Goal: Contribute content

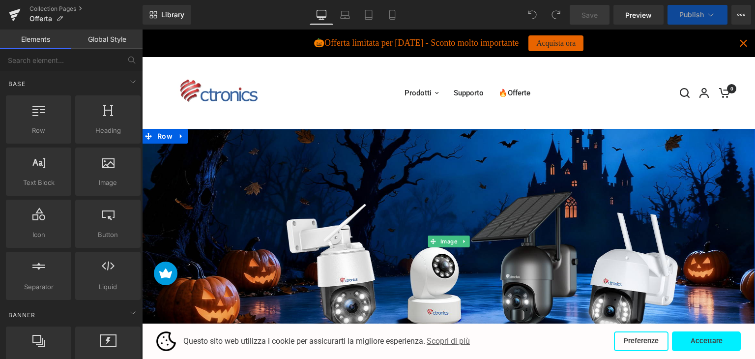
scroll to position [98, 0]
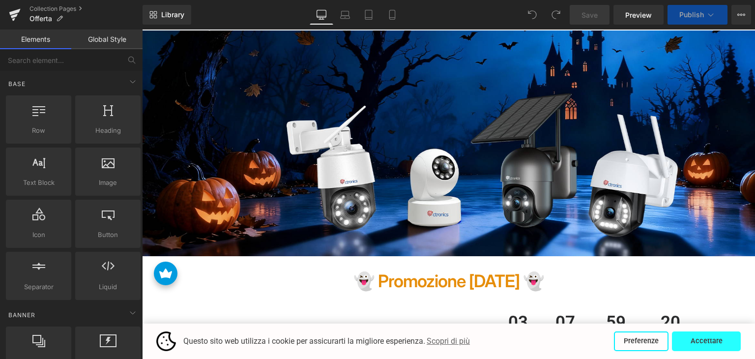
click at [711, 340] on button "Accettare" at bounding box center [706, 341] width 69 height 20
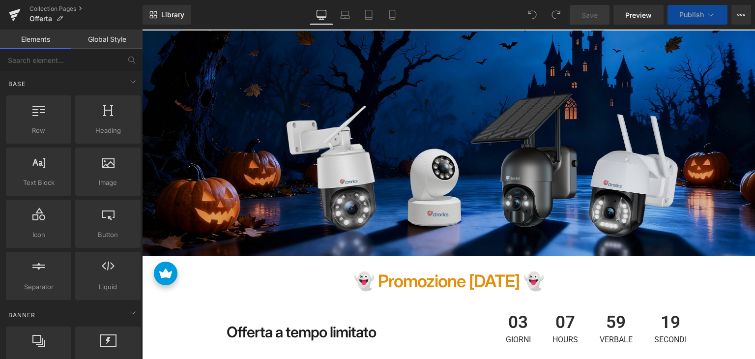
scroll to position [295, 0]
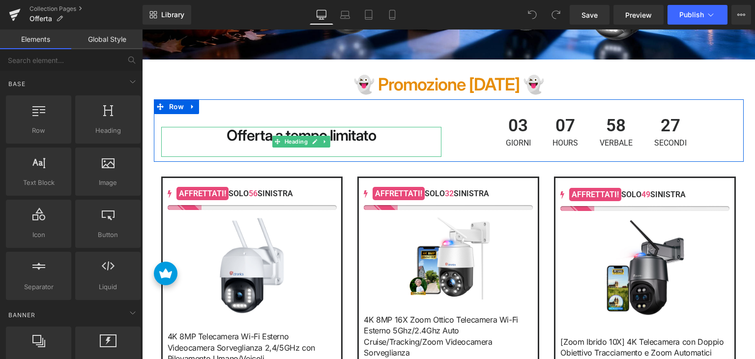
click at [235, 135] on strong "Offerta a tempo limitato" at bounding box center [301, 135] width 149 height 18
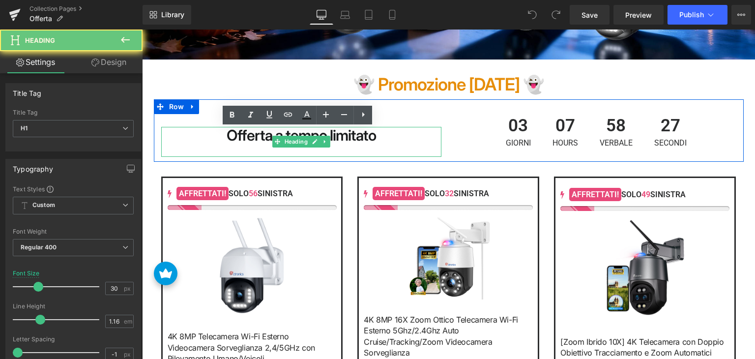
click at [235, 135] on strong "Offerta a tempo limitato" at bounding box center [301, 135] width 149 height 18
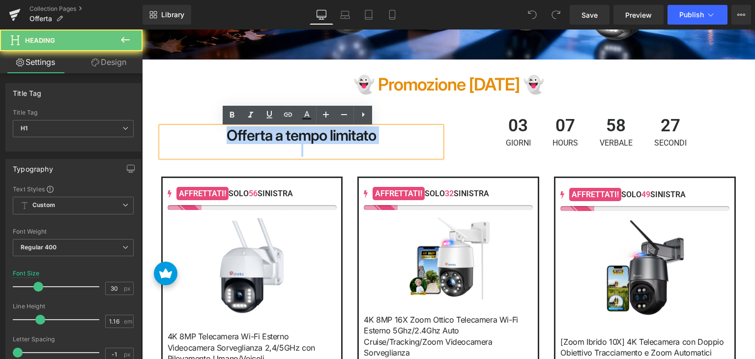
click at [235, 135] on strong "Offerta a tempo limitato" at bounding box center [301, 135] width 149 height 18
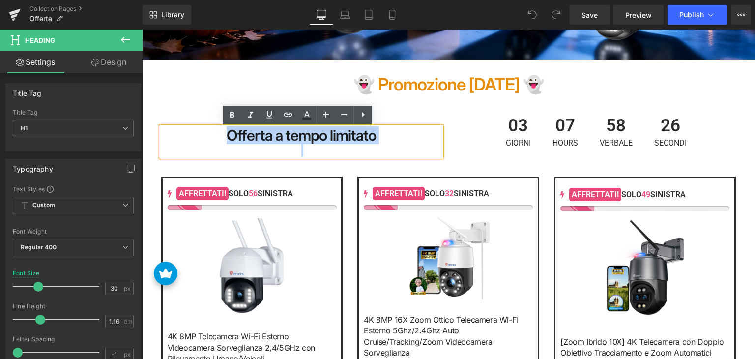
paste div
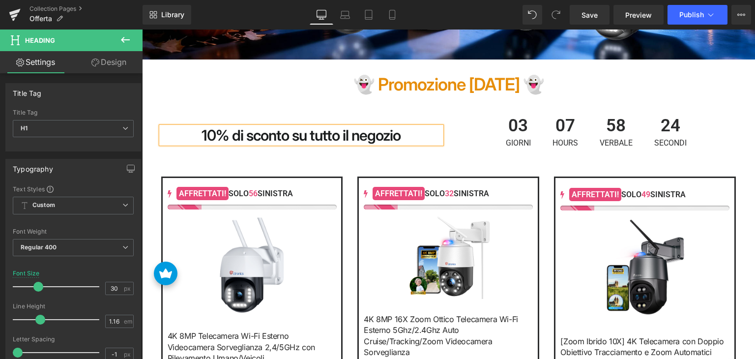
click at [460, 134] on div "03 Giorni 07 Hours 58 Verbale 24 Secondi" at bounding box center [596, 132] width 280 height 50
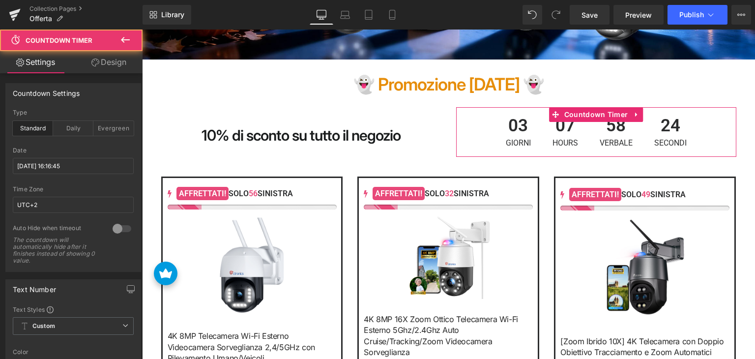
click at [533, 136] on div "03 Giorni" at bounding box center [518, 132] width 45 height 50
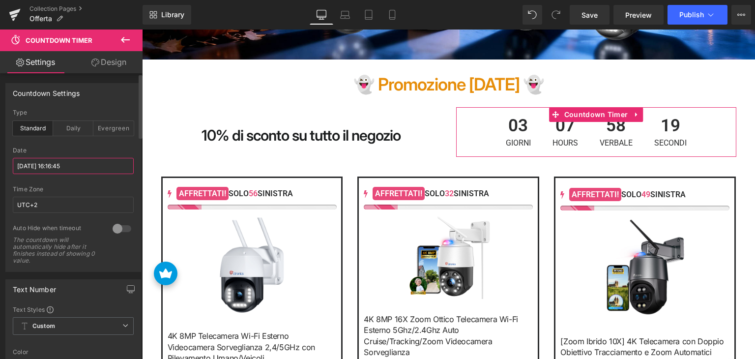
click at [93, 162] on input "[DATE] 16:16:45" at bounding box center [73, 166] width 121 height 16
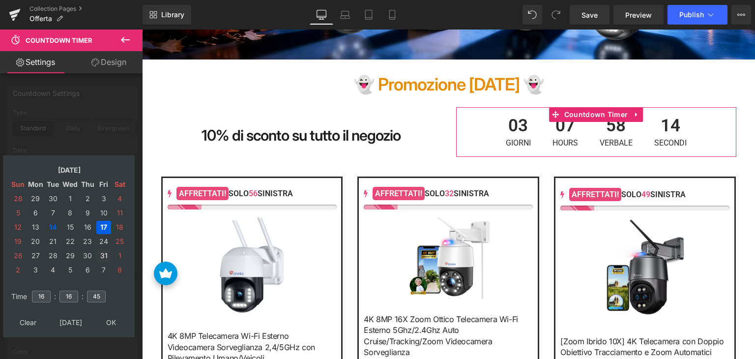
click at [104, 254] on td "31" at bounding box center [103, 255] width 15 height 13
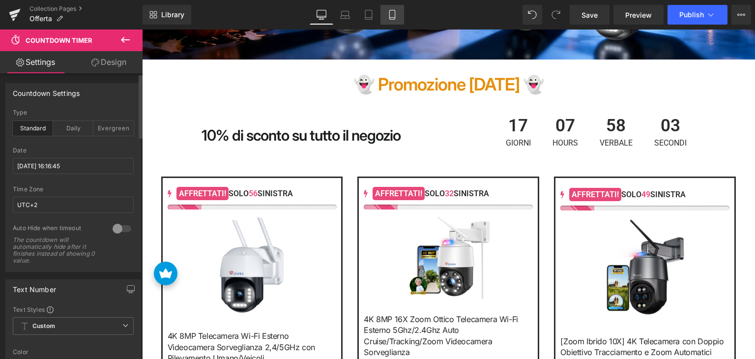
click at [388, 16] on icon at bounding box center [392, 15] width 10 height 10
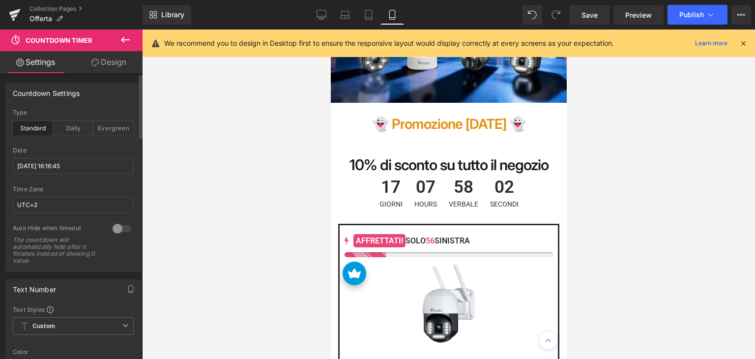
scroll to position [381, 0]
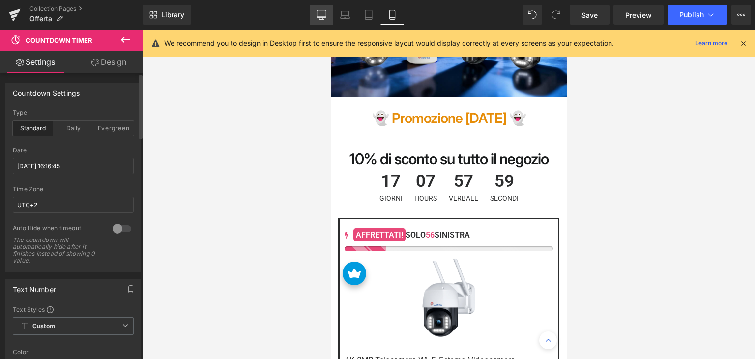
click at [326, 12] on icon at bounding box center [322, 15] width 10 height 10
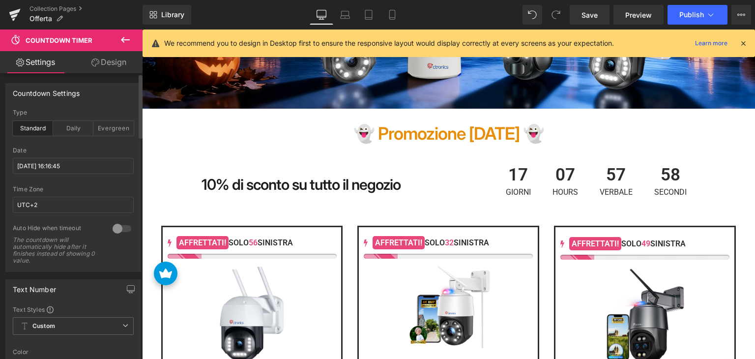
scroll to position [148, 0]
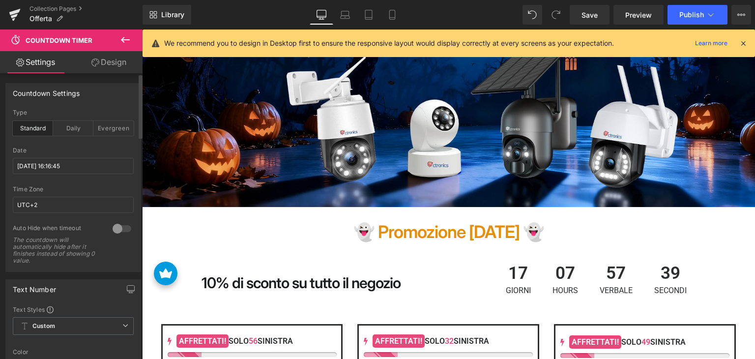
click at [425, 272] on div "10% di sconto su tutto il negozio Heading" at bounding box center [301, 273] width 295 height 37
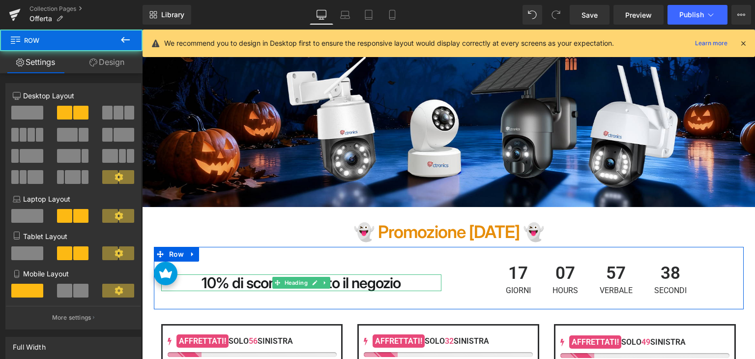
click at [419, 286] on h1 "10% di sconto su tutto il negozio" at bounding box center [301, 282] width 280 height 17
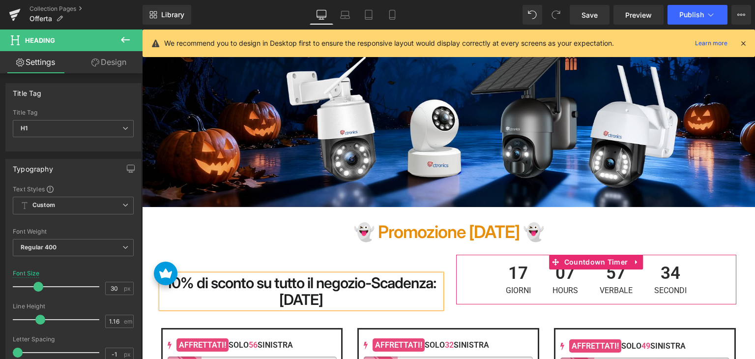
click at [532, 275] on div "17 Giorni" at bounding box center [518, 280] width 45 height 50
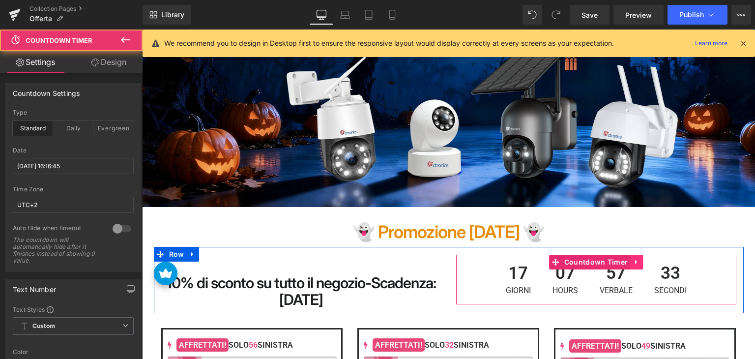
click at [634, 265] on icon at bounding box center [636, 261] width 7 height 7
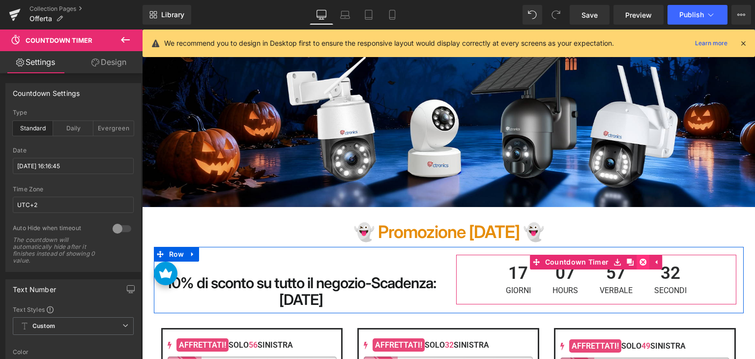
click at [640, 263] on icon at bounding box center [643, 262] width 7 height 7
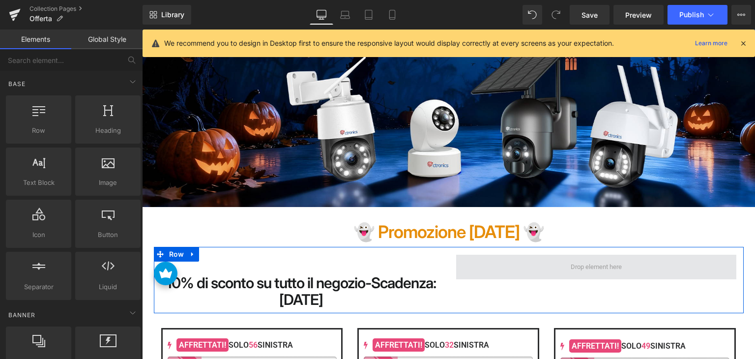
click at [551, 264] on span at bounding box center [596, 267] width 280 height 25
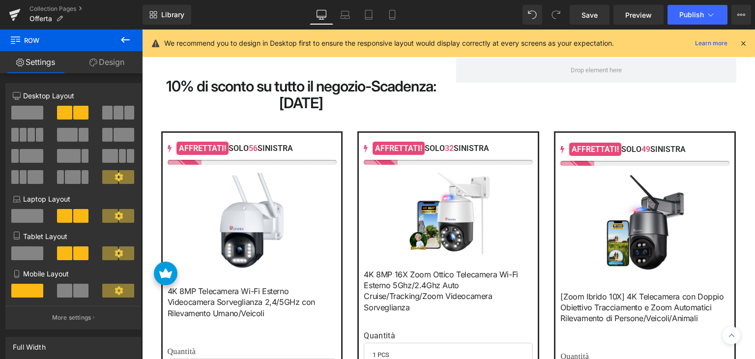
scroll to position [246, 0]
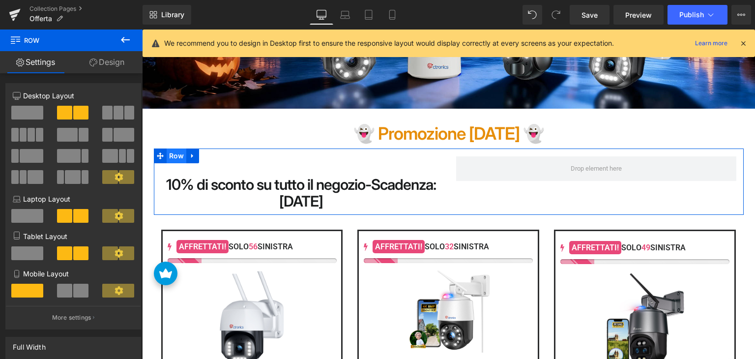
click at [174, 158] on span "Row" at bounding box center [177, 155] width 20 height 15
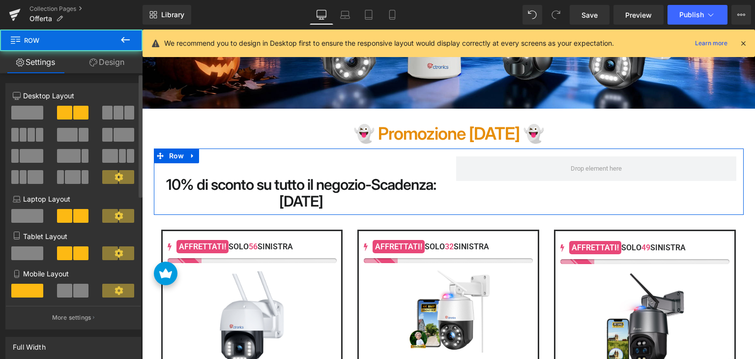
click at [39, 113] on span at bounding box center [27, 113] width 32 height 14
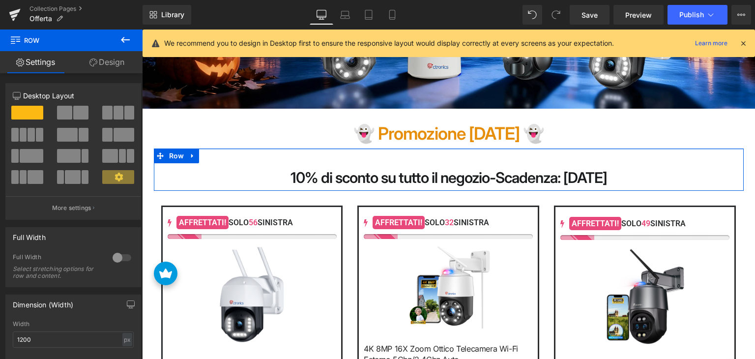
drag, startPoint x: 397, startPoint y: 155, endPoint x: 400, endPoint y: 148, distance: 7.7
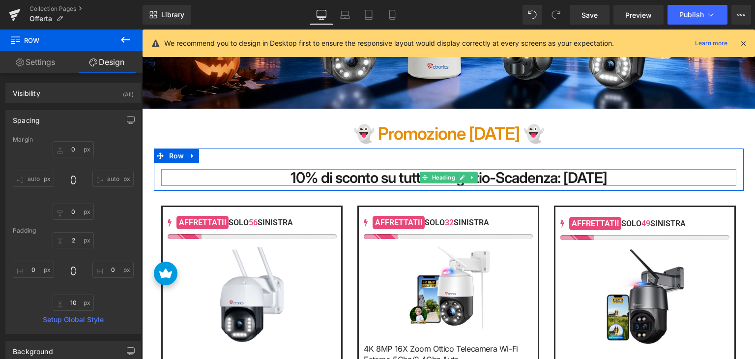
click at [392, 178] on b "10% di sconto su tutto il negozio-Scadenza: [DATE]" at bounding box center [449, 178] width 317 height 18
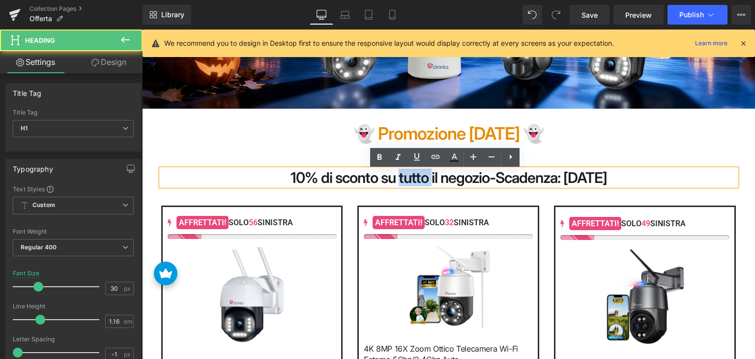
click at [392, 178] on b "10% di sconto su tutto il negozio-Scadenza: [DATE]" at bounding box center [449, 178] width 317 height 18
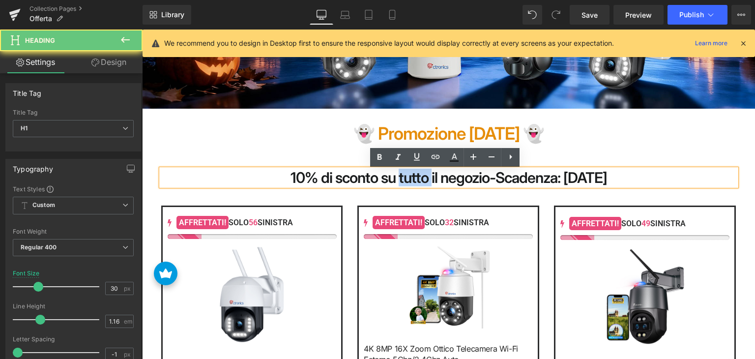
click at [392, 178] on b "10% di sconto su tutto il negozio-Scadenza: [DATE]" at bounding box center [449, 178] width 317 height 18
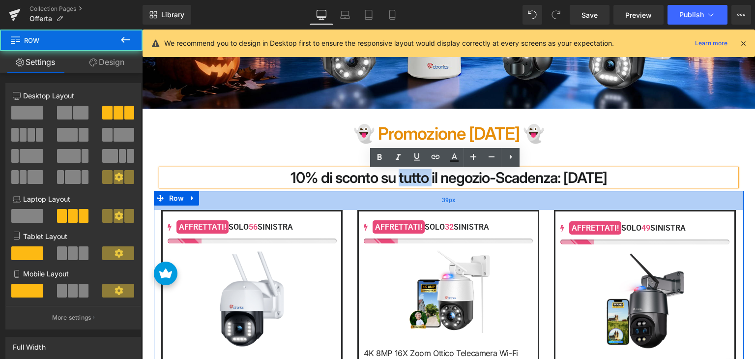
click at [382, 200] on div "39px" at bounding box center [449, 200] width 590 height 19
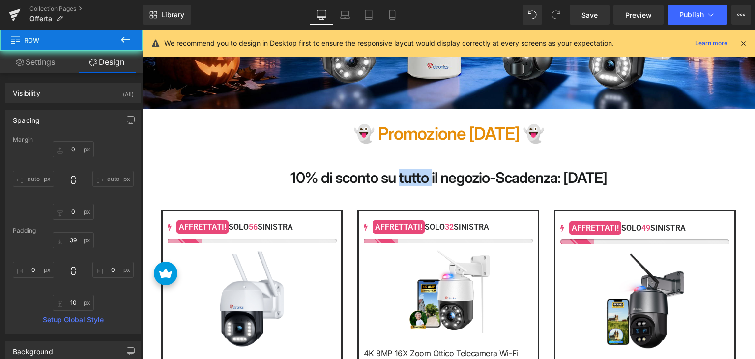
click at [382, 174] on b "10% di sconto su tutto il negozio-Scadenza: [DATE]" at bounding box center [449, 178] width 317 height 18
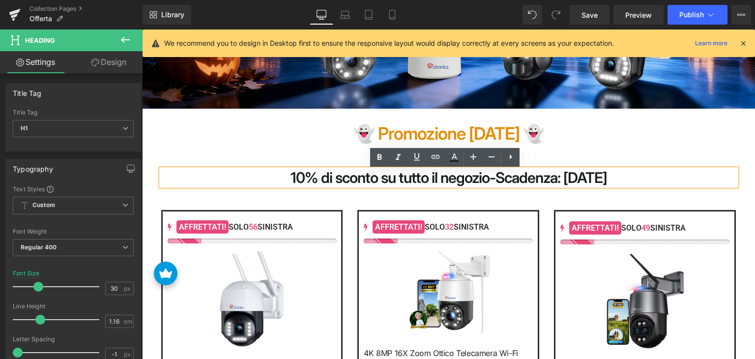
click at [355, 180] on b "10% di sconto su tutto il negozio-Scadenza: [DATE]" at bounding box center [449, 178] width 317 height 18
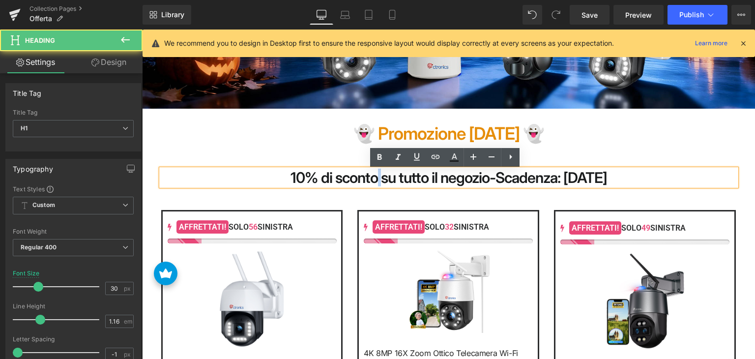
click at [355, 180] on b "10% di sconto su tutto il negozio-Scadenza: [DATE]" at bounding box center [449, 178] width 317 height 18
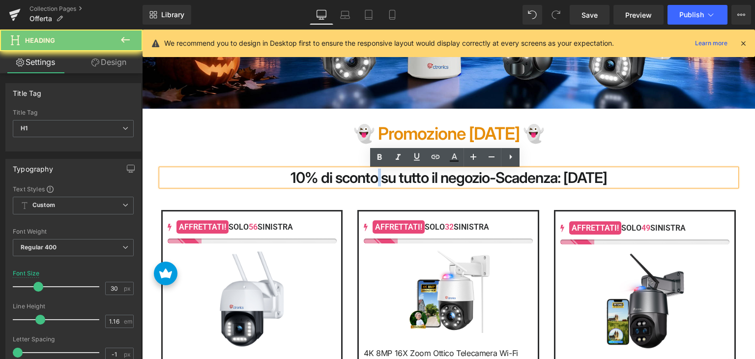
click at [355, 180] on b "10% di sconto su tutto il negozio-Scadenza: [DATE]" at bounding box center [449, 178] width 317 height 18
copy b "10% di sconto su tutto il negozio-Scadenza: [DATE]"
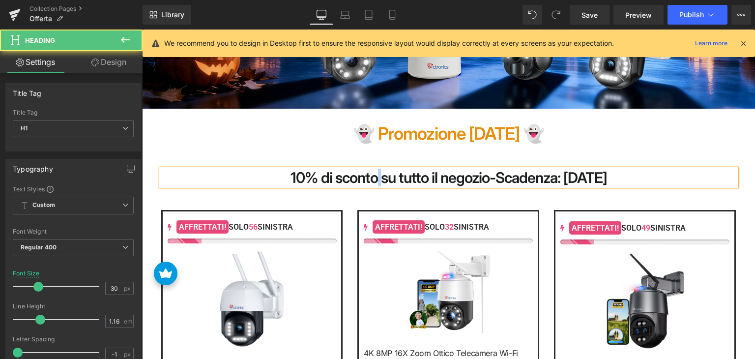
click at [496, 180] on b "10% di sconto su tutto il negozio-Scadenza: [DATE]" at bounding box center [449, 178] width 317 height 18
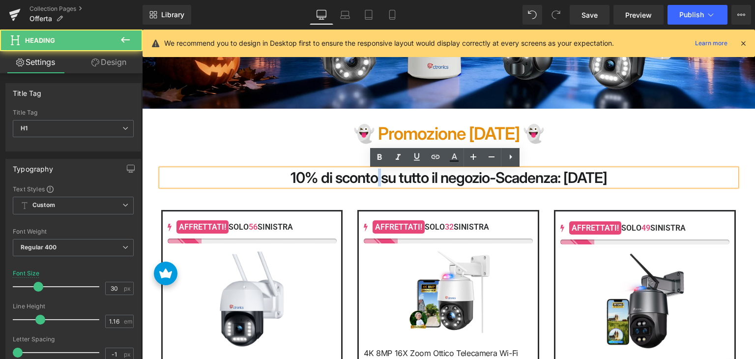
click at [525, 178] on b "10% di sconto su tutto il negozio-Scadenza: [DATE]" at bounding box center [449, 178] width 317 height 18
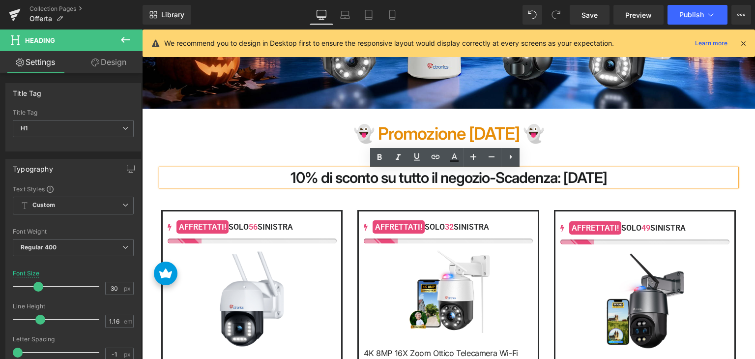
click at [571, 181] on b "10% di sconto su tutto il negozio-Scadenza: [DATE]" at bounding box center [449, 178] width 317 height 18
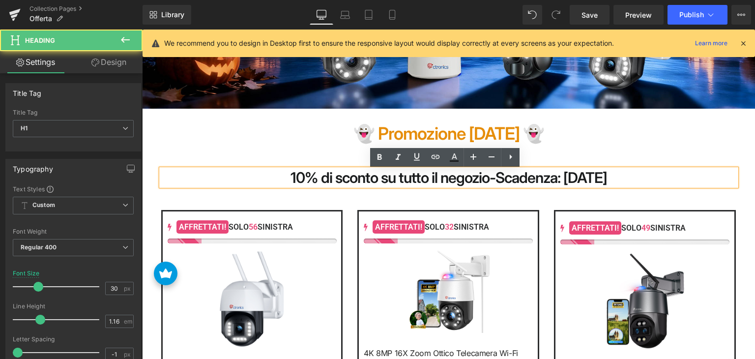
click at [582, 178] on b "10% di sconto su tutto il negozio-Scadenza: [DATE]" at bounding box center [449, 178] width 317 height 18
click at [638, 176] on h1 "10% di sconto su tutto il negozio-Scadenza: [DATE]" at bounding box center [448, 177] width 575 height 17
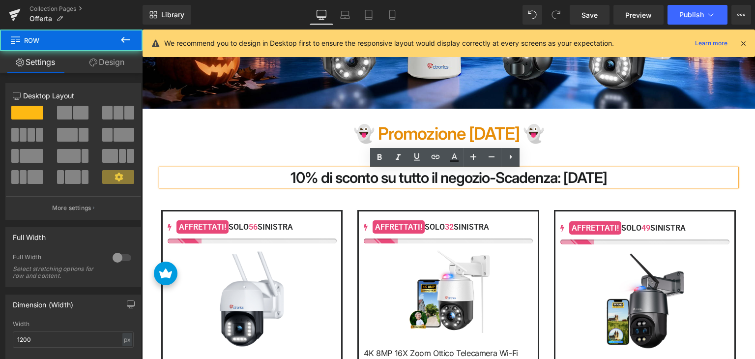
click at [652, 151] on div "10% di sconto su tutto il negozio-Scadenza: [DATE] Heading" at bounding box center [449, 167] width 590 height 37
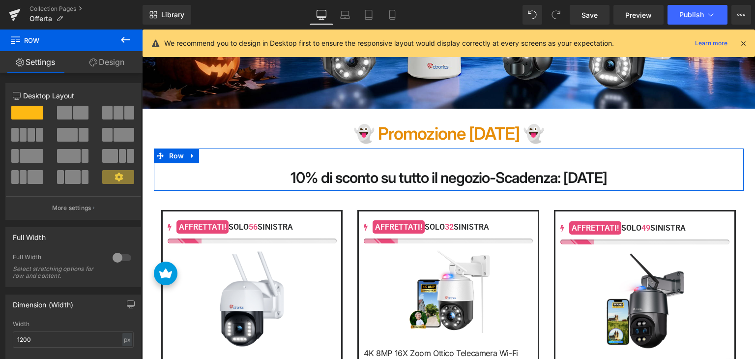
click at [649, 164] on div "10% di sconto su tutto il negozio-Scadenza: [DATE] Heading" at bounding box center [449, 167] width 590 height 37
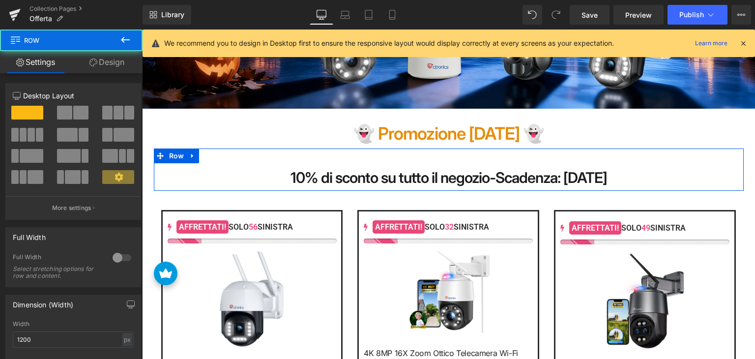
click at [589, 156] on div "10% di sconto su tutto il negozio-Scadenza: [DATE] Heading" at bounding box center [449, 167] width 590 height 37
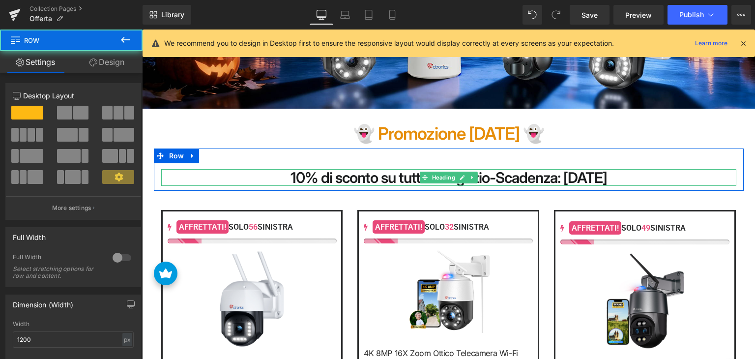
click at [568, 184] on b "10% di sconto su tutto il negozio-Scadenza: [DATE]" at bounding box center [449, 178] width 317 height 18
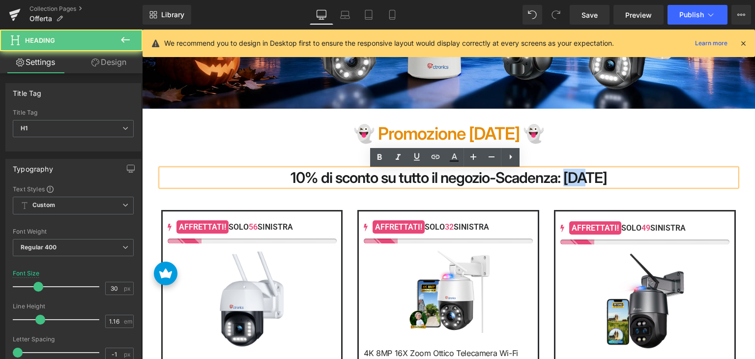
click at [568, 184] on b "10% di sconto su tutto il negozio-Scadenza: [DATE]" at bounding box center [449, 178] width 317 height 18
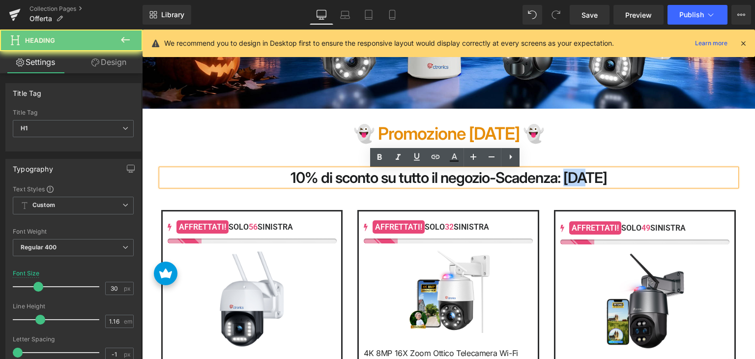
click at [568, 184] on b "10% di sconto su tutto il negozio-Scadenza: [DATE]" at bounding box center [449, 178] width 317 height 18
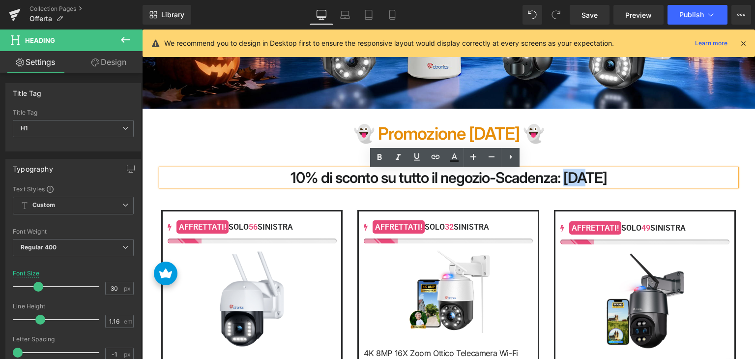
click at [664, 181] on h1 "10% di sconto su tutto il negozio-Scadenza: [DATE]" at bounding box center [448, 177] width 575 height 17
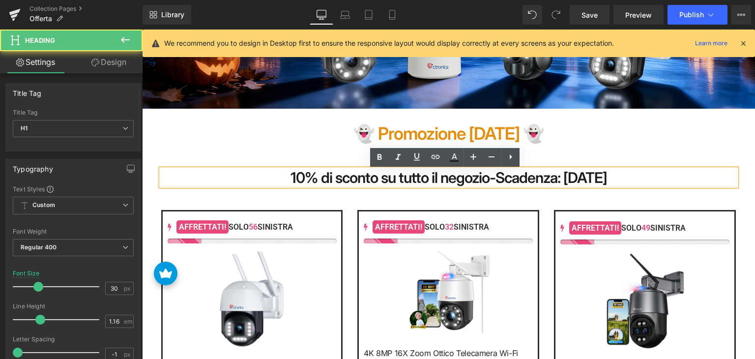
click at [664, 181] on h1 "10% di sconto su tutto il negozio-Scadenza: [DATE]" at bounding box center [448, 177] width 575 height 17
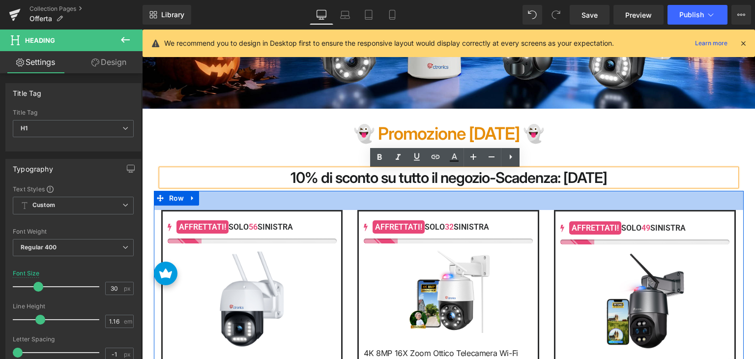
click at [646, 208] on div "39px" at bounding box center [449, 200] width 590 height 19
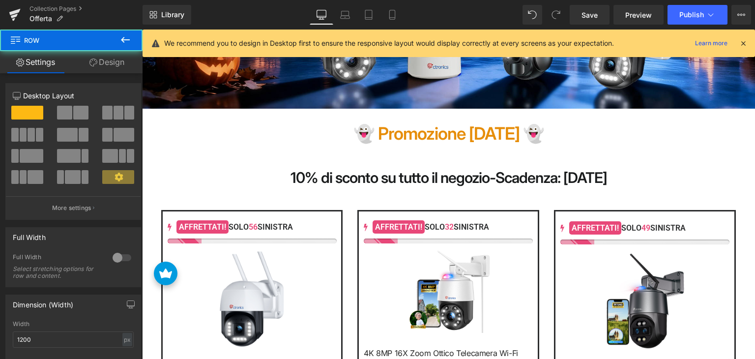
click at [472, 164] on div "10% di sconto su tutto il negozio-Scadenza: [DATE] Heading" at bounding box center [449, 167] width 590 height 37
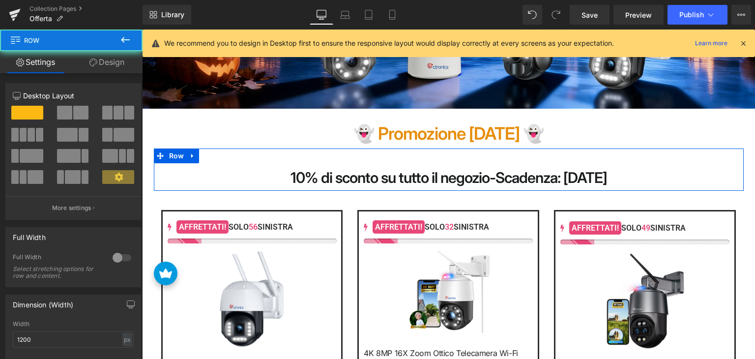
click at [472, 164] on div "10% di sconto su tutto il negozio-Scadenza: [DATE] Heading" at bounding box center [449, 167] width 590 height 37
click at [437, 178] on div "10% di sconto su tutto il negozio-Scadenza: [DATE] Heading" at bounding box center [448, 177] width 575 height 17
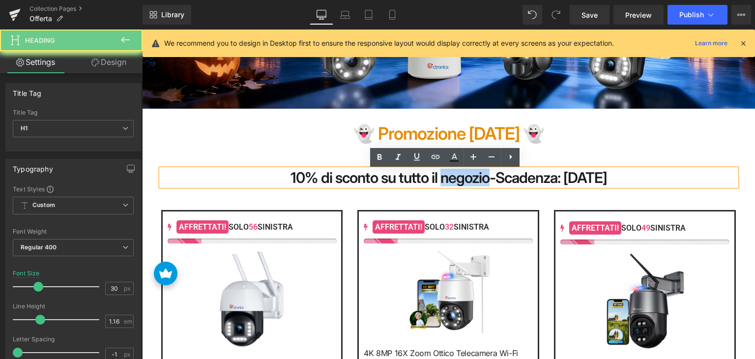
click at [437, 178] on b "10% di sconto su tutto il negozio-Scadenza: [DATE]" at bounding box center [449, 178] width 317 height 18
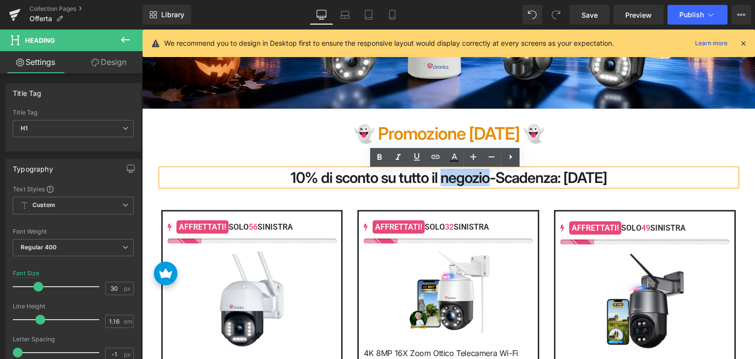
click at [437, 178] on b "10% di sconto su tutto il negozio-Scadenza: [DATE]" at bounding box center [449, 178] width 317 height 18
click at [291, 183] on b "10% di sconto su tutto il negozio-Scadenza: [DATE]" at bounding box center [449, 178] width 317 height 18
click at [291, 174] on b "10% di sconto su tutto il negozio-Scadenza: [DATE]" at bounding box center [449, 178] width 317 height 18
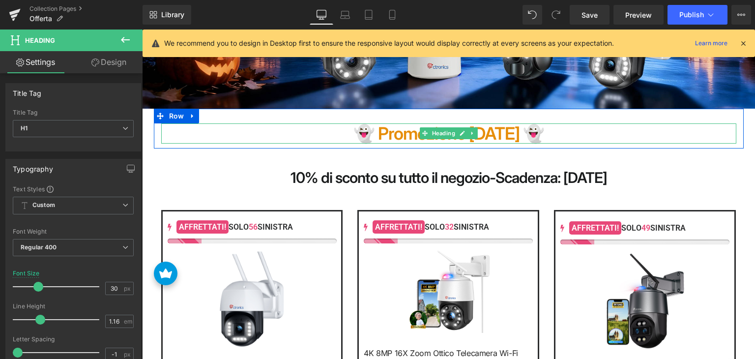
click at [412, 123] on strong "👻 Promozione [DATE] 👻" at bounding box center [449, 133] width 191 height 21
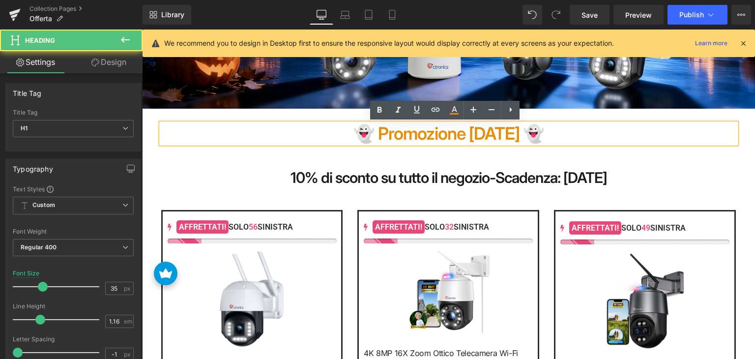
click at [391, 132] on strong "👻 Promozione [DATE] 👻" at bounding box center [449, 133] width 191 height 21
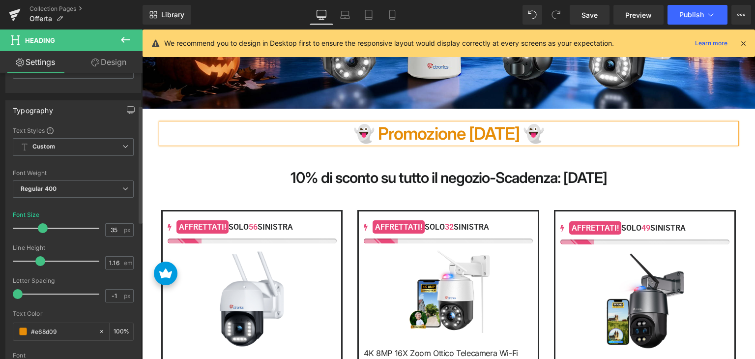
scroll to position [197, 0]
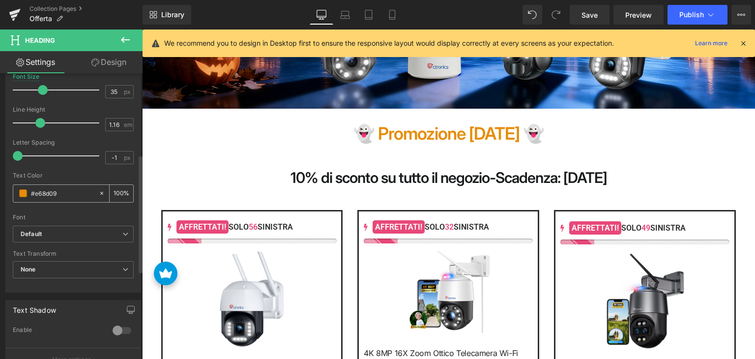
click at [61, 188] on input "#e68d09" at bounding box center [62, 193] width 63 height 11
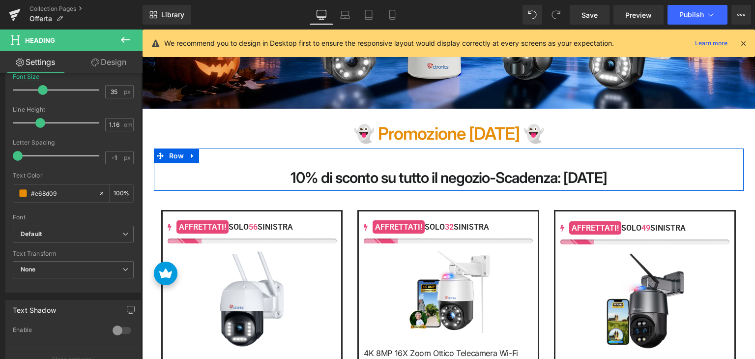
click at [337, 177] on b "10% di sconto su tutto il negozio-Scadenza: [DATE]" at bounding box center [449, 178] width 317 height 18
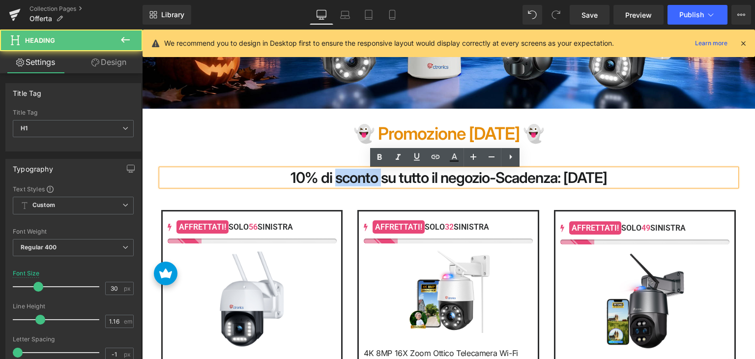
click at [337, 177] on b "10% di sconto su tutto il negozio-Scadenza: [DATE]" at bounding box center [449, 178] width 317 height 18
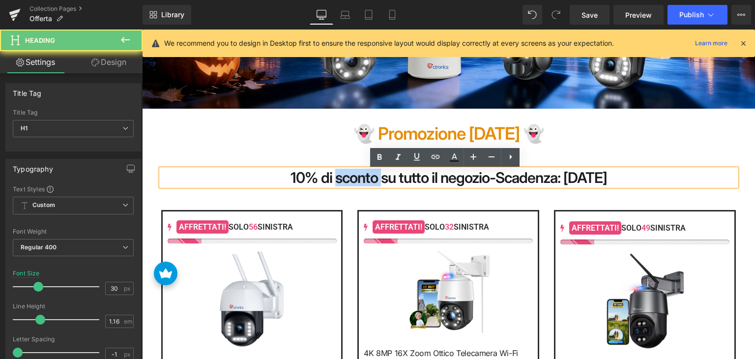
click at [337, 177] on b "10% di sconto su tutto il negozio-Scadenza: [DATE]" at bounding box center [449, 178] width 317 height 18
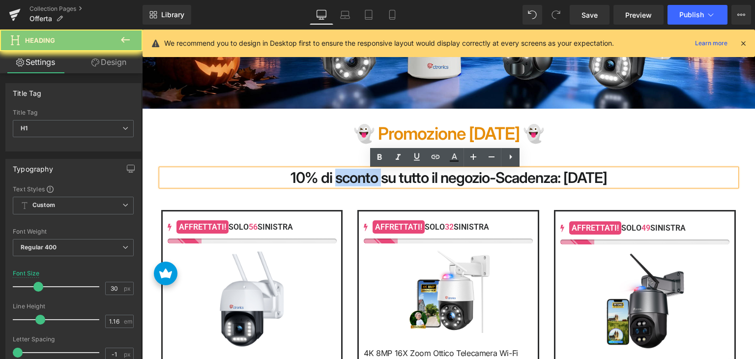
click at [337, 177] on b "10% di sconto su tutto il negozio-Scadenza: [DATE]" at bounding box center [449, 178] width 317 height 18
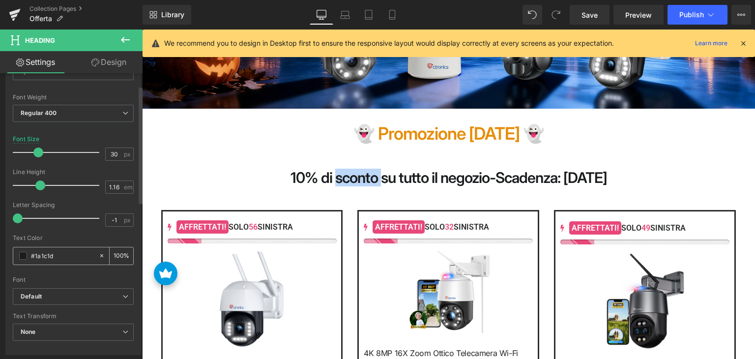
scroll to position [148, 0]
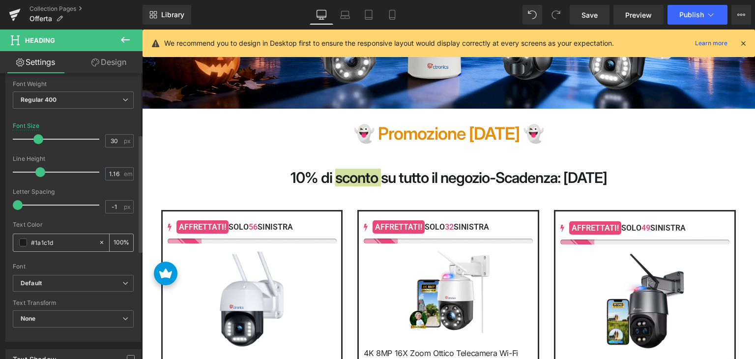
click at [62, 247] on div "#1a1c1d" at bounding box center [55, 242] width 85 height 17
click at [63, 237] on input "#1a1c1d" at bounding box center [62, 242] width 63 height 11
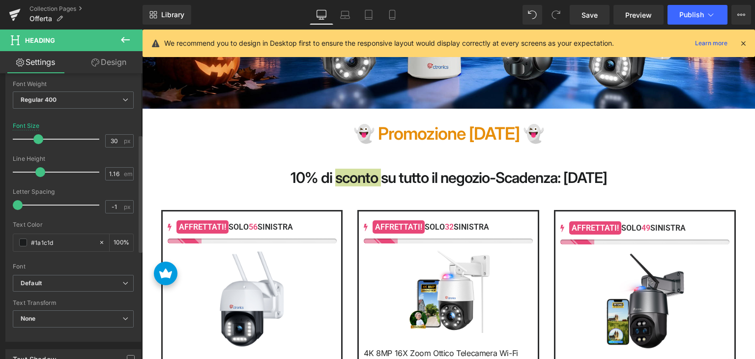
paste input "e68d09"
type input "#e68d09"
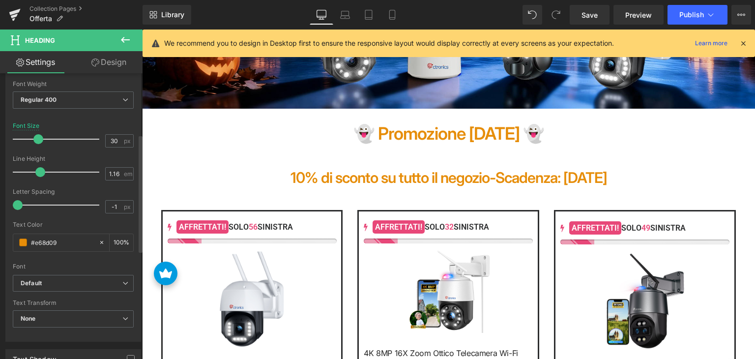
click at [87, 225] on div "Text Color" at bounding box center [73, 224] width 121 height 7
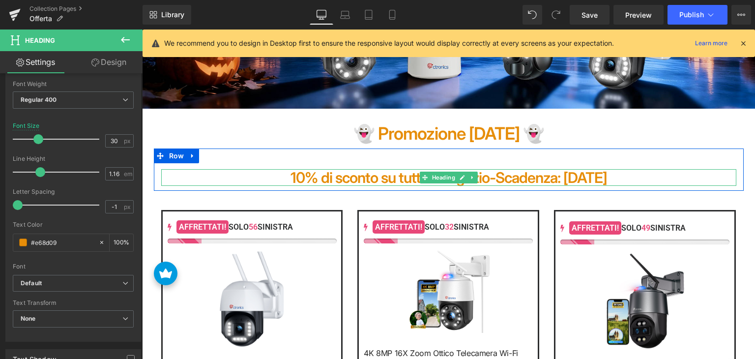
click at [344, 180] on b "10% di sconto su tutto il negozio-Scadenza: [DATE]" at bounding box center [449, 178] width 317 height 18
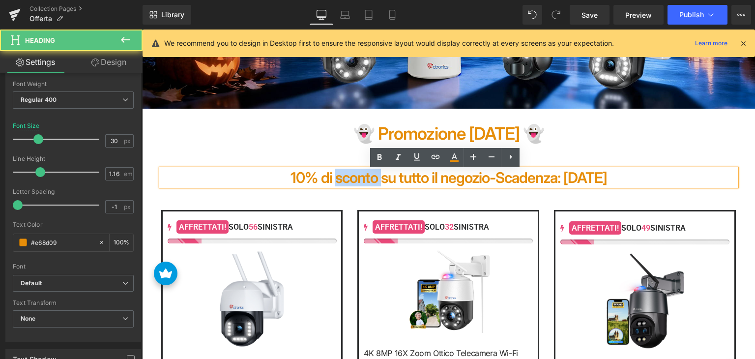
click at [344, 180] on b "10% di sconto su tutto il negozio-Scadenza: [DATE]" at bounding box center [449, 178] width 317 height 18
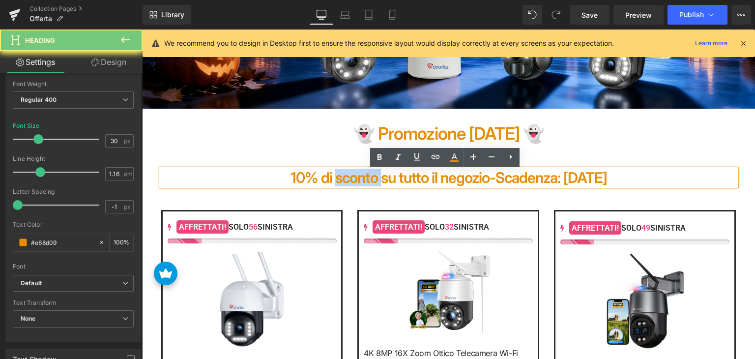
click at [344, 180] on b "10% di sconto su tutto il negozio-Scadenza: [DATE]" at bounding box center [449, 178] width 317 height 18
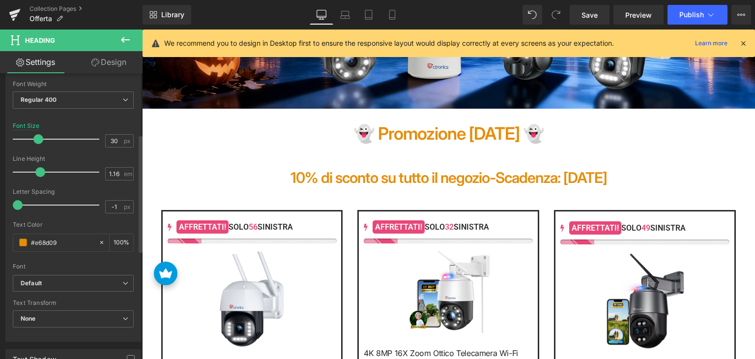
click at [37, 139] on span at bounding box center [38, 139] width 10 height 10
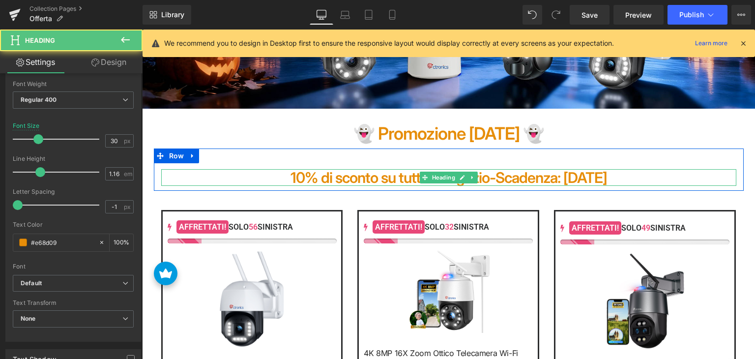
drag, startPoint x: 487, startPoint y: 177, endPoint x: 643, endPoint y: 176, distance: 155.9
click at [643, 176] on h1 "10% di sconto su tutto il negozio-Scadenza: [DATE]" at bounding box center [448, 177] width 575 height 17
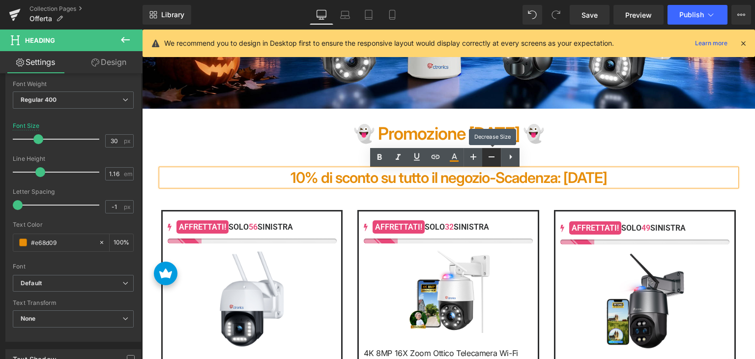
click at [491, 157] on icon at bounding box center [492, 157] width 12 height 12
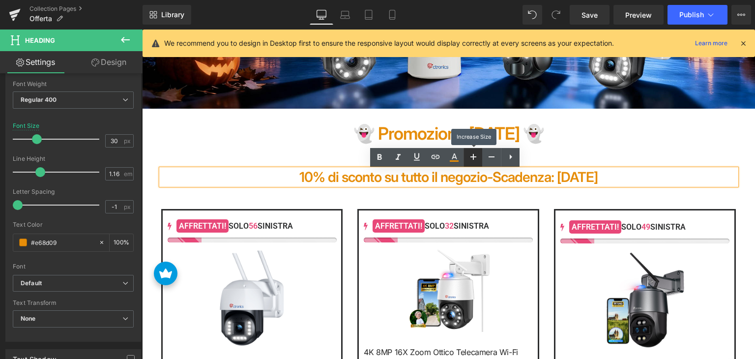
click at [474, 157] on icon at bounding box center [474, 157] width 6 height 6
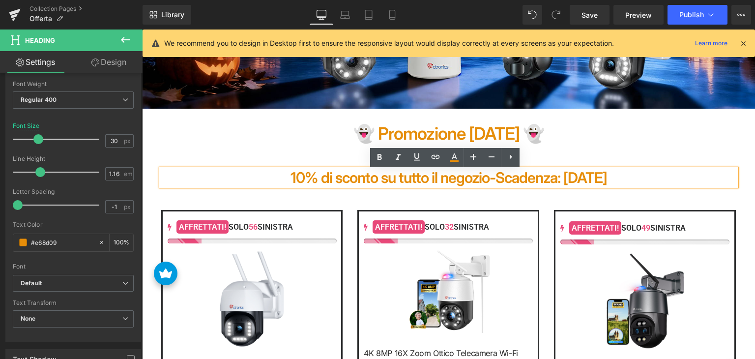
click at [332, 156] on div "10% di sconto su tutto il negozio-Scadenza: [DATE] Heading" at bounding box center [449, 167] width 590 height 37
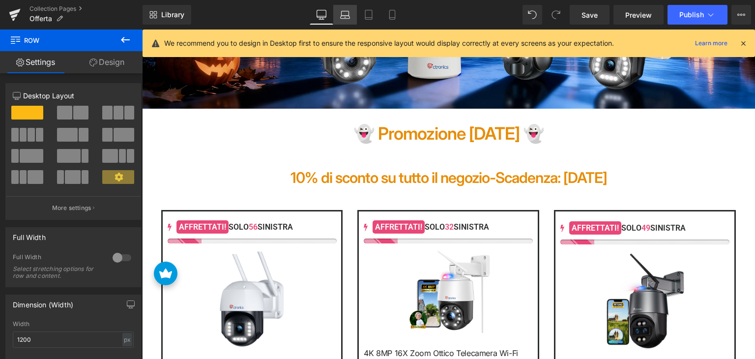
click at [344, 11] on icon at bounding box center [345, 13] width 7 height 4
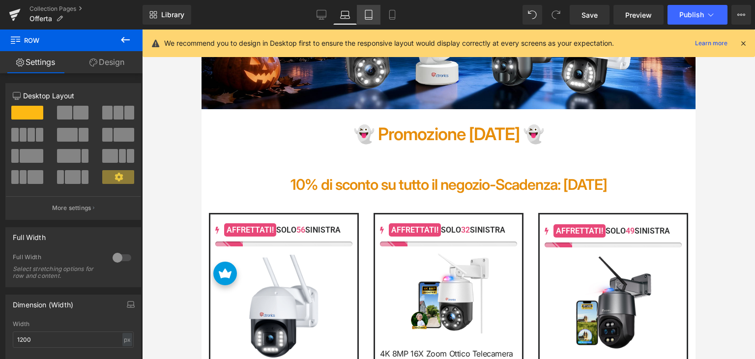
click at [370, 16] on icon at bounding box center [369, 15] width 10 height 10
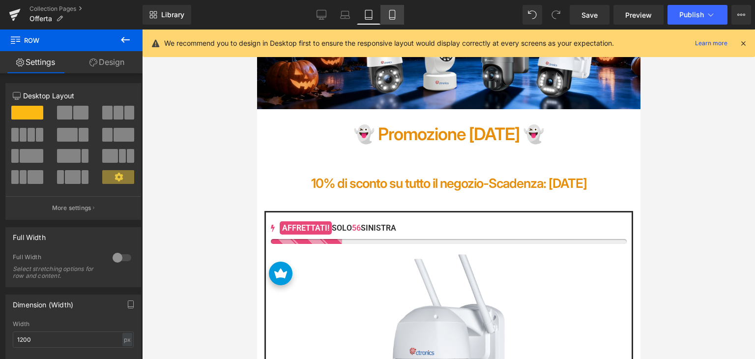
click at [396, 17] on icon at bounding box center [392, 15] width 10 height 10
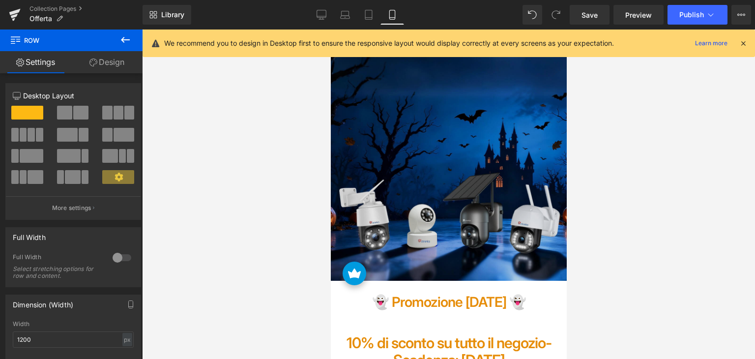
scroll to position [344, 0]
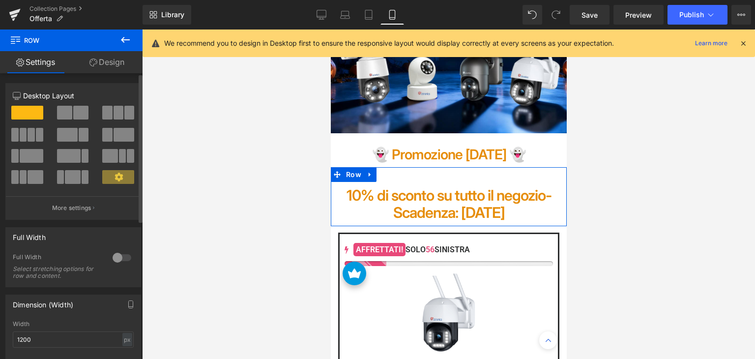
click at [119, 259] on div at bounding box center [122, 258] width 24 height 16
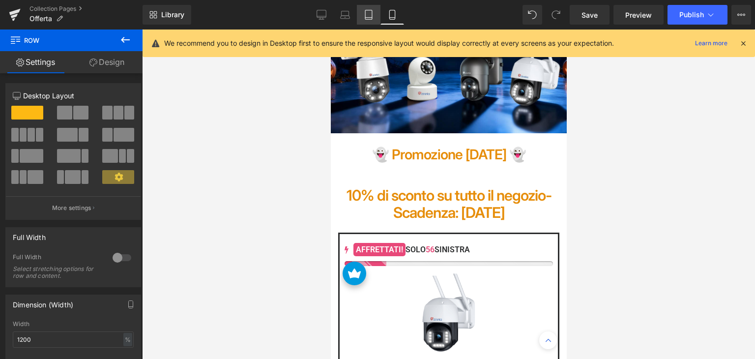
click at [372, 10] on icon at bounding box center [368, 14] width 7 height 9
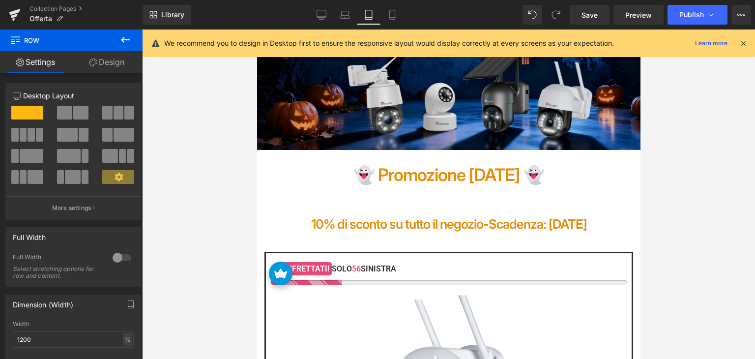
scroll to position [62, 0]
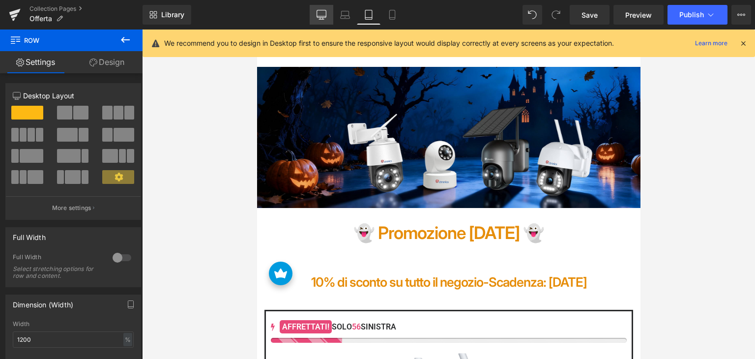
click at [322, 10] on icon at bounding box center [322, 15] width 10 height 10
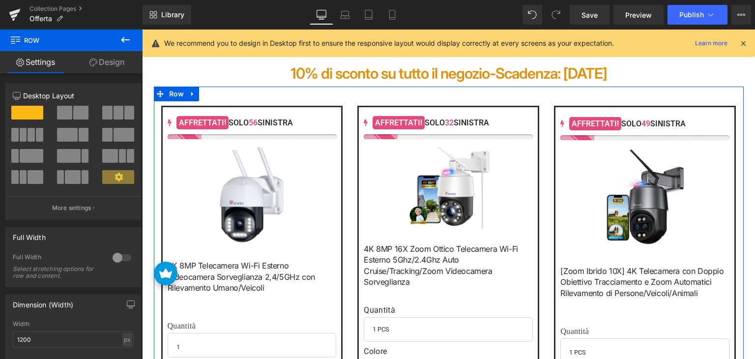
scroll to position [294, 0]
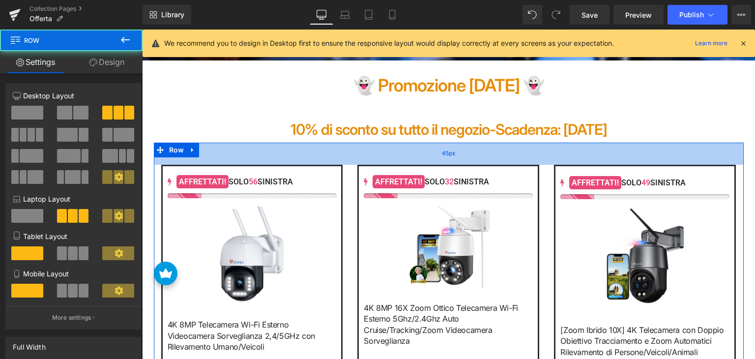
click at [362, 160] on div "45px" at bounding box center [449, 154] width 590 height 22
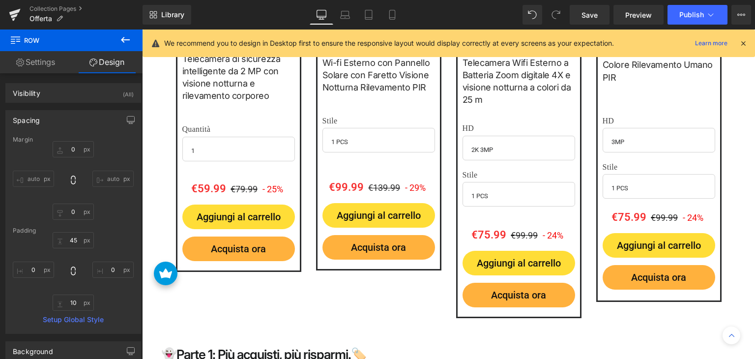
scroll to position [2015, 0]
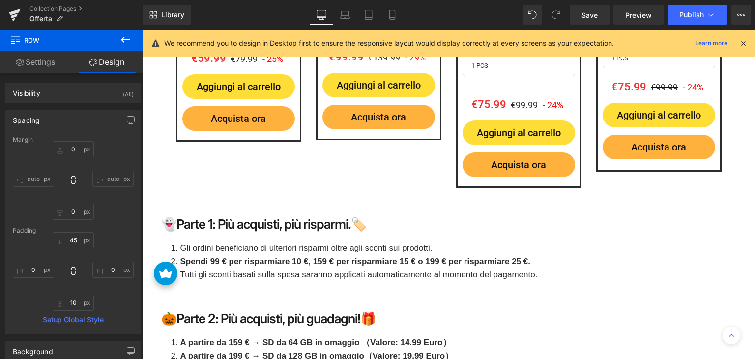
click at [614, 270] on li "Tutti gli sconti basati sulla spesa saranno applicati automaticamente al moment…" at bounding box center [453, 274] width 565 height 13
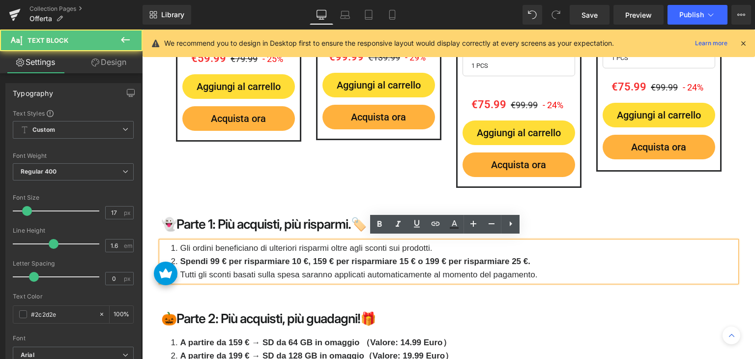
click at [323, 255] on li "Spendi 99 € per risparmiare 10 €, 159 € per risparmiare 15 € o 199 € per rispar…" at bounding box center [453, 261] width 565 height 13
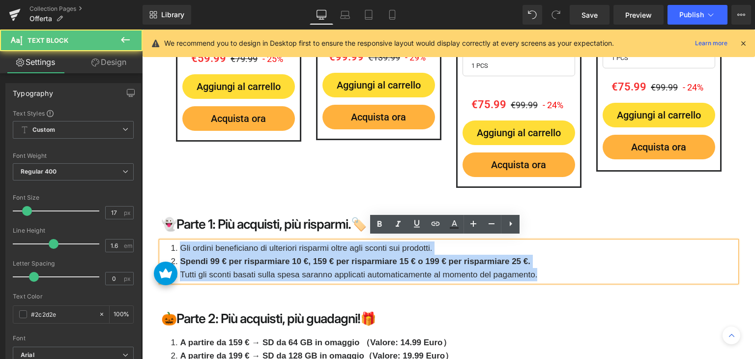
drag, startPoint x: 178, startPoint y: 244, endPoint x: 613, endPoint y: 268, distance: 434.9
click at [613, 268] on ol "Gli ordini beneficiano di ulteriori risparmi oltre agli sconti sui prodotti. Sp…" at bounding box center [453, 261] width 565 height 40
copy ol "Gli ordini beneficiano di ulteriori risparmi oltre agli sconti sui prodotti. Sp…"
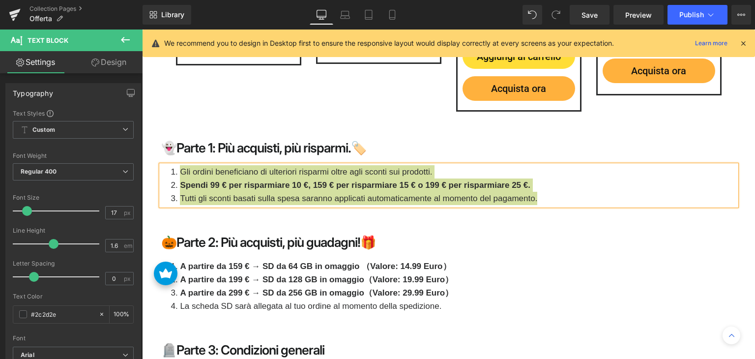
scroll to position [2113, 0]
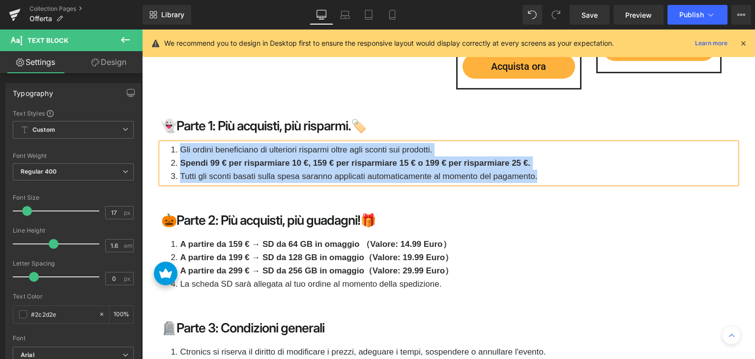
click at [207, 158] on strong "Spendi 99 € per risparmiare 10 €, 159 € per risparmiare 15 € o 199 € per rispar…" at bounding box center [355, 162] width 351 height 9
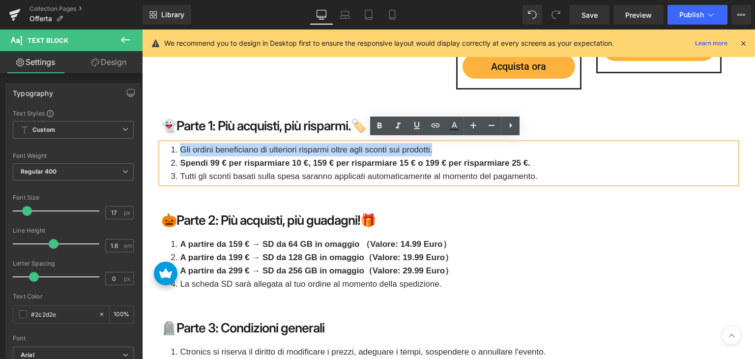
drag, startPoint x: 178, startPoint y: 145, endPoint x: 433, endPoint y: 139, distance: 255.7
click at [433, 143] on li "Gli ordini beneficiano di ulteriori risparmi oltre agli sconti sui prodotti." at bounding box center [453, 149] width 565 height 13
paste div
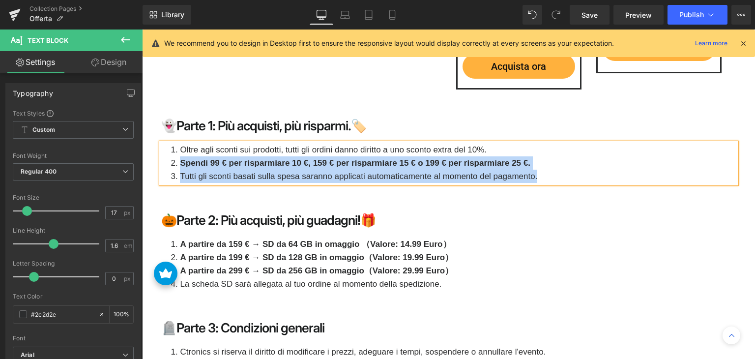
drag, startPoint x: 237, startPoint y: 156, endPoint x: 559, endPoint y: 176, distance: 321.7
click at [559, 176] on ol "Oltre agli sconti sui prodotti, tutti gli ordini danno diritto a uno sconto ext…" at bounding box center [453, 163] width 565 height 40
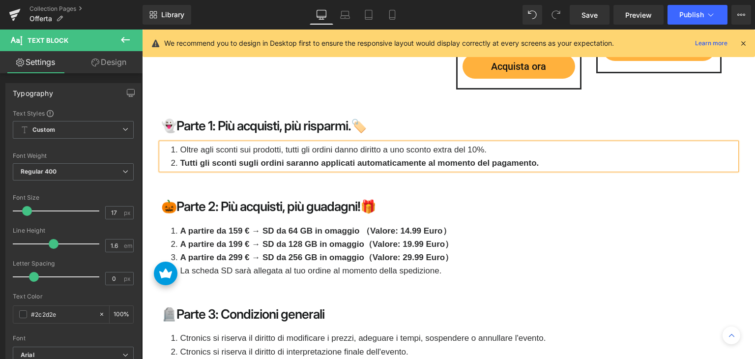
click at [315, 144] on li "Oltre agli sconti sui prodotti, tutti gli ordini danno diritto a uno sconto ext…" at bounding box center [453, 149] width 565 height 13
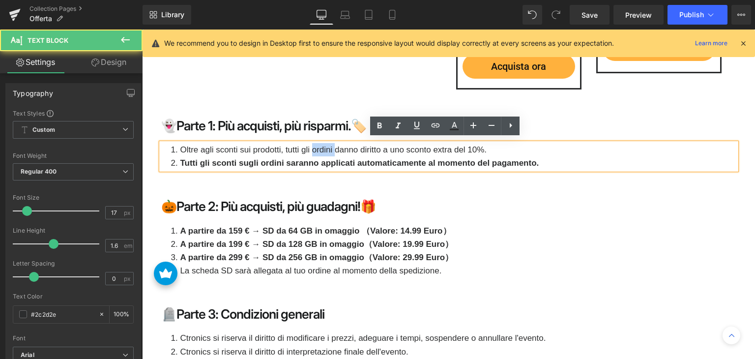
click at [315, 144] on li "Oltre agli sconti sui prodotti, tutti gli ordini danno diritto a uno sconto ext…" at bounding box center [453, 149] width 565 height 13
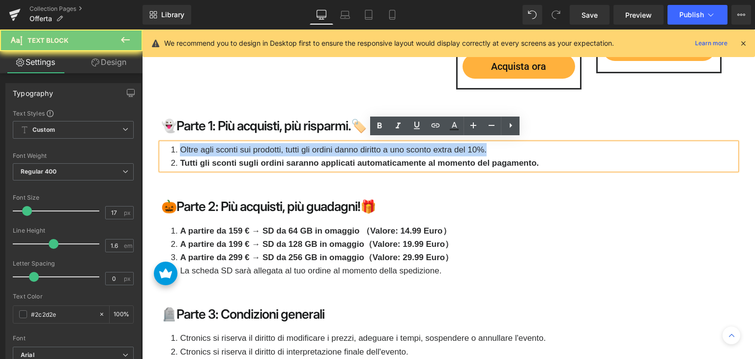
click at [315, 144] on li "Oltre agli sconti sui prodotti, tutti gli ordini danno diritto a uno sconto ext…" at bounding box center [453, 149] width 565 height 13
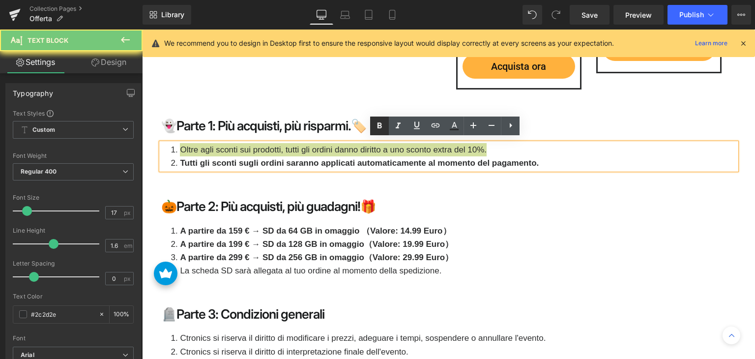
click at [382, 127] on icon at bounding box center [380, 126] width 12 height 12
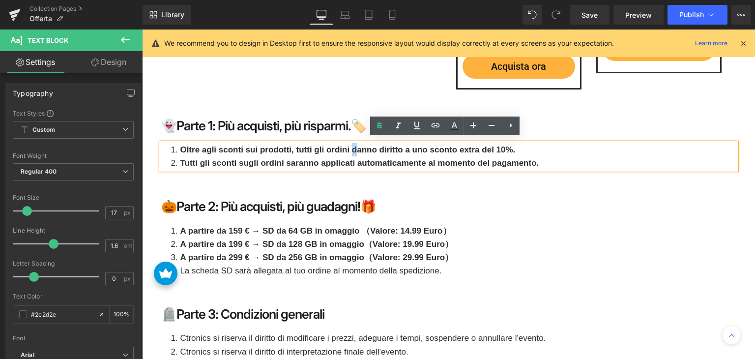
click at [351, 148] on strong "Oltre agli sconti sui prodotti, tutti gli ordini danno diritto a uno sconto ext…" at bounding box center [347, 149] width 335 height 9
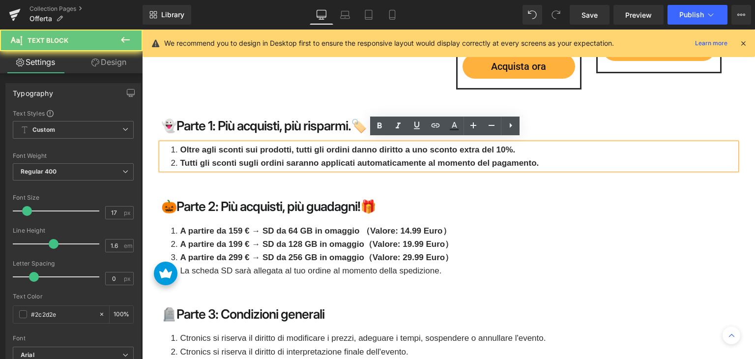
click at [554, 159] on li "Tutti gli sconti sugli ordini saranno applicati automaticamente al momento del …" at bounding box center [453, 162] width 565 height 13
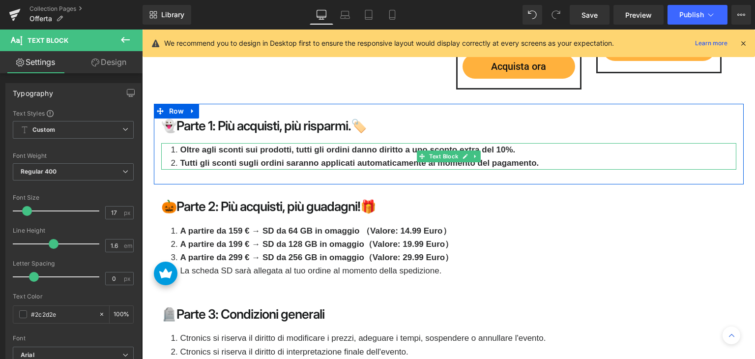
click at [201, 150] on li "Oltre agli sconti sui prodotti, tutti gli ordini danno diritto a uno sconto ext…" at bounding box center [453, 149] width 565 height 13
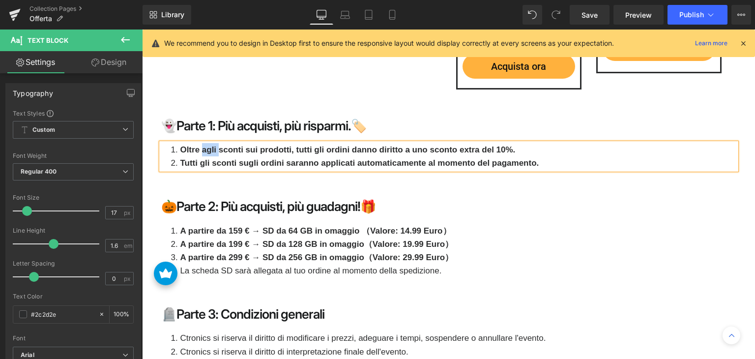
click at [201, 150] on li "Oltre agli sconti sui prodotti, tutti gli ordini danno diritto a uno sconto ext…" at bounding box center [453, 149] width 565 height 13
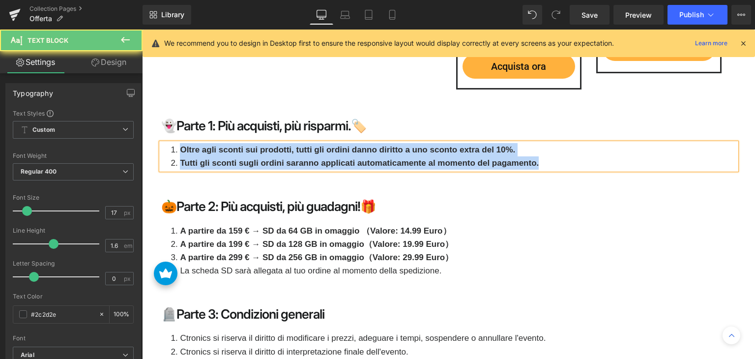
copy ol "Oltre agli sconti sui prodotti, tutti gli ordini danno diritto a uno sconto ext…"
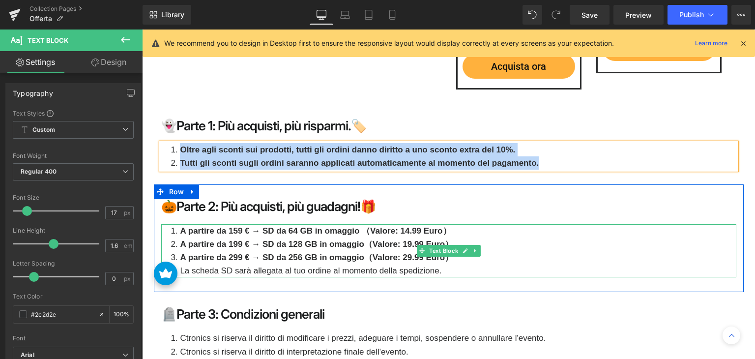
scroll to position [2162, 0]
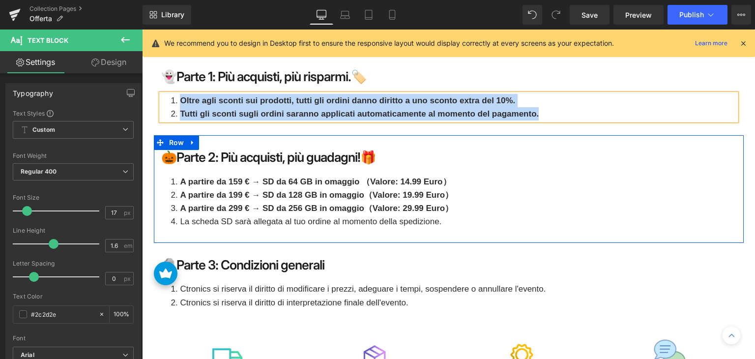
click at [264, 192] on strong "A partire da 199 € → SD da 128 GB in omaggio（Valore: 19.99 Euro）" at bounding box center [316, 194] width 273 height 9
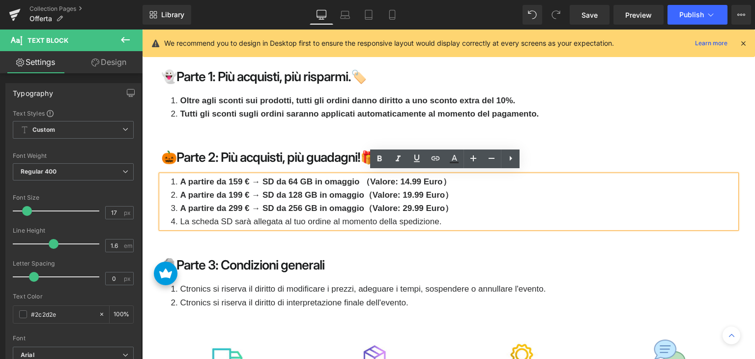
click at [234, 178] on strong "A partire da 159 € → SD da 64 GB in omaggio （Valore: 14.99 Euro）" at bounding box center [315, 181] width 271 height 9
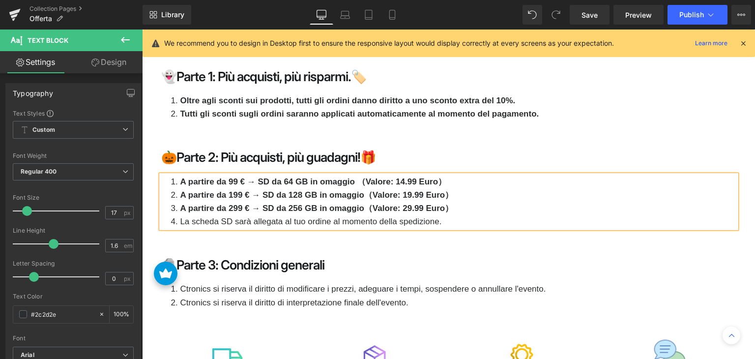
click at [234, 191] on strong "A partire da 199 € → SD da 128 GB in omaggio（Valore: 19.99 Euro）" at bounding box center [316, 194] width 273 height 9
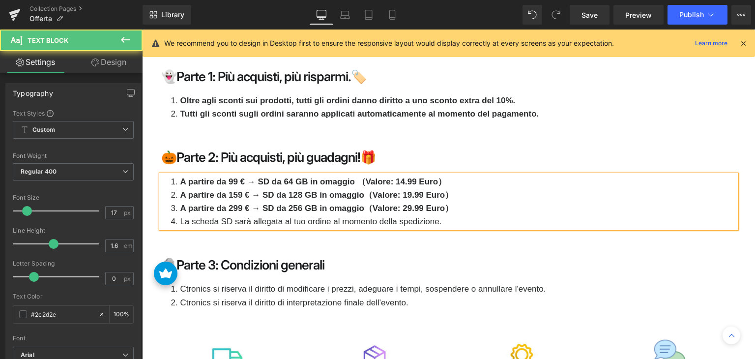
click at [234, 207] on strong "A partire da 299 € → SD da 256 GB in omaggio（Valore: 29.99 Euro）" at bounding box center [316, 208] width 273 height 9
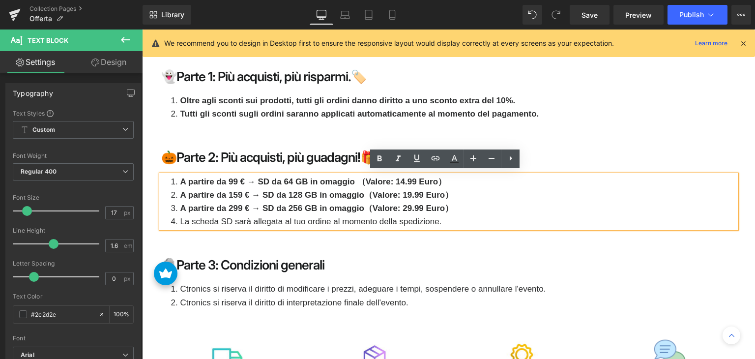
click at [323, 177] on strong "A partire da 99 € → SD da 64 GB in omaggio （Valore: 14.99 Euro）" at bounding box center [313, 181] width 267 height 9
drag, startPoint x: 254, startPoint y: 177, endPoint x: 349, endPoint y: 178, distance: 94.4
click at [349, 178] on strong "A partire da 99 € → SD da 64 GB in omaggio （Valore: 14.99 Euro）" at bounding box center [313, 181] width 267 height 9
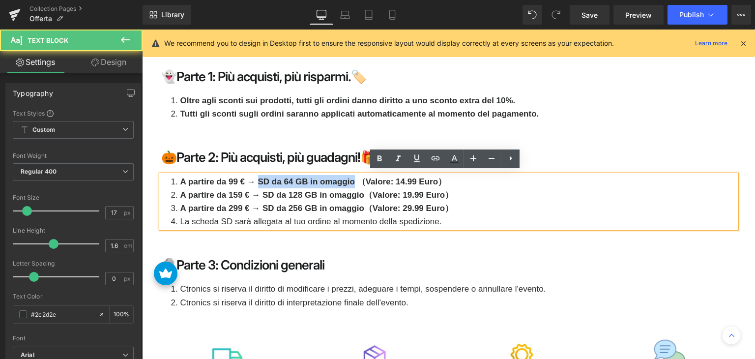
click at [315, 182] on strong "A partire da 99 € → SD da 64 GB in omaggio （Valore: 14.99 Euro）" at bounding box center [313, 181] width 267 height 9
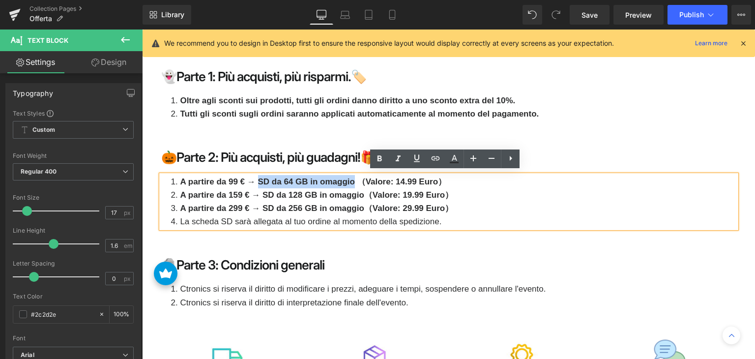
drag, startPoint x: 255, startPoint y: 177, endPoint x: 350, endPoint y: 177, distance: 94.9
click at [350, 177] on strong "A partire da 99 € → SD da 64 GB in omaggio （Valore: 14.99 Euro）" at bounding box center [313, 181] width 267 height 9
copy strong "SD da 64 GB in omaggio"
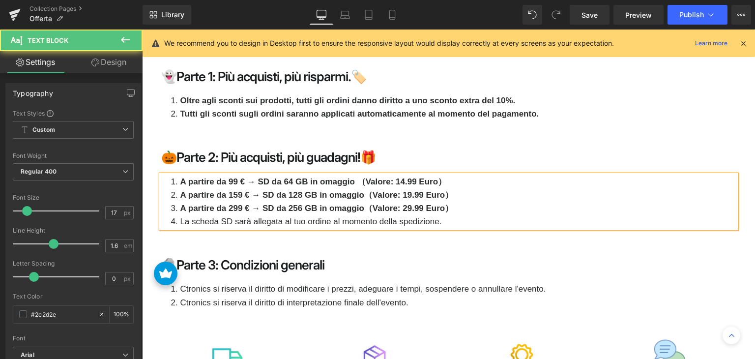
click at [287, 190] on strong "A partire da 159 € → SD da 128 GB in omaggio（Valore: 19.99 Euro）" at bounding box center [316, 194] width 273 height 9
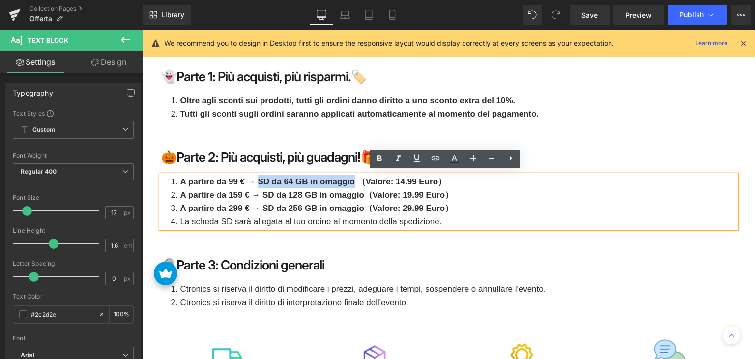
drag, startPoint x: 256, startPoint y: 177, endPoint x: 350, endPoint y: 178, distance: 94.4
click at [350, 178] on strong "A partire da 99 € → SD da 64 GB in omaggio （Valore: 14.99 Euro）" at bounding box center [313, 181] width 267 height 9
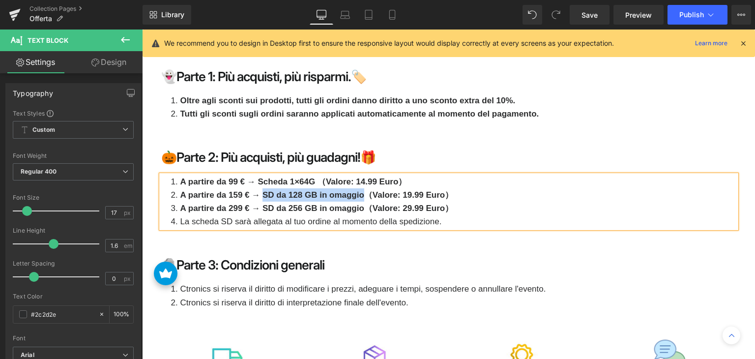
drag, startPoint x: 260, startPoint y: 190, endPoint x: 360, endPoint y: 195, distance: 100.4
click at [360, 195] on strong "A partire da 159 € → SD da 128 GB in omaggio（Valore: 19.99 Euro）" at bounding box center [316, 194] width 273 height 9
drag, startPoint x: 259, startPoint y: 191, endPoint x: 381, endPoint y: 192, distance: 121.5
click at [381, 192] on strong "A partire da 159 € → Scheda 1×64G+Scheda 1×128G（Valore: 19.99 Euro）" at bounding box center [328, 194] width 296 height 9
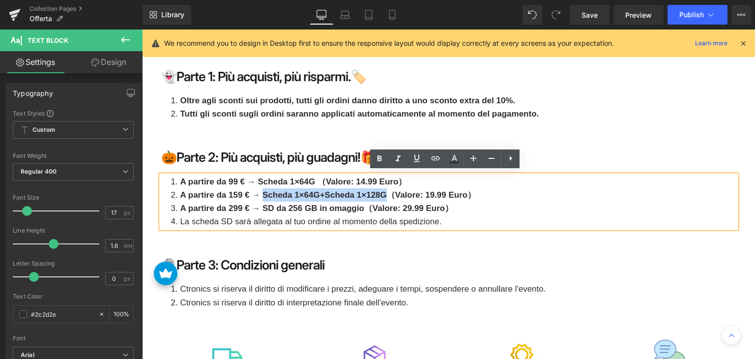
copy strong "Scheda 1×64G+Scheda 1×128G"
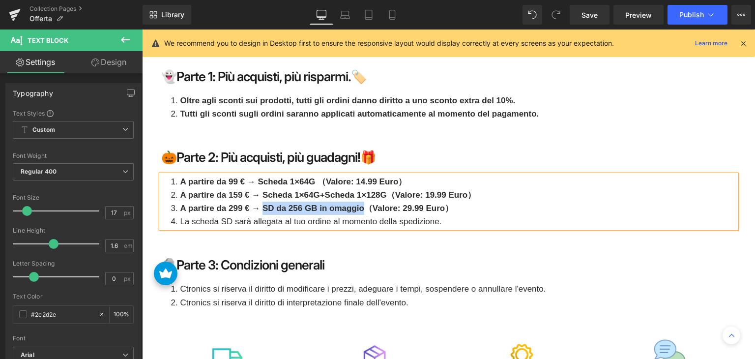
drag, startPoint x: 260, startPoint y: 204, endPoint x: 359, endPoint y: 205, distance: 99.3
click at [359, 205] on strong "A partire da 299 € → SD da 256 GB in omaggio（Valore: 29.99 Euro）" at bounding box center [316, 208] width 273 height 9
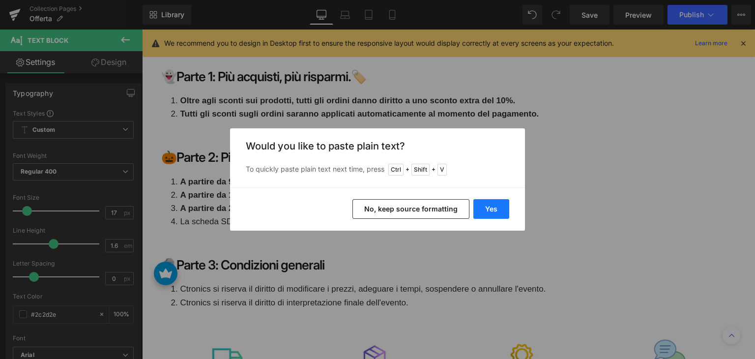
click at [485, 210] on button "Yes" at bounding box center [492, 209] width 36 height 20
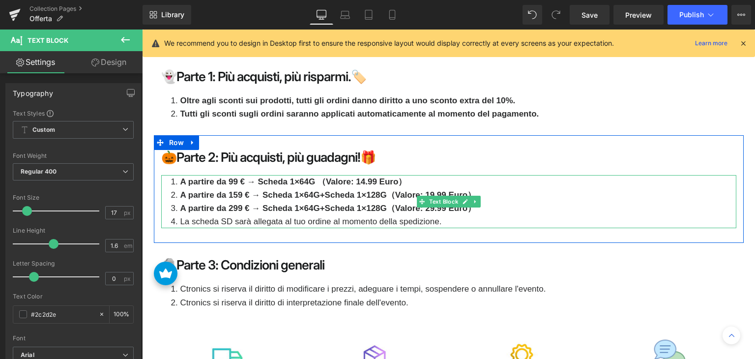
click at [385, 206] on strong "A partire da 299 € → Scheda 1×64G+Scheda 1×128G（Valore: 29.99 Euro）" at bounding box center [328, 208] width 296 height 9
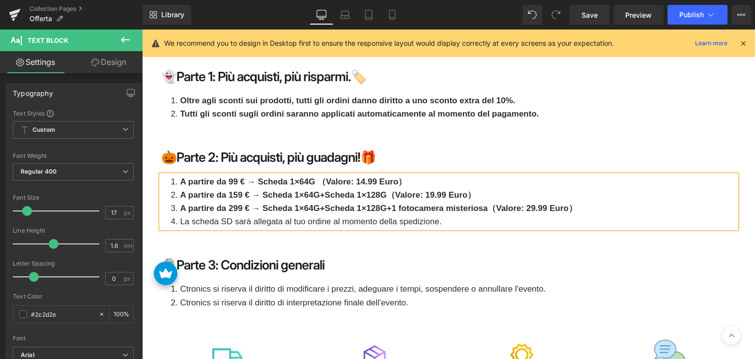
click at [429, 191] on strong "A partire da 159 € → Scheda 1×64G+Scheda 1×128G（Valore: 19.99 Euro）" at bounding box center [328, 194] width 296 height 9
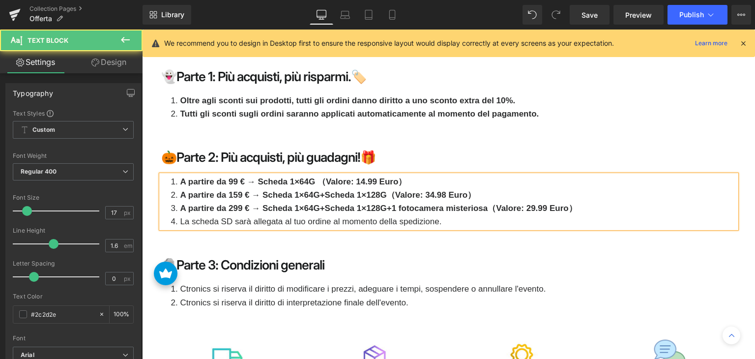
click at [527, 204] on strong "A partire da 299 € → Scheda 1×64G+Scheda 1×128G+1 fotocamera misteriosa（Valore:…" at bounding box center [378, 208] width 397 height 9
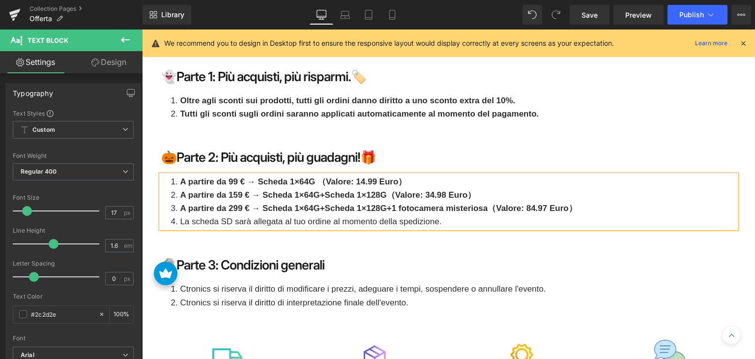
click at [285, 221] on li "La scheda SD sarà allegata al tuo ordine al momento della spedizione." at bounding box center [453, 221] width 565 height 13
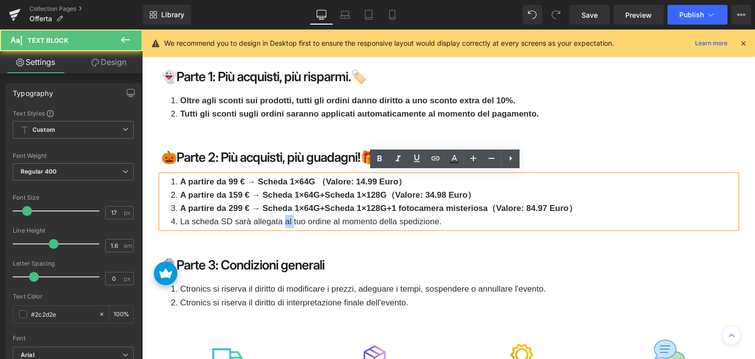
click at [285, 221] on li "La scheda SD sarà allegata al tuo ordine al momento della spedizione." at bounding box center [453, 221] width 565 height 13
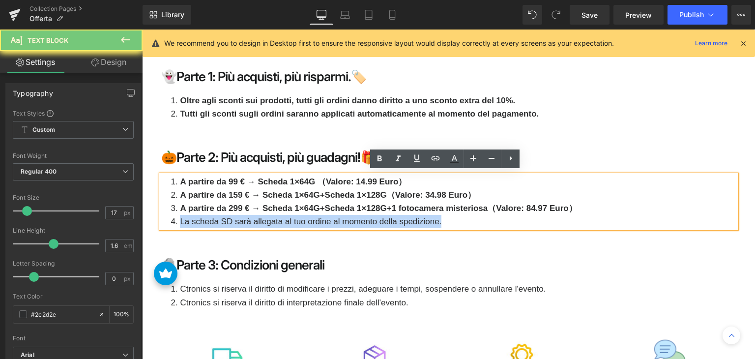
click at [285, 221] on li "La scheda SD sarà allegata al tuo ordine al momento della spedizione." at bounding box center [453, 221] width 565 height 13
copy li "La scheda SD sarà allegata al tuo ordine al momento della spedizione."
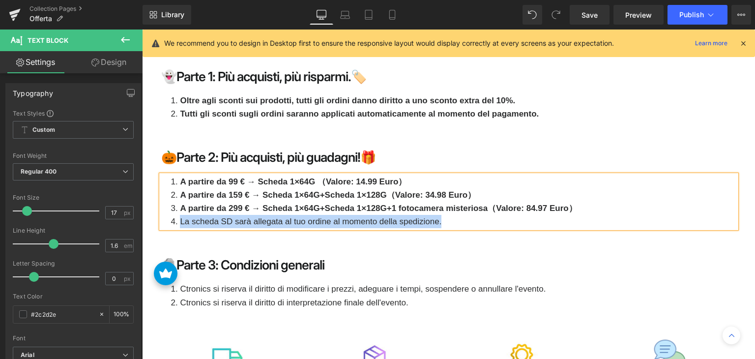
click at [250, 215] on li "La scheda SD sarà allegata al tuo ordine al momento della spedizione." at bounding box center [453, 221] width 565 height 13
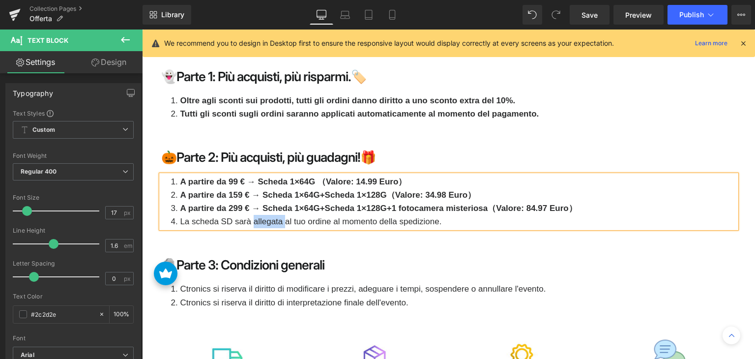
click at [250, 215] on li "La scheda SD sarà allegata al tuo ordine al momento della spedizione." at bounding box center [453, 221] width 565 height 13
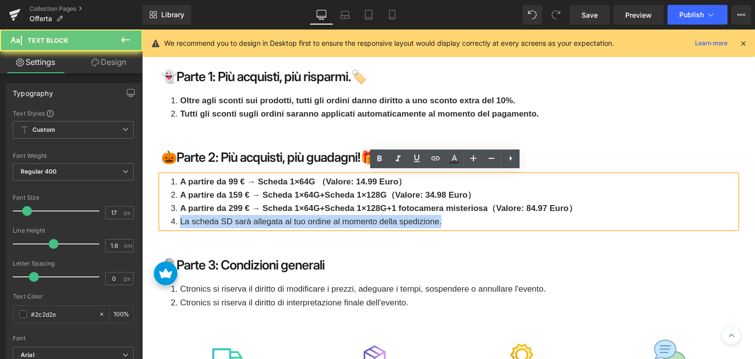
click at [250, 215] on li "La scheda SD sarà allegata al tuo ordine al momento della spedizione." at bounding box center [453, 221] width 565 height 13
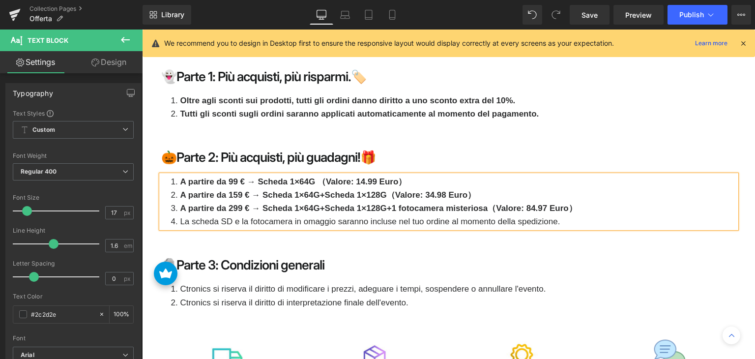
click at [373, 220] on li "La scheda SD e la fotocamera in omaggio saranno incluse nel tuo ordine al momen…" at bounding box center [453, 221] width 565 height 13
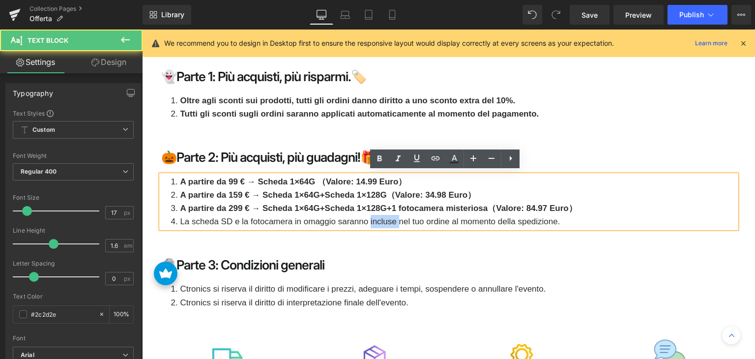
click at [373, 220] on li "La scheda SD e la fotocamera in omaggio saranno incluse nel tuo ordine al momen…" at bounding box center [453, 221] width 565 height 13
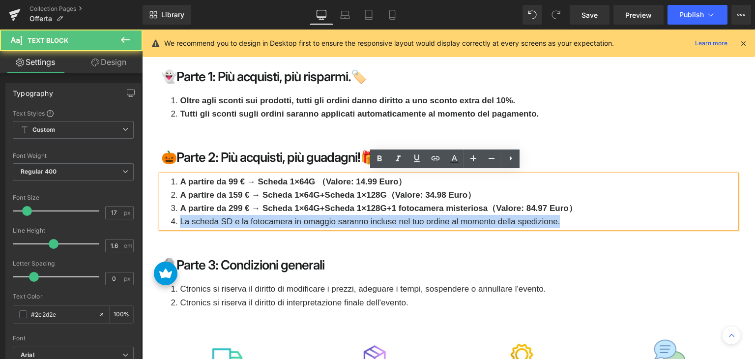
click at [373, 220] on li "La scheda SD e la fotocamera in omaggio saranno incluse nel tuo ordine al momen…" at bounding box center [453, 221] width 565 height 13
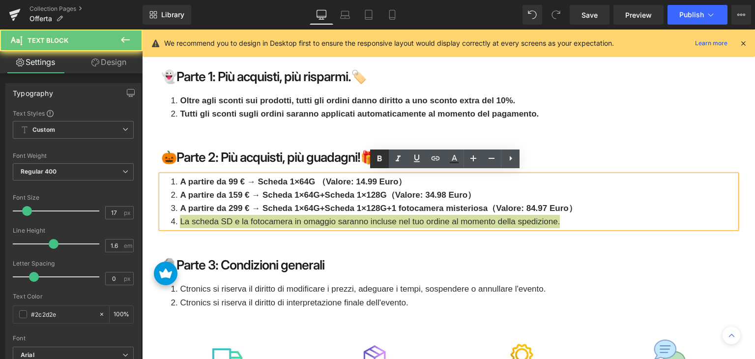
click at [378, 164] on icon at bounding box center [380, 159] width 12 height 12
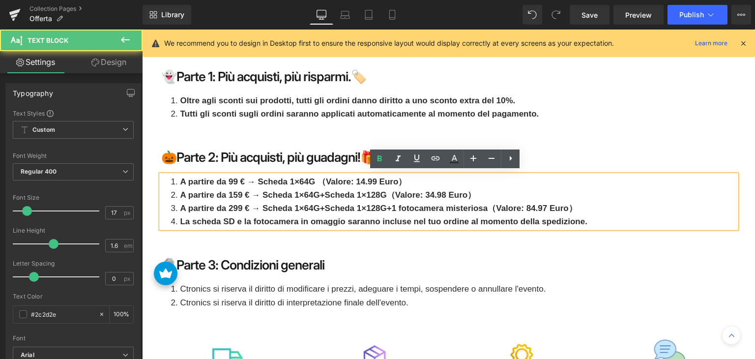
click at [448, 207] on strong "A partire da 299 € → Scheda 1×64G+Scheda 1×128G+1 fotocamera misteriosa（Valore:…" at bounding box center [378, 208] width 397 height 9
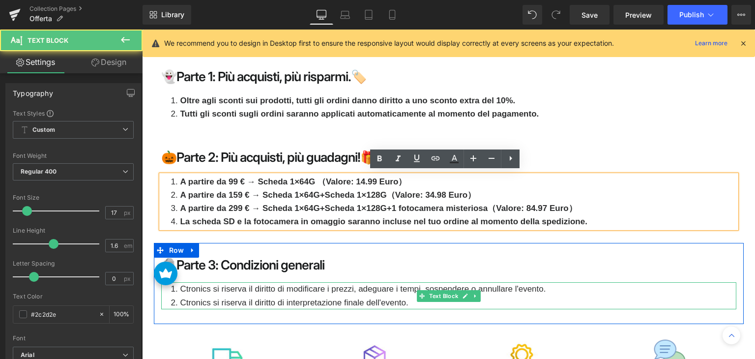
click at [258, 296] on li "Ctronics si riserva il diritto di interpretazione finale dell'evento." at bounding box center [453, 302] width 565 height 13
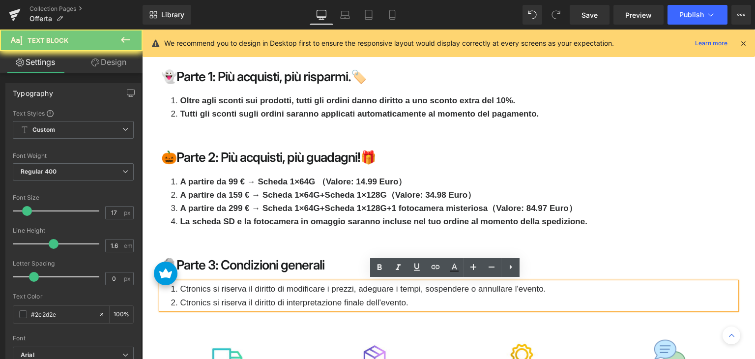
click at [258, 296] on li "Ctronics si riserva il diritto di interpretazione finale dell'evento." at bounding box center [453, 302] width 565 height 13
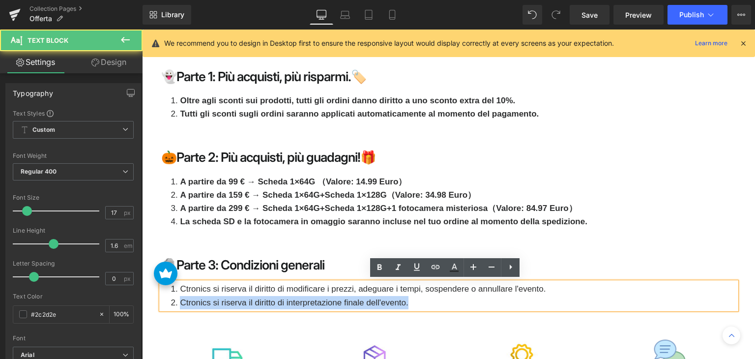
click at [258, 296] on li "Ctronics si riserva il diritto di interpretazione finale dell'evento." at bounding box center [453, 302] width 565 height 13
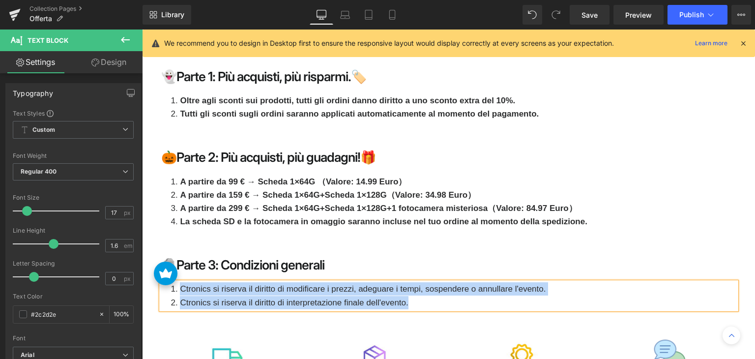
click at [322, 291] on li "Ctronics si riserva il diritto di modificare i prezzi, adeguare i tempi, sospen…" at bounding box center [453, 288] width 565 height 13
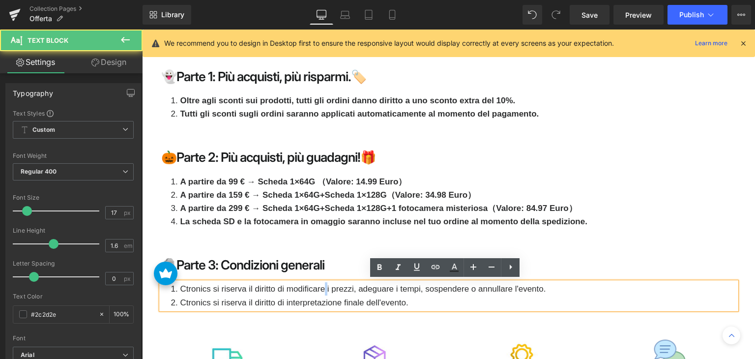
click at [322, 291] on li "Ctronics si riserva il diritto di modificare i prezzi, adeguare i tempi, sospen…" at bounding box center [453, 288] width 565 height 13
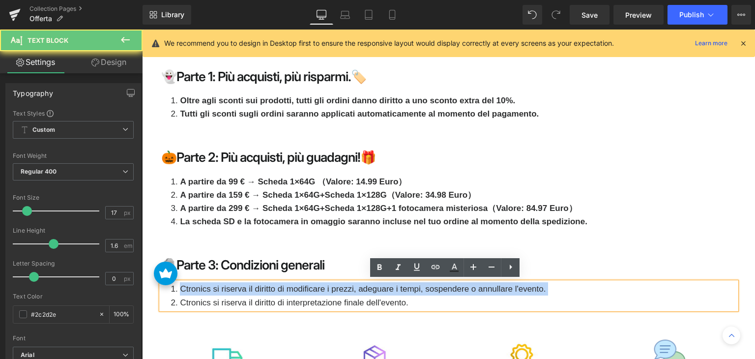
click at [322, 291] on li "Ctronics si riserva il diritto di modificare i prezzi, adeguare i tempi, sospen…" at bounding box center [453, 288] width 565 height 13
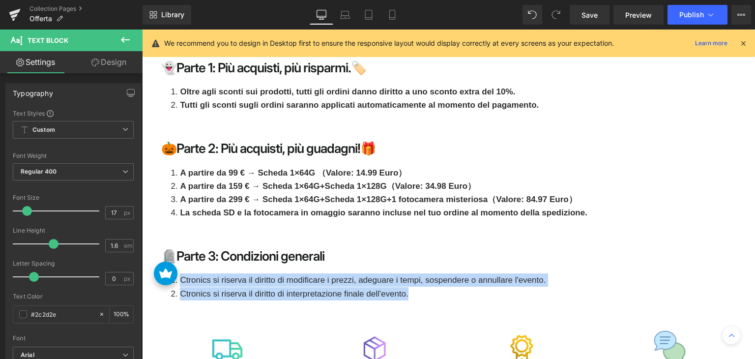
scroll to position [2261, 0]
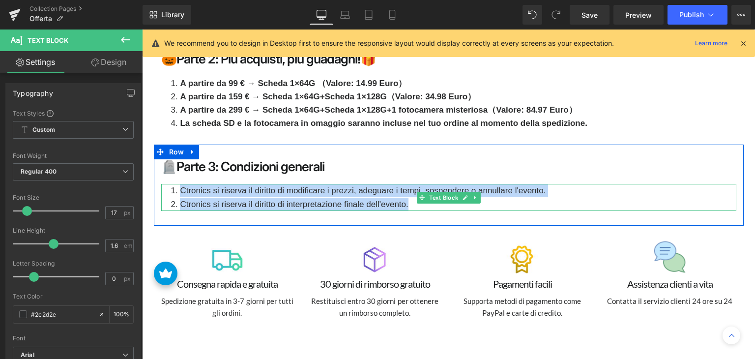
click at [335, 194] on li "Ctronics si riserva il diritto di modificare i prezzi, adeguare i tempi, sospen…" at bounding box center [453, 190] width 565 height 13
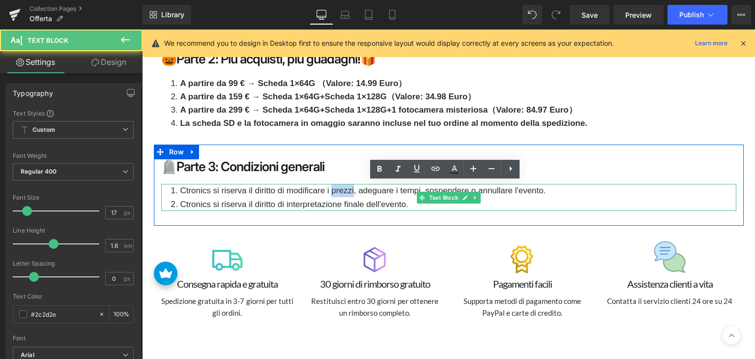
click at [335, 194] on li "Ctronics si riserva il diritto di modificare i prezzi, adeguare i tempi, sospen…" at bounding box center [453, 190] width 565 height 13
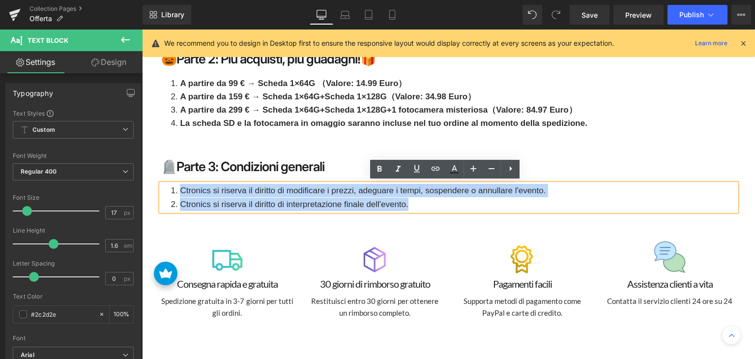
drag, startPoint x: 415, startPoint y: 202, endPoint x: 173, endPoint y: 189, distance: 242.8
click at [173, 189] on ol "Ctronics si riserva il diritto di modificare i prezzi, adeguare i tempi, sospen…" at bounding box center [453, 197] width 565 height 27
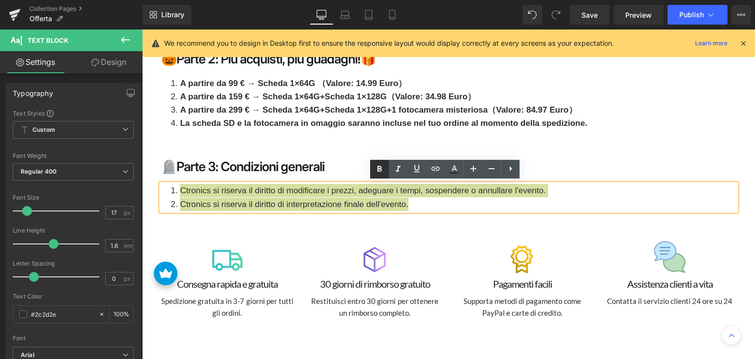
click at [379, 169] on icon at bounding box center [380, 169] width 4 height 6
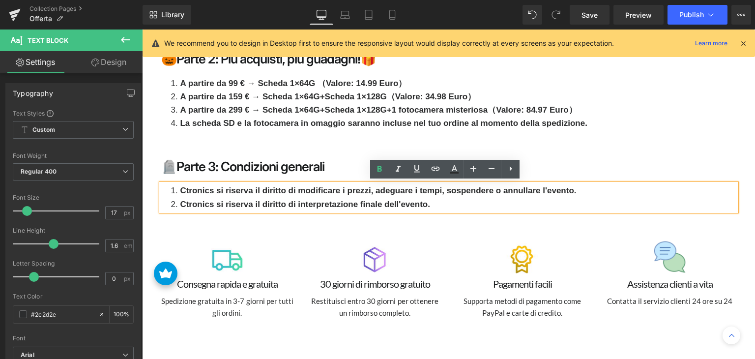
click at [355, 192] on strong "Ctronics si riserva il diritto di modificare i prezzi, adeguare i tempi, sospen…" at bounding box center [378, 190] width 396 height 9
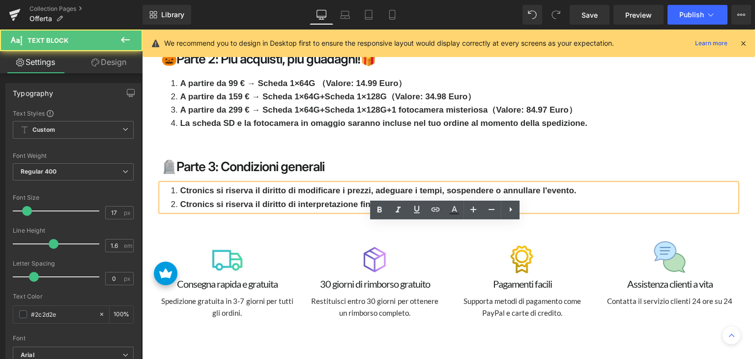
scroll to position [2162, 0]
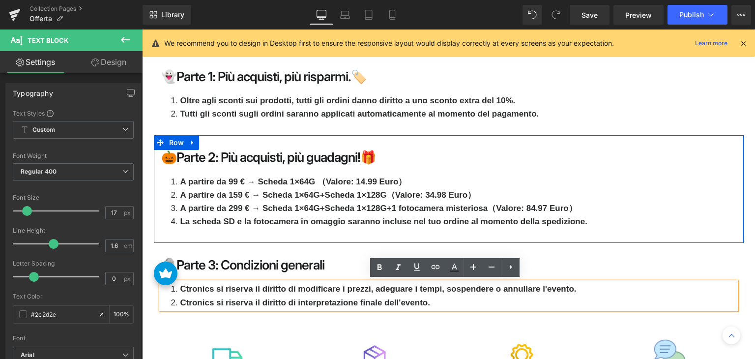
click at [440, 164] on div "🎃Parte 2: Più acquisti, più guadagni!🎁 Heading A partire da 99 € → Scheda 1×64G…" at bounding box center [449, 194] width 590 height 88
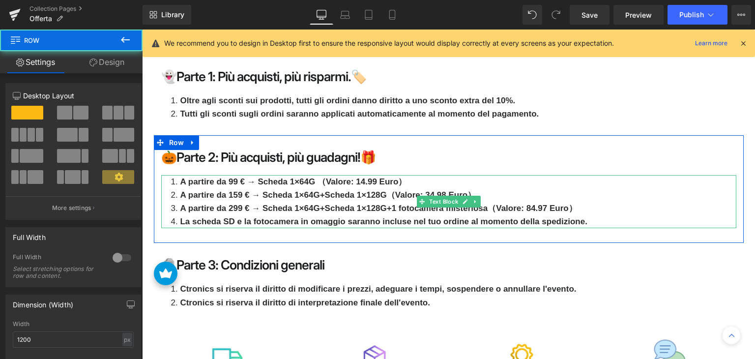
click at [359, 191] on strong "A partire da 159 € → Scheda 1×64G+Scheda 1×128G（Valore: 34.98 Euro）" at bounding box center [328, 194] width 296 height 9
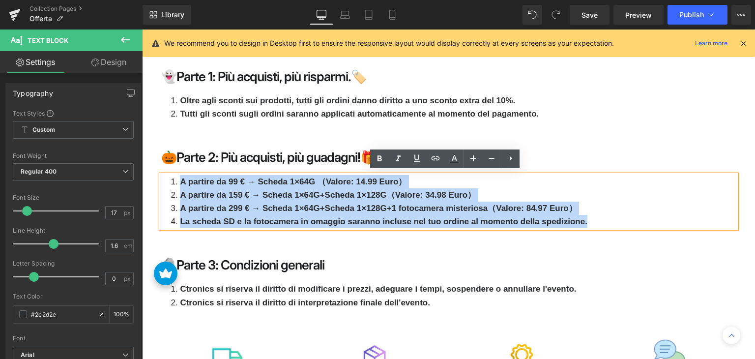
copy ol "A partire da 99 € → Scheda 1×64G （Valore: 14.99 Euro） A partire da 159 € → Sche…"
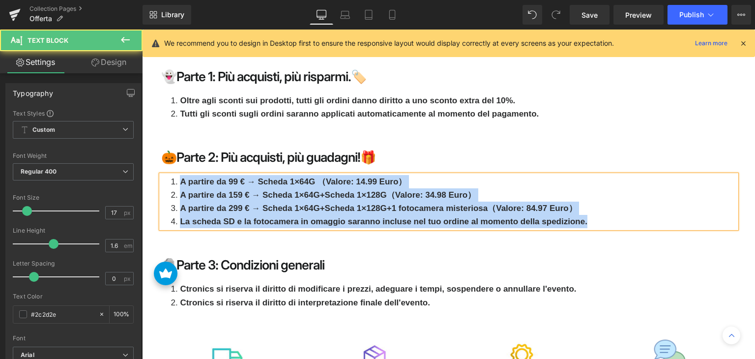
click at [452, 195] on strong "A partire da 159 € → Scheda 1×64G+Scheda 1×128G（Valore: 34.98 Euro）" at bounding box center [328, 194] width 296 height 9
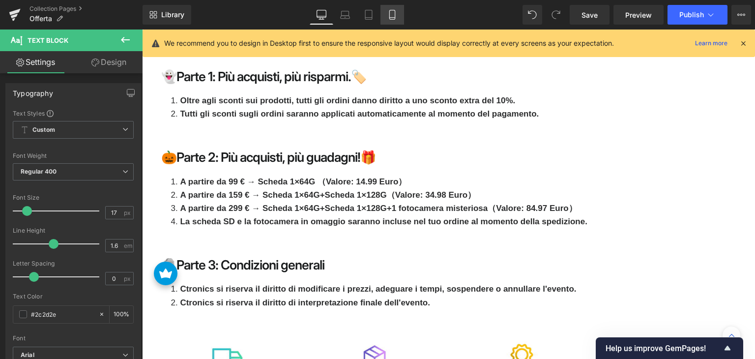
click at [383, 9] on link "Mobile" at bounding box center [393, 15] width 24 height 20
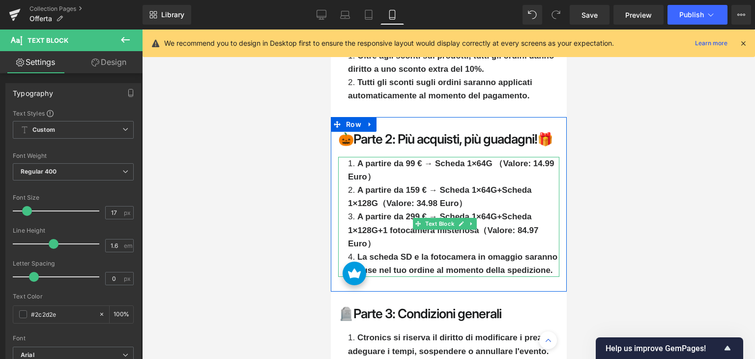
scroll to position [5845, 0]
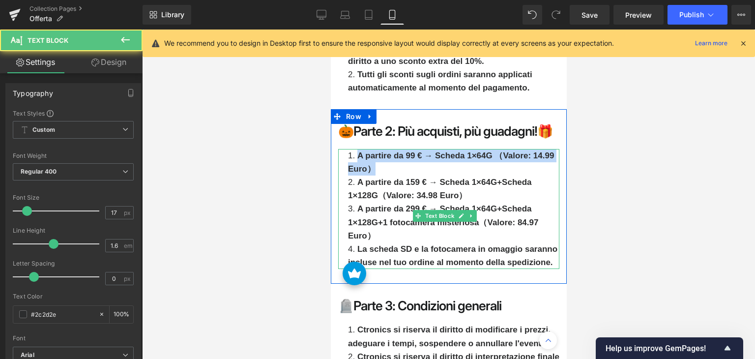
drag, startPoint x: 400, startPoint y: 150, endPoint x: 356, endPoint y: 141, distance: 44.4
click at [356, 149] on li "A partire da 99 € → Scheda 1×64G （Valore: 14.99 Euro）" at bounding box center [453, 162] width 211 height 27
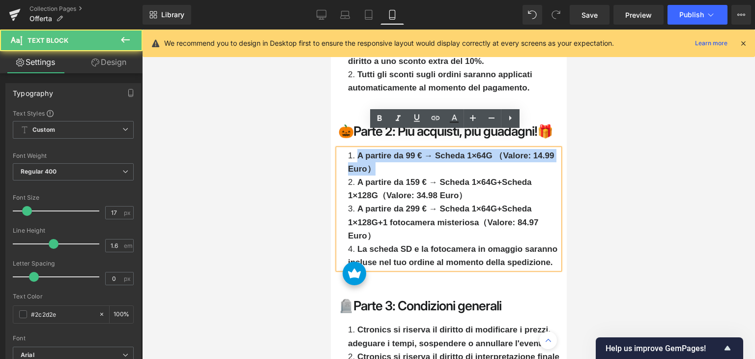
copy strong "A partire da 99 € → Scheda 1×64G （Valore: 14.99 Euro）"
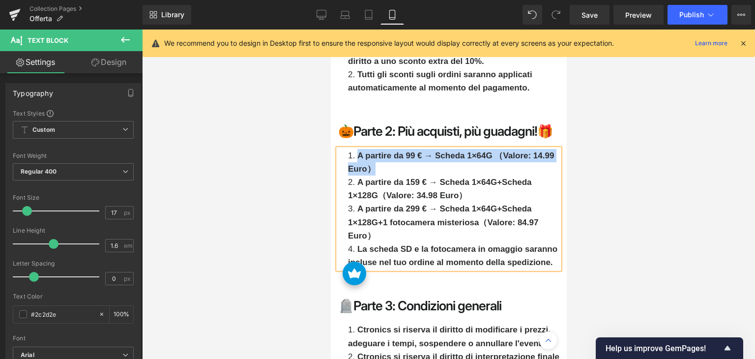
click at [402, 150] on li "A partire da 99 € → Scheda 1×64G （Valore: 14.99 Euro）" at bounding box center [453, 162] width 211 height 27
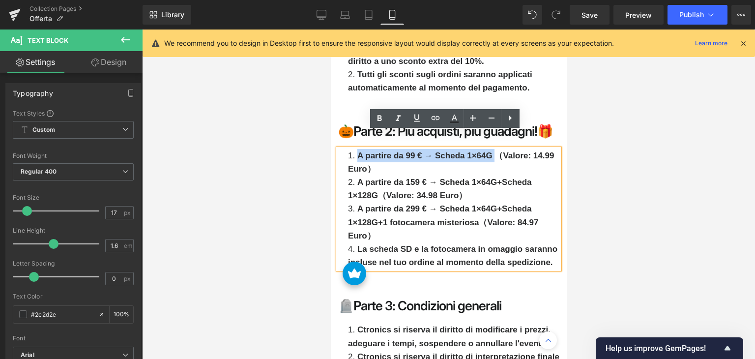
drag, startPoint x: 357, startPoint y: 137, endPoint x: 494, endPoint y: 136, distance: 137.2
click at [494, 151] on strong "A partire da 99 € → Scheda 1×64G （Valore: 14.99 Euro）" at bounding box center [451, 162] width 206 height 23
copy strong "A partire da 99 € → Scheda 1×64G"
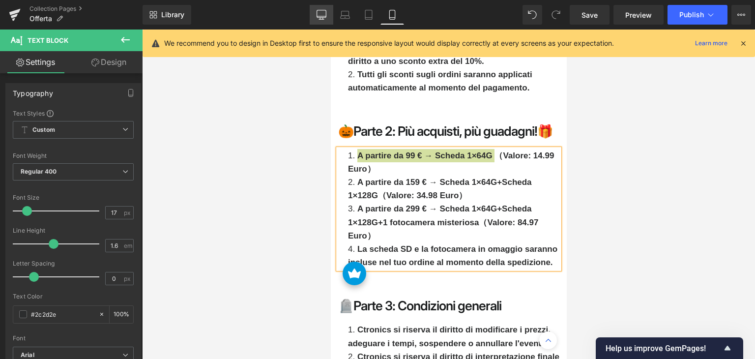
click at [321, 16] on icon at bounding box center [321, 16] width 9 height 0
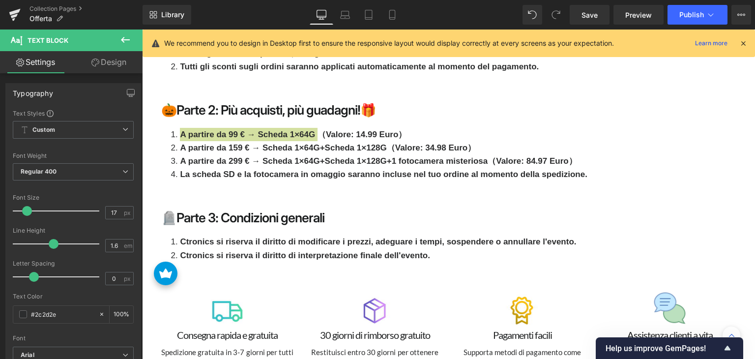
scroll to position [2219, 0]
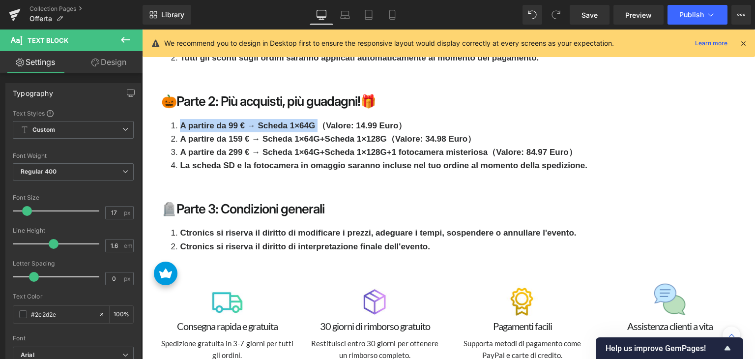
click at [297, 126] on strong "A partire da 99 € → Scheda 1×64G （Valore: 14.99 Euro）" at bounding box center [293, 125] width 227 height 9
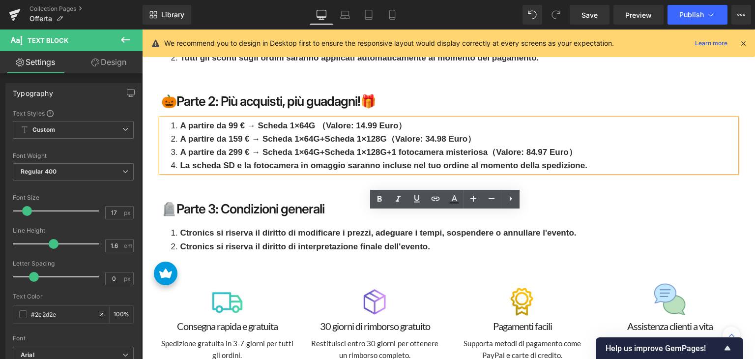
drag, startPoint x: 254, startPoint y: 120, endPoint x: 272, endPoint y: 120, distance: 18.2
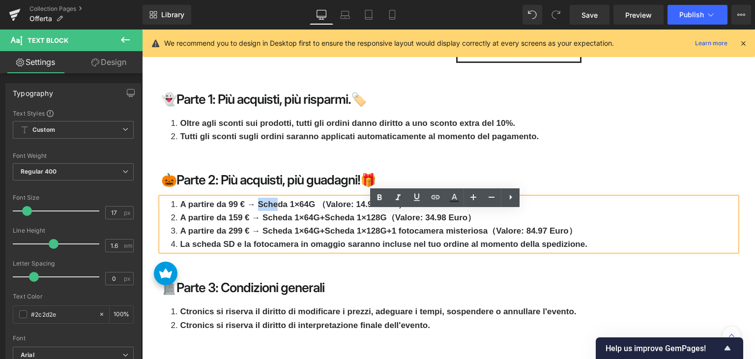
scroll to position [2144, 0]
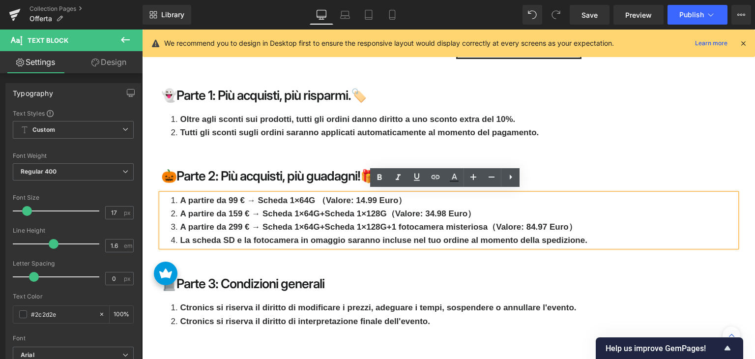
click at [287, 207] on li "A partire da 159 € → Scheda 1×64G+Scheda 1×128G（Valore: 34.98 Euro）" at bounding box center [453, 213] width 565 height 13
drag, startPoint x: 256, startPoint y: 196, endPoint x: 309, endPoint y: 197, distance: 53.1
click at [309, 197] on strong "A partire da 99 € → Scheda 1×64G （Valore: 14.99 Euro）" at bounding box center [293, 200] width 227 height 9
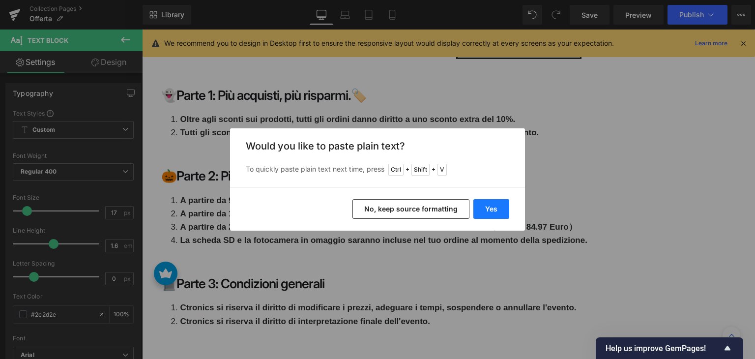
click at [507, 211] on button "Yes" at bounding box center [492, 209] width 36 height 20
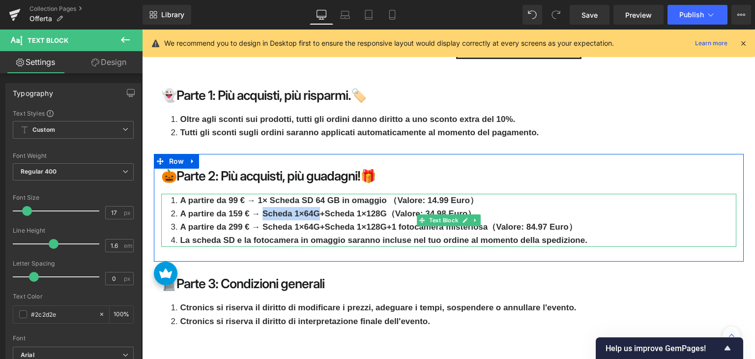
drag, startPoint x: 260, startPoint y: 209, endPoint x: 316, endPoint y: 209, distance: 55.6
click at [316, 209] on strong "A partire da 159 € → Scheda 1×64G+Scheda 1×128G（Valore: 34.98 Euro）" at bounding box center [328, 213] width 296 height 9
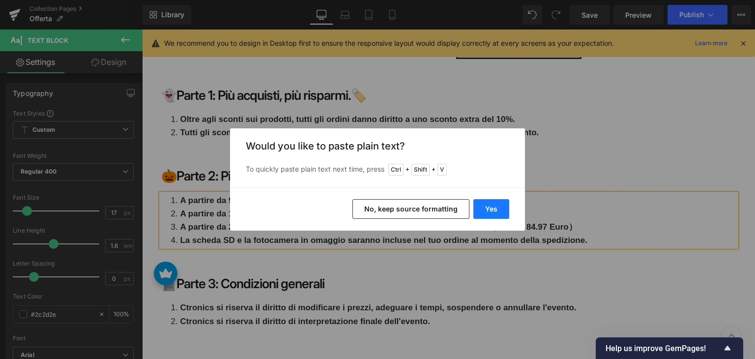
click at [491, 214] on button "Yes" at bounding box center [492, 209] width 36 height 20
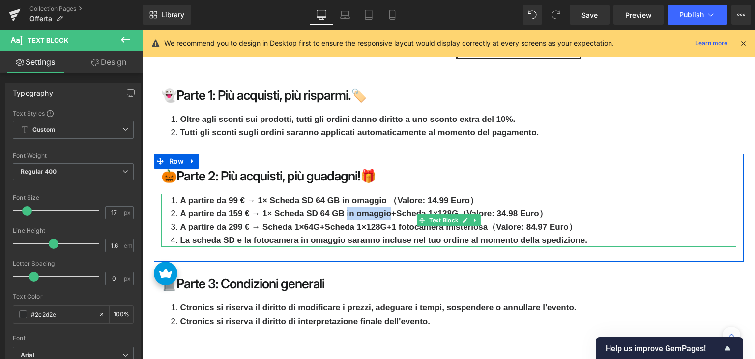
drag, startPoint x: 344, startPoint y: 210, endPoint x: 387, endPoint y: 209, distance: 43.8
click at [387, 209] on strong "A partire da 159 € → 1× Scheda SD 64 GB in omaggio+Scheda 1×128G（Valore: 34.98 …" at bounding box center [363, 213] width 367 height 9
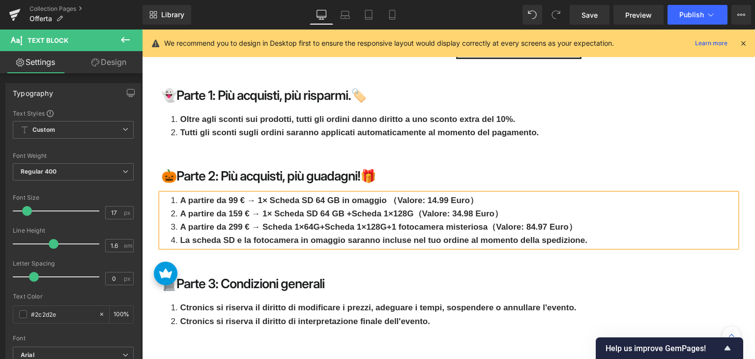
click at [409, 212] on strong "A partire da 159 € → 1× Scheda SD 64 GB +Scheda 1×128G（Valore: 34.98 Euro）" at bounding box center [341, 213] width 323 height 9
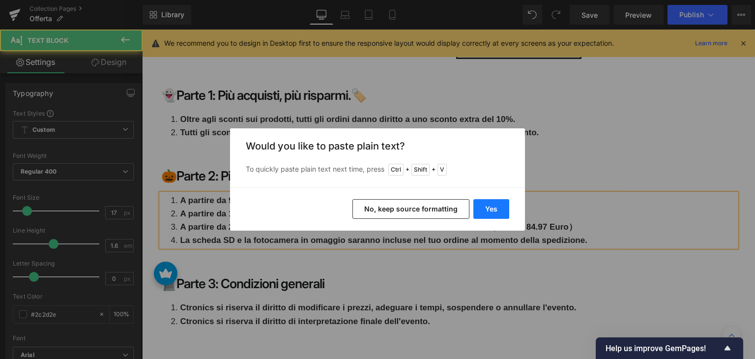
click at [488, 209] on button "Yes" at bounding box center [492, 209] width 36 height 20
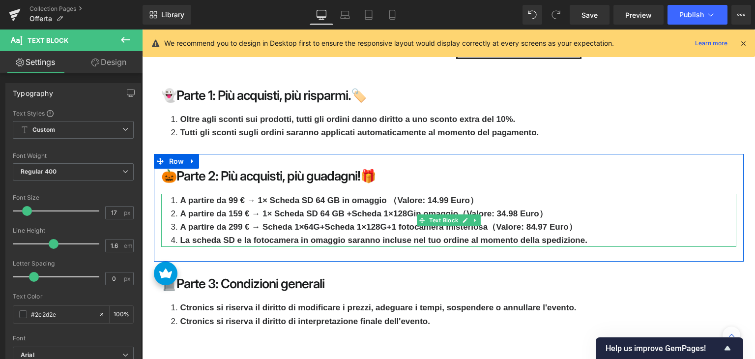
click at [410, 209] on strong "A partire da 159 € → 1× Scheda SD 64 GB +Scheda 1×128Gin omaggio（Valore: 34.98 …" at bounding box center [363, 213] width 367 height 9
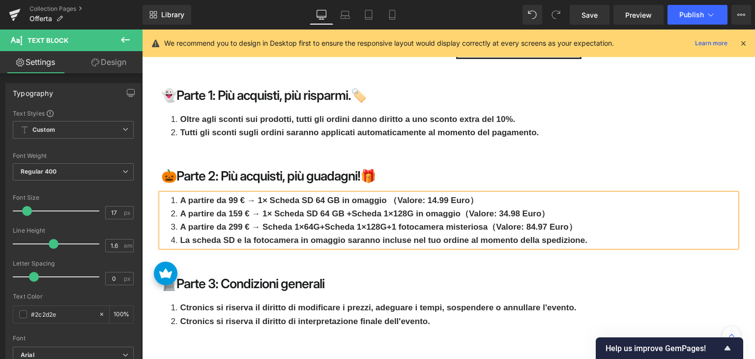
click at [381, 209] on strong "A partire da 159 € → 1× Scheda SD 64 GB +Scheda 1×128G in omaggio（Valore: 34.98…" at bounding box center [365, 213] width 370 height 9
drag, startPoint x: 260, startPoint y: 209, endPoint x: 376, endPoint y: 209, distance: 116.0
click at [376, 209] on strong "A partire da 159 € → 1× Scheda SD 64 GB +1×128G in omaggio（Valore: 34.98 Euro）" at bounding box center [349, 213] width 338 height 9
copy strong "1× Scheda SD 64 GB +1×128G"
drag, startPoint x: 260, startPoint y: 225, endPoint x: 380, endPoint y: 220, distance: 120.5
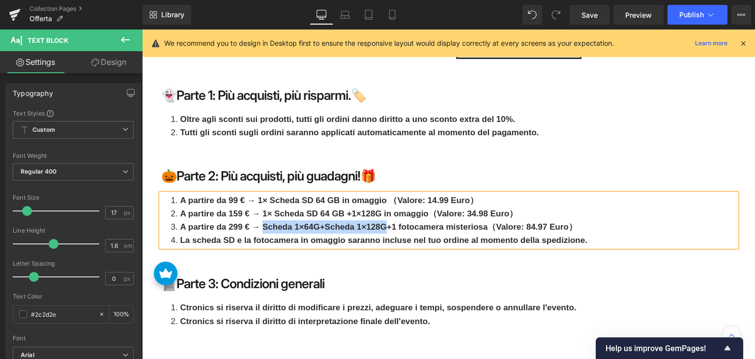
click at [380, 222] on strong "A partire da 299 € → Scheda 1×64G+Scheda 1×128G+1 fotocamera misteriosa（Valore:…" at bounding box center [378, 226] width 397 height 9
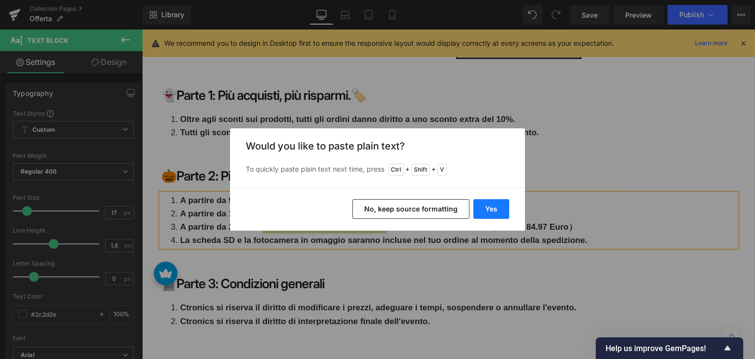
click at [487, 213] on button "Yes" at bounding box center [492, 209] width 36 height 20
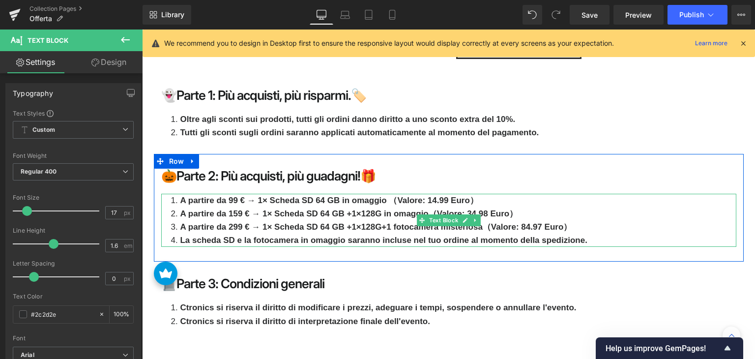
click at [557, 207] on li "A partire da 159 € → 1× Scheda SD 64 GB +1×128G in omaggio（Valore: 34.98 Euro）" at bounding box center [453, 213] width 565 height 13
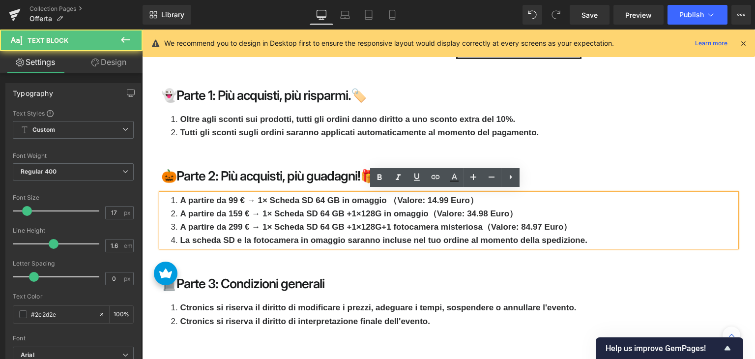
click at [478, 225] on strong "A partire da 299 € → 1× Scheda SD 64 GB +1×128G+1 fotocamera misteriosa（Valore:…" at bounding box center [376, 226] width 392 height 9
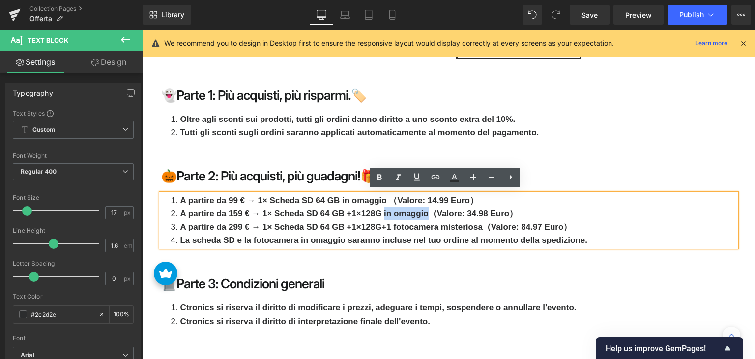
drag, startPoint x: 380, startPoint y: 209, endPoint x: 425, endPoint y: 209, distance: 45.2
click at [425, 209] on strong "A partire da 159 € → 1× Scheda SD 64 GB +1×128G in omaggio（Valore: 34.98 Euro）" at bounding box center [349, 213] width 338 height 9
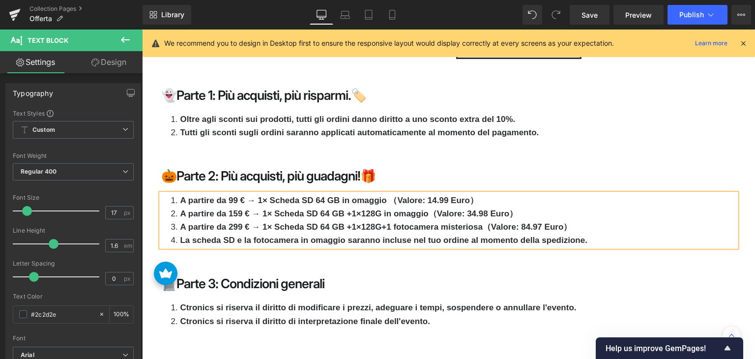
click at [480, 222] on strong "A partire da 299 € → 1× Scheda SD 64 GB +1×128G+1 fotocamera misteriosa（Valore:…" at bounding box center [376, 226] width 392 height 9
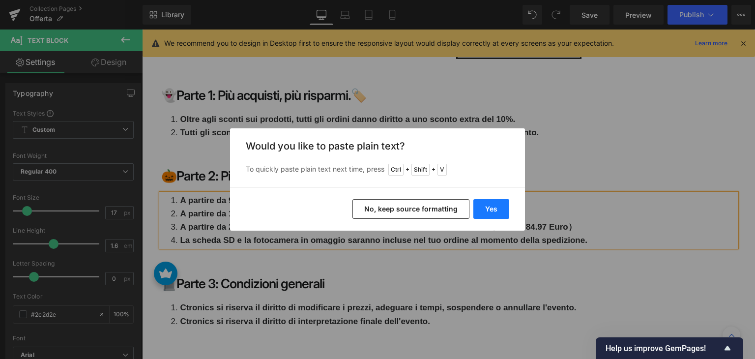
click at [494, 212] on button "Yes" at bounding box center [492, 209] width 36 height 20
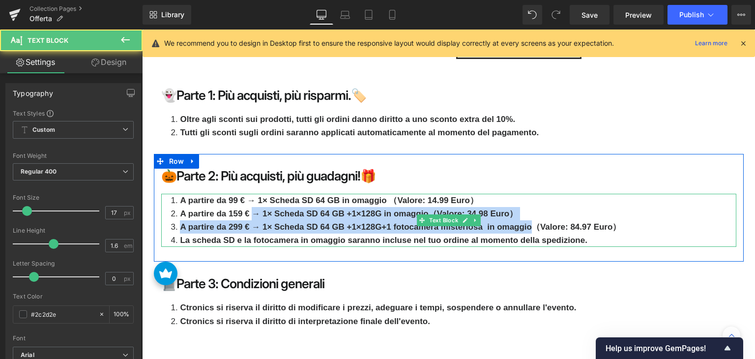
drag, startPoint x: 528, startPoint y: 222, endPoint x: 216, endPoint y: 212, distance: 311.9
click at [244, 213] on ol "A partire da 99 € → 1× Scheda SD 64 GB in omaggio （Valore: 14.99 Euro） A partir…" at bounding box center [453, 221] width 565 height 54
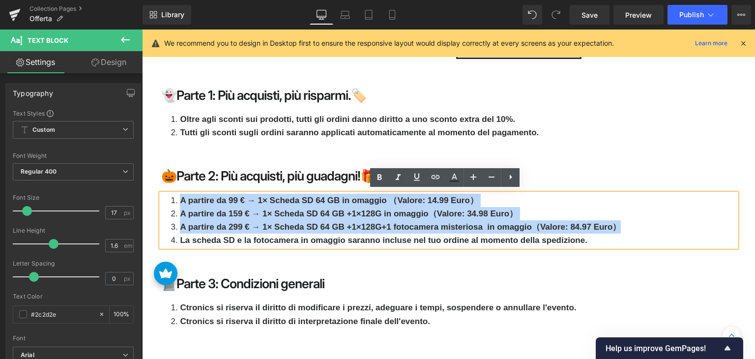
drag, startPoint x: 177, startPoint y: 198, endPoint x: 618, endPoint y: 225, distance: 441.9
click at [618, 225] on ol "A partire da 99 € → 1× Scheda SD 64 GB in omaggio （Valore: 14.99 Euro） A partir…" at bounding box center [453, 221] width 565 height 54
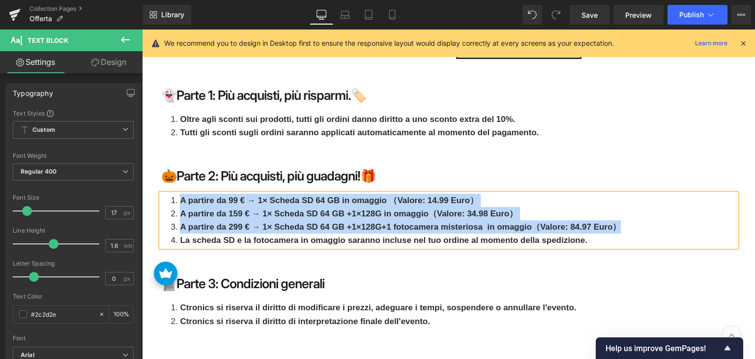
click at [260, 203] on li "A partire da 99 € → 1× Scheda SD 64 GB in omaggio （Valore: 14.99 Euro）" at bounding box center [453, 200] width 565 height 13
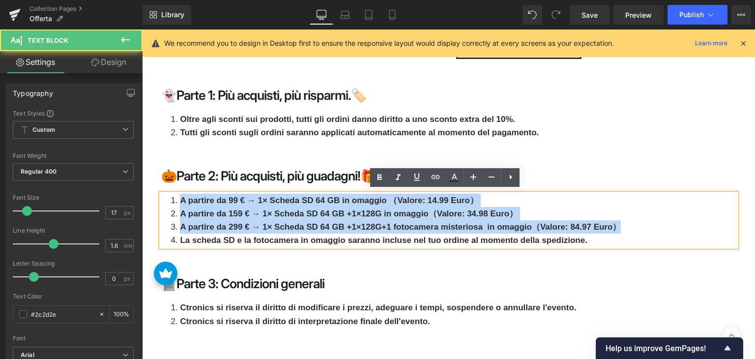
click at [183, 199] on strong "A partire da 99 € → 1× Scheda SD 64 GB in omaggio （Valore: 14.99 Euro）" at bounding box center [329, 200] width 298 height 9
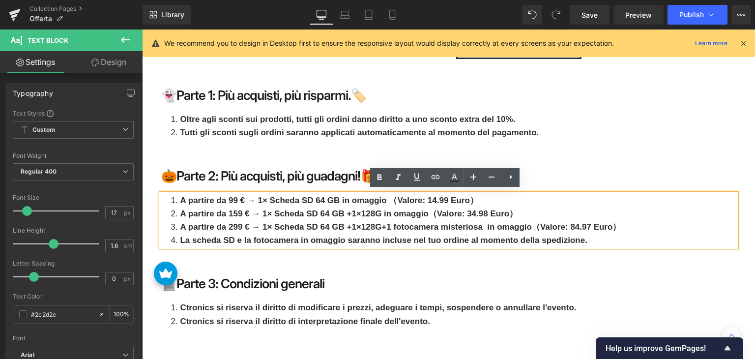
drag, startPoint x: 176, startPoint y: 195, endPoint x: 181, endPoint y: 193, distance: 5.9
click at [161, 194] on div "A partire da 99 € → 1× Scheda SD 64 GB in omaggio （Valore: 14.99 Euro） A partir…" at bounding box center [448, 221] width 575 height 54
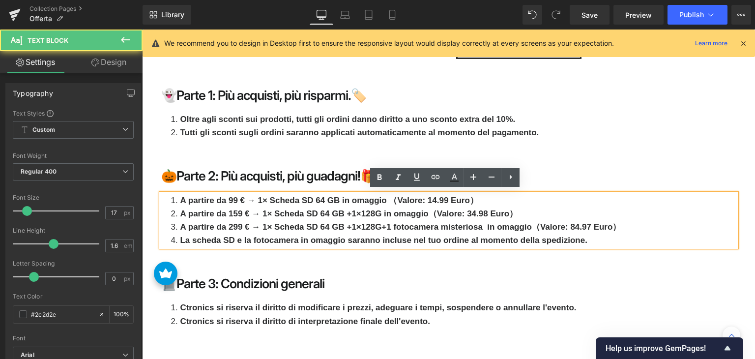
click at [329, 217] on li "A partire da 159 € → 1× Scheda SD 64 GB +1×128G in omaggio（Valore: 34.98 Euro）" at bounding box center [453, 213] width 565 height 13
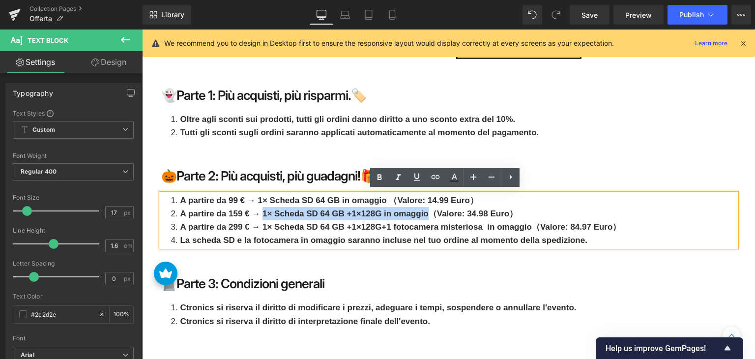
drag, startPoint x: 261, startPoint y: 208, endPoint x: 425, endPoint y: 208, distance: 164.2
click at [425, 209] on strong "A partire da 159 € → 1× Scheda SD 64 GB +1×128G in omaggio（Valore: 34.98 Euro）" at bounding box center [349, 213] width 338 height 9
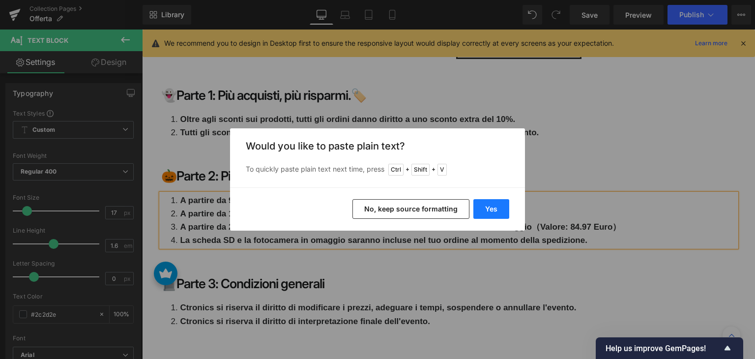
click at [494, 209] on button "Yes" at bounding box center [492, 209] width 36 height 20
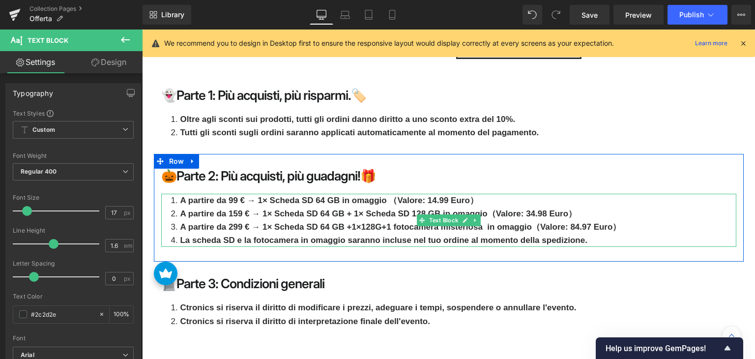
click at [238, 224] on strong "A partire da 299 € → 1× Scheda SD 64 GB +1×128G+1 fotocamera misteriosa in omag…" at bounding box center [400, 226] width 441 height 9
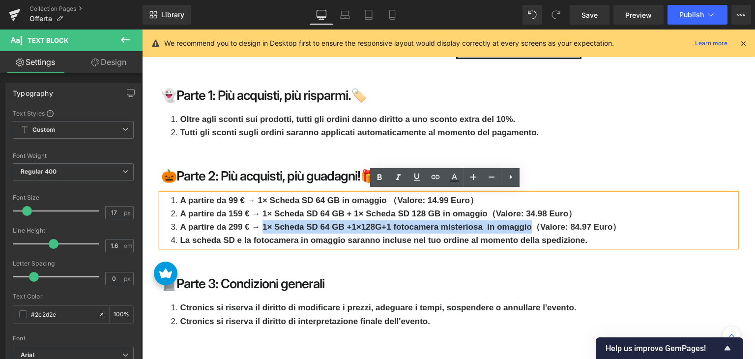
drag, startPoint x: 260, startPoint y: 222, endPoint x: 529, endPoint y: 222, distance: 268.5
click at [529, 222] on strong "A partire da 299 € → 1× Scheda SD 64 GB +1×128G+1 fotocamera misteriosa in omag…" at bounding box center [400, 226] width 441 height 9
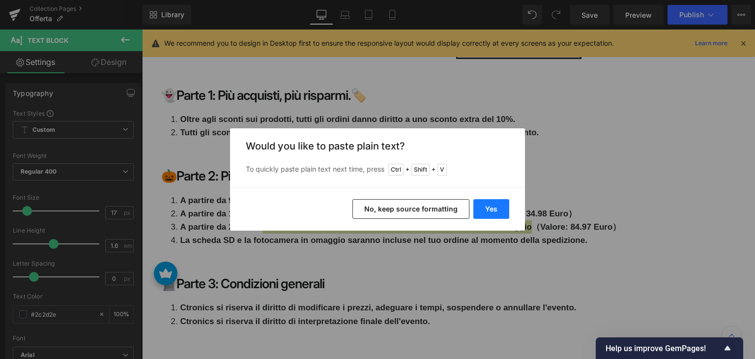
click at [508, 207] on button "Yes" at bounding box center [492, 209] width 36 height 20
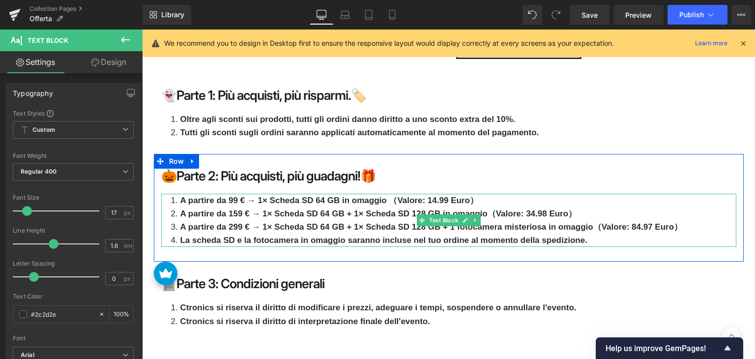
click at [465, 198] on strong "A partire da 99 € → 1× Scheda SD 64 GB in omaggio （Valore: 14.99 Euro）" at bounding box center [329, 200] width 298 height 9
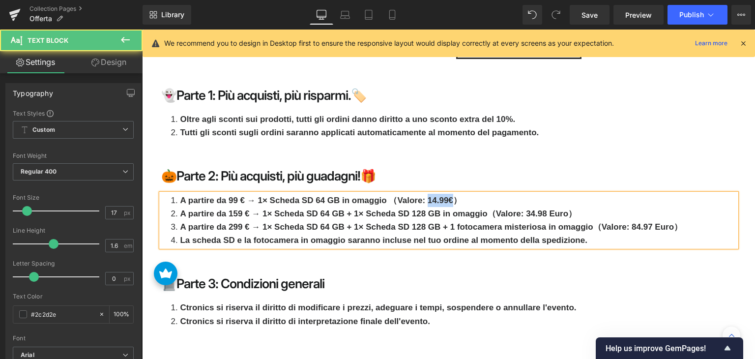
drag, startPoint x: 424, startPoint y: 195, endPoint x: 448, endPoint y: 197, distance: 24.1
click at [448, 197] on strong "A partire da 99 € → 1× Scheda SD 64 GB in omaggio （Valore: 14.99€）" at bounding box center [320, 200] width 281 height 9
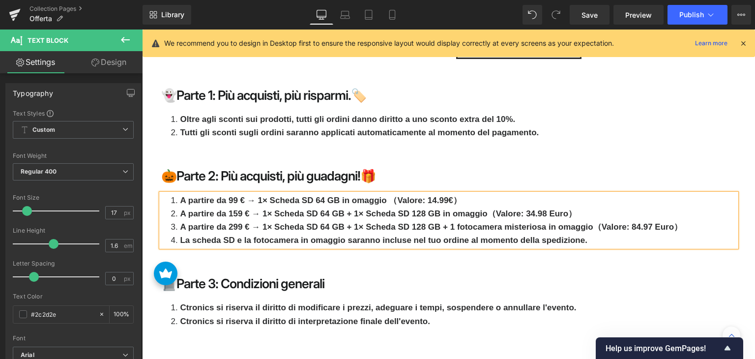
click at [473, 197] on li "A partire da 99 € → 1× Scheda SD 64 GB in omaggio （Valore: 14.99€）" at bounding box center [453, 200] width 565 height 13
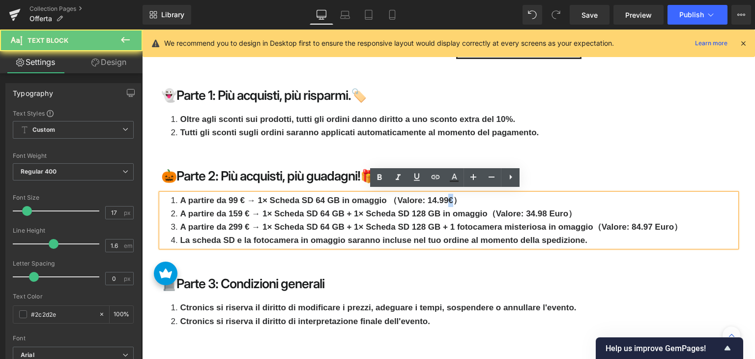
drag, startPoint x: 443, startPoint y: 196, endPoint x: 450, endPoint y: 196, distance: 7.4
click at [450, 196] on strong "A partire da 99 € → 1× Scheda SD 64 GB in omaggio （Valore: 14.99€）" at bounding box center [320, 200] width 281 height 9
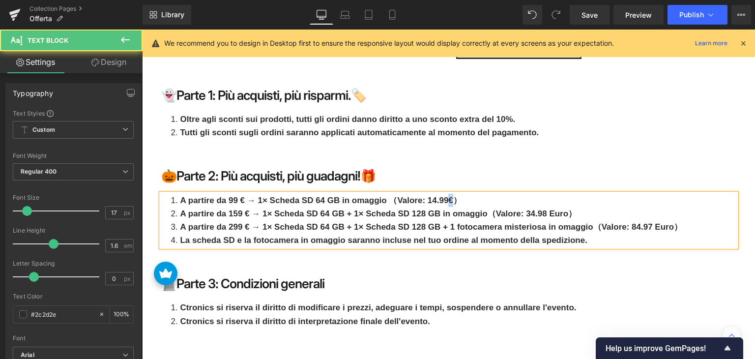
click at [444, 196] on strong "A partire da 99 € → 1× Scheda SD 64 GB in omaggio （Valore: 14.99€）" at bounding box center [320, 200] width 281 height 9
drag, startPoint x: 543, startPoint y: 211, endPoint x: 563, endPoint y: 210, distance: 19.7
click at [563, 210] on strong "A partire da 159 € → 1× Scheda SD 64 GB + 1× Scheda SD 128 GB in omaggio（Valore…" at bounding box center [378, 213] width 397 height 9
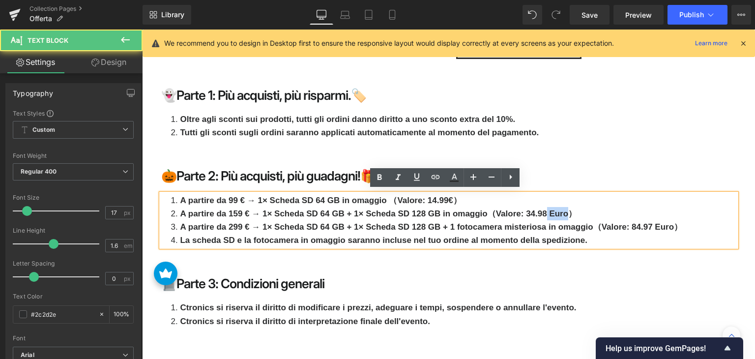
click at [555, 209] on strong "A partire da 159 € → 1× Scheda SD 64 GB + 1× Scheda SD 128 GB in omaggio（Valore…" at bounding box center [378, 213] width 397 height 9
drag, startPoint x: 548, startPoint y: 208, endPoint x: 564, endPoint y: 208, distance: 16.2
click at [564, 209] on strong "A partire da 159 € → 1× Scheda SD 64 GB + 1× Scheda SD 128 GB in omaggio（Valore…" at bounding box center [378, 213] width 397 height 9
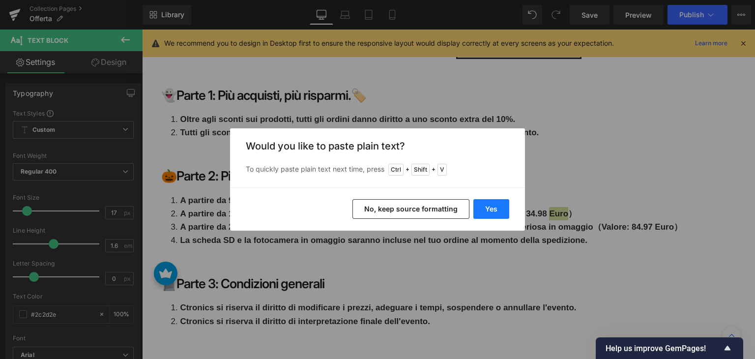
click at [504, 211] on button "Yes" at bounding box center [492, 209] width 36 height 20
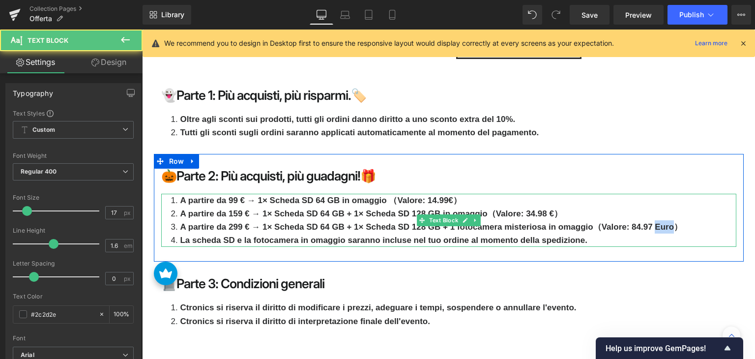
drag, startPoint x: 651, startPoint y: 223, endPoint x: 669, endPoint y: 223, distance: 17.7
click at [669, 223] on strong "A partire da 299 € → 1× Scheda SD 64 GB + 1× Scheda SD 128 GB + 1 fotocamera mi…" at bounding box center [431, 226] width 503 height 9
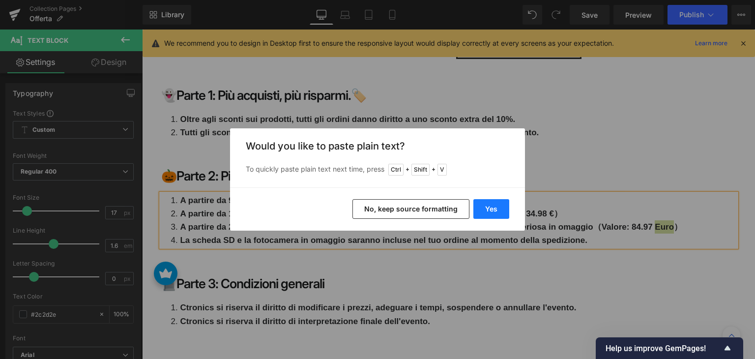
click at [506, 208] on button "Yes" at bounding box center [492, 209] width 36 height 20
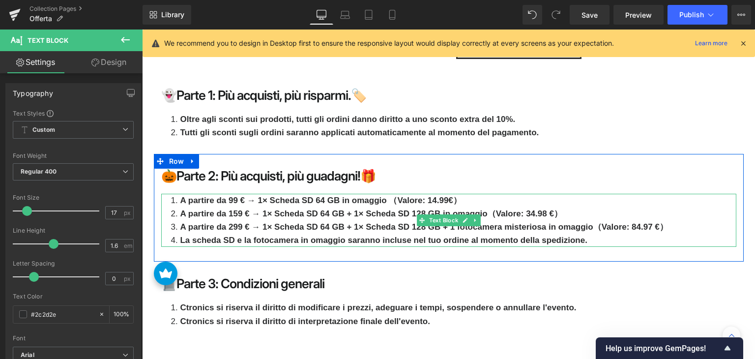
click at [448, 196] on strong "A partire da 99 € → 1× Scheda SD 64 GB in omaggio （Valore: 14.99€）" at bounding box center [320, 200] width 281 height 9
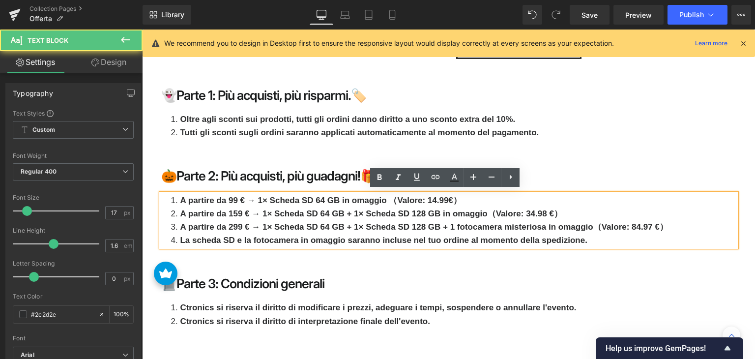
click at [443, 196] on strong "A partire da 99 € → 1× Scheda SD 64 GB in omaggio （Valore: 14.99€）" at bounding box center [320, 200] width 281 height 9
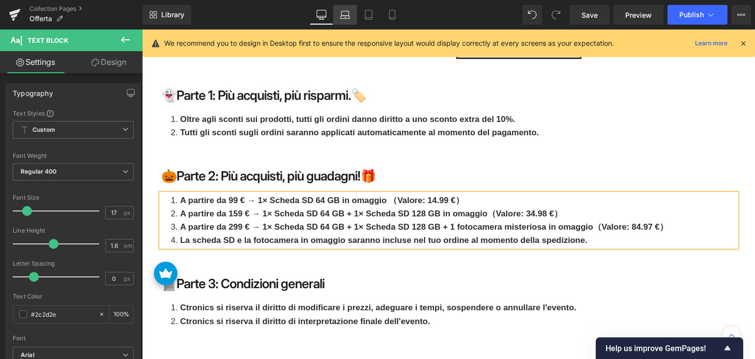
click at [350, 20] on link "Laptop" at bounding box center [345, 15] width 24 height 20
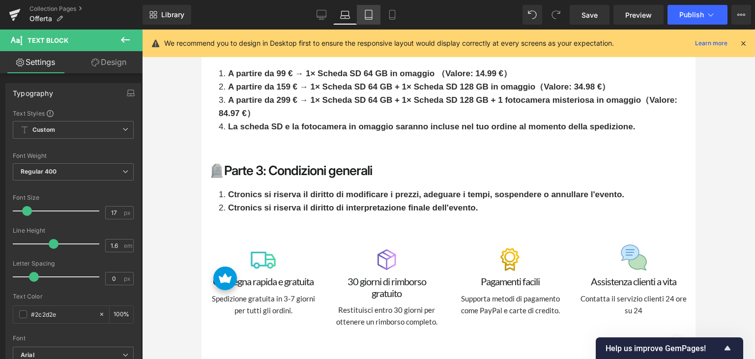
scroll to position [2031, 0]
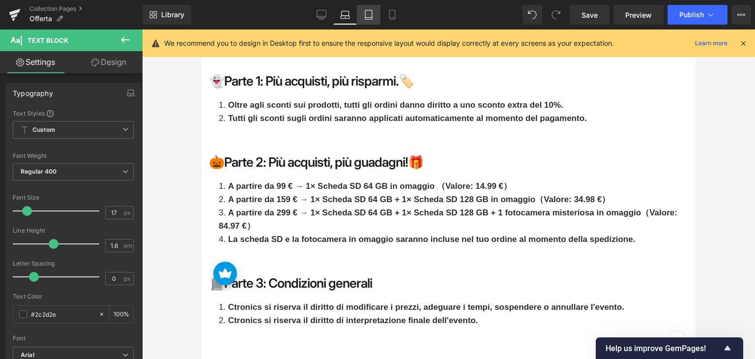
click at [370, 21] on link "Tablet" at bounding box center [369, 15] width 24 height 20
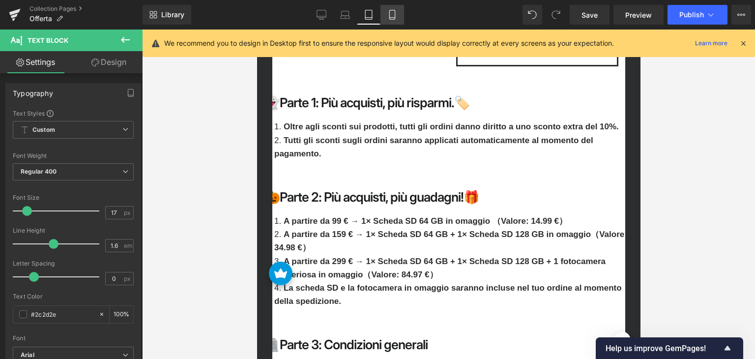
click at [393, 18] on icon at bounding box center [392, 15] width 10 height 10
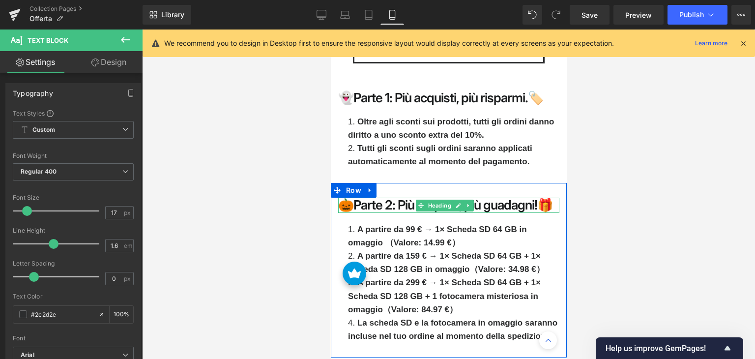
scroll to position [5821, 0]
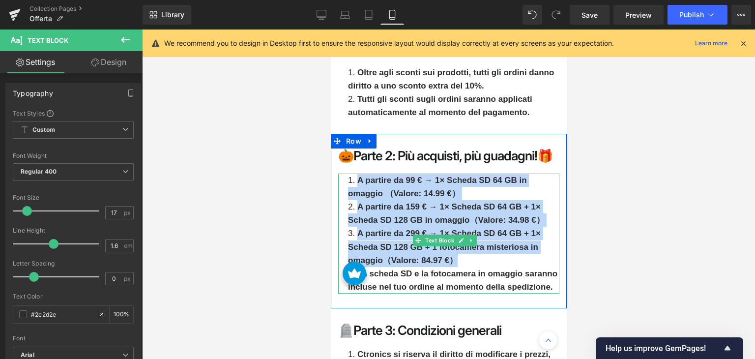
drag, startPoint x: 462, startPoint y: 240, endPoint x: 347, endPoint y: 166, distance: 136.9
click at [347, 174] on div "A partire da 99 € → 1× Scheda SD 64 GB in omaggio （Valore: 14.99 €） A partire d…" at bounding box center [448, 234] width 221 height 120
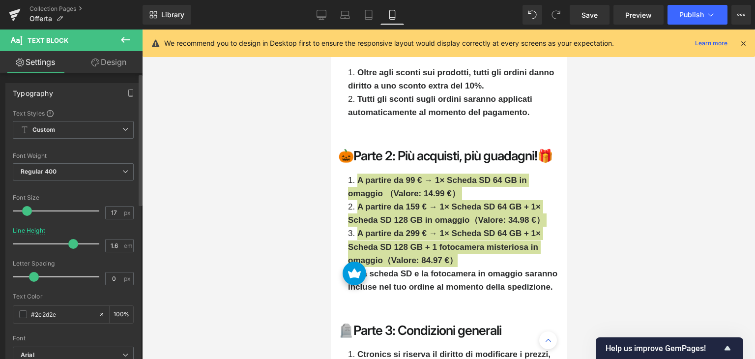
drag, startPoint x: 52, startPoint y: 243, endPoint x: 71, endPoint y: 245, distance: 18.7
click at [71, 245] on span at bounding box center [73, 244] width 10 height 10
drag, startPoint x: 67, startPoint y: 245, endPoint x: 53, endPoint y: 244, distance: 13.8
click at [53, 244] on span at bounding box center [57, 244] width 10 height 10
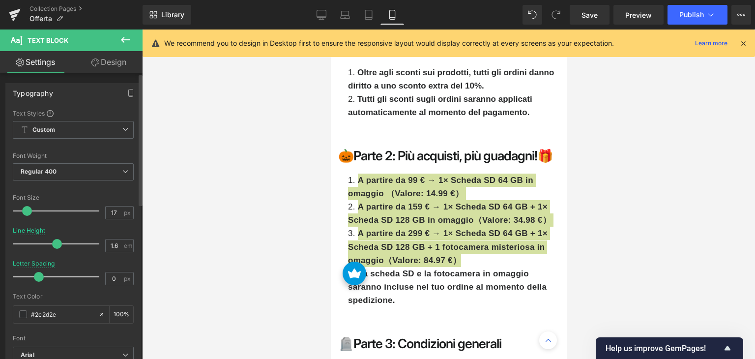
drag, startPoint x: 35, startPoint y: 275, endPoint x: 40, endPoint y: 277, distance: 5.3
click at [40, 277] on span at bounding box center [39, 277] width 10 height 10
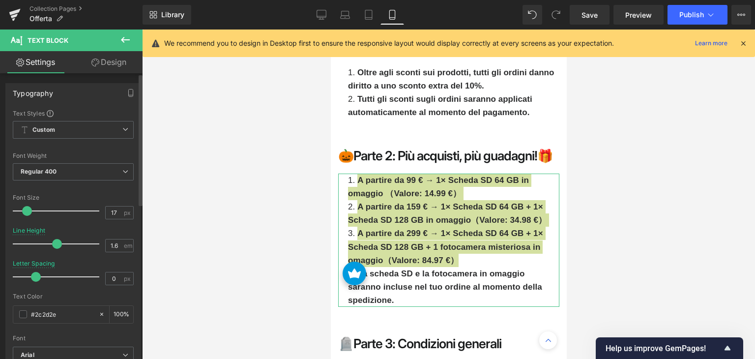
click at [34, 278] on span at bounding box center [36, 277] width 10 height 10
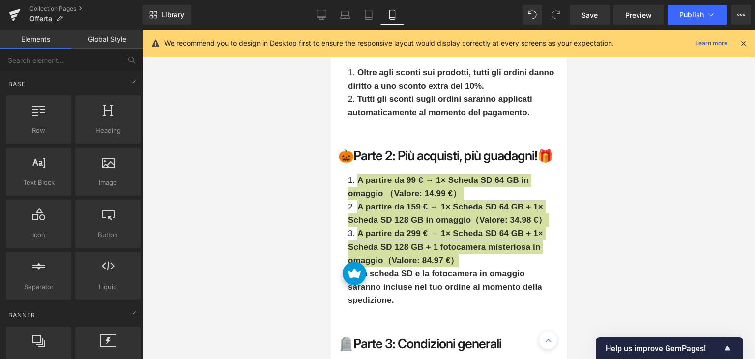
click at [263, 223] on div at bounding box center [448, 194] width 613 height 329
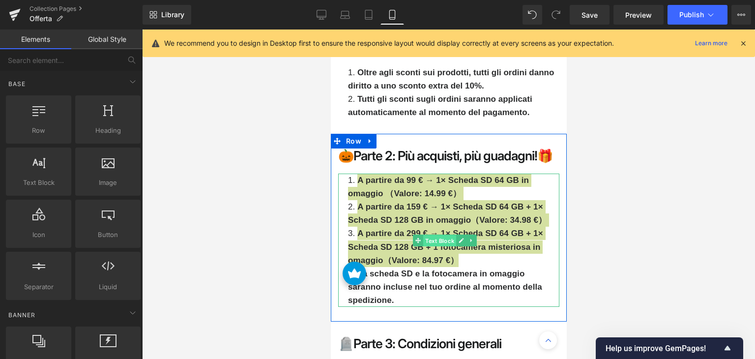
click at [438, 235] on span "Text Block" at bounding box center [439, 241] width 33 height 12
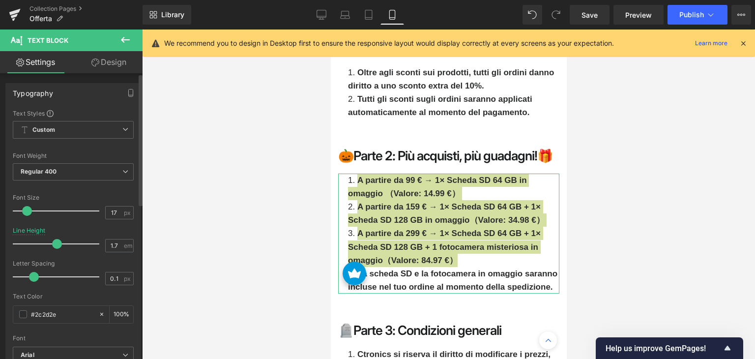
click at [36, 276] on span at bounding box center [34, 277] width 10 height 10
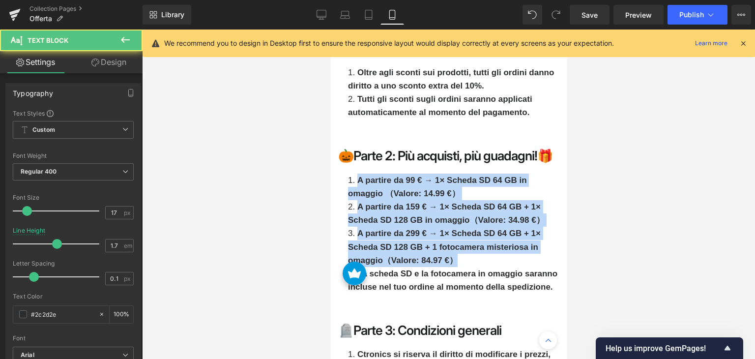
click at [405, 227] on li "A partire da 299 € → 1× Scheda SD 64 GB + 1× Scheda SD 128 GB + 1 fotocamera mi…" at bounding box center [453, 247] width 211 height 40
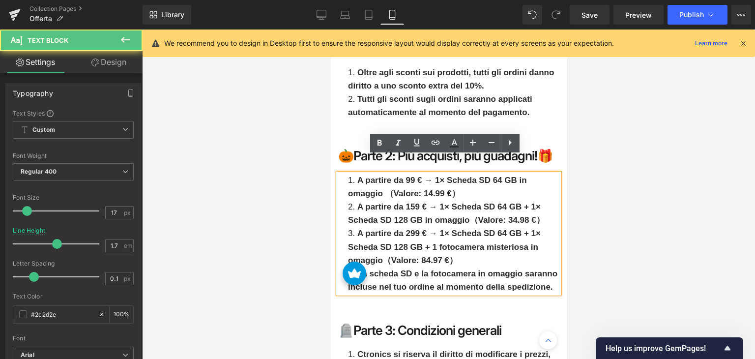
click at [463, 242] on li "A partire da 299 € → 1× Scheda SD 64 GB + 1× Scheda SD 128 GB + 1 fotocamera mi…" at bounding box center [453, 247] width 211 height 40
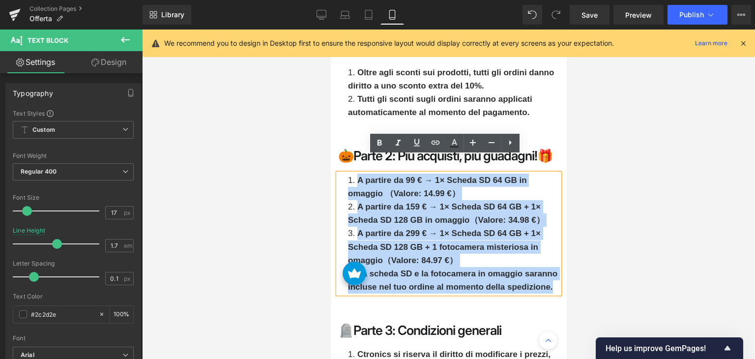
drag, startPoint x: 415, startPoint y: 278, endPoint x: 345, endPoint y: 167, distance: 131.8
click at [345, 174] on div "A partire da 99 € → 1× Scheda SD 64 GB in omaggio （Valore: 14.99 €） A partire d…" at bounding box center [448, 234] width 221 height 120
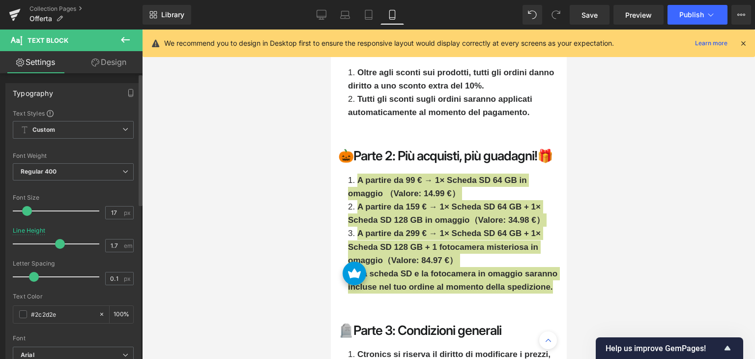
click at [57, 245] on span at bounding box center [60, 244] width 10 height 10
click at [32, 231] on div "Line Height" at bounding box center [29, 230] width 32 height 7
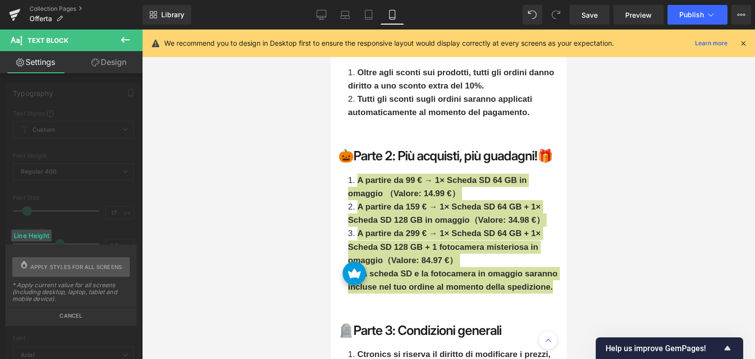
click at [69, 315] on button "Cancel" at bounding box center [70, 312] width 129 height 11
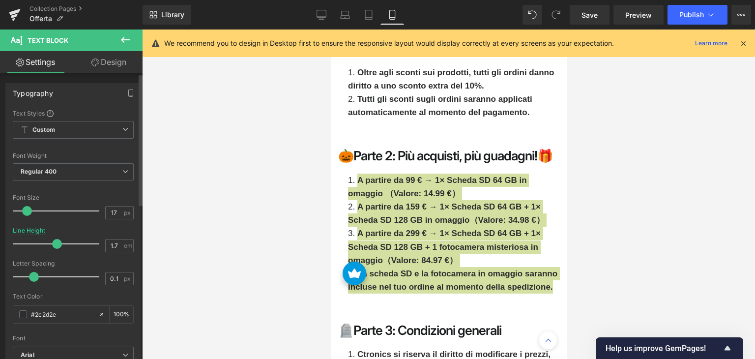
click at [57, 246] on span at bounding box center [57, 244] width 10 height 10
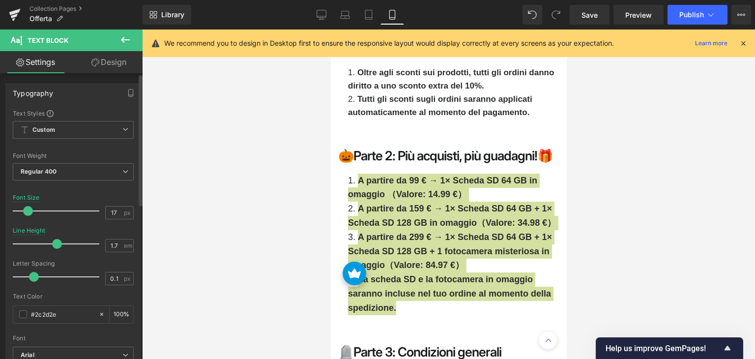
click at [29, 211] on span at bounding box center [28, 211] width 10 height 10
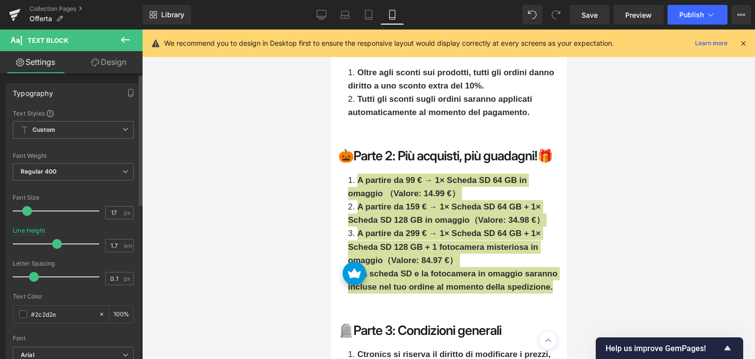
click at [29, 211] on span at bounding box center [27, 211] width 10 height 10
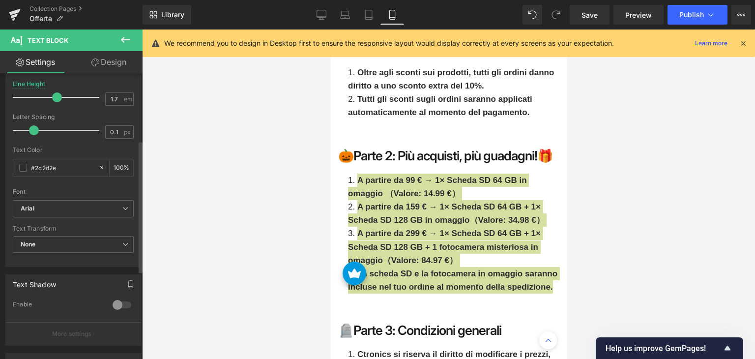
scroll to position [148, 0]
click at [89, 210] on b "Arial" at bounding box center [72, 208] width 102 height 8
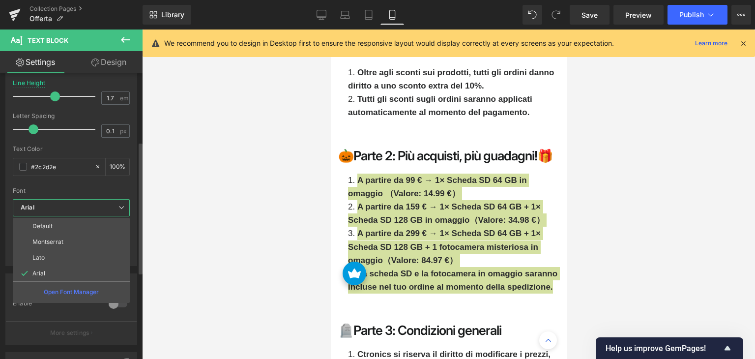
click at [89, 210] on b "Arial" at bounding box center [70, 208] width 98 height 8
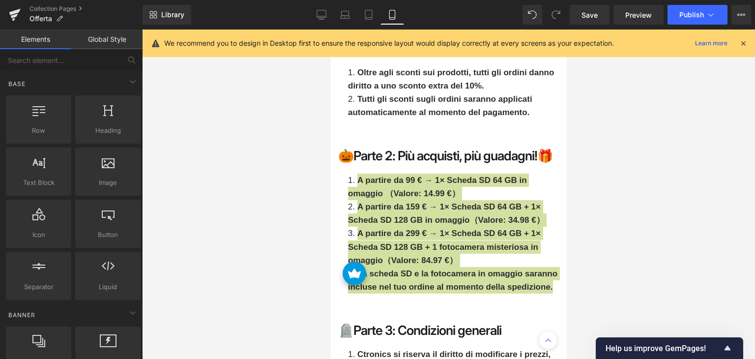
click at [244, 196] on div at bounding box center [448, 194] width 613 height 329
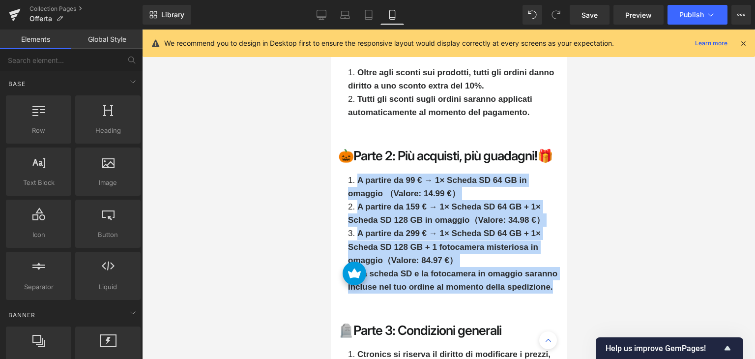
click at [402, 202] on strong "A partire da 159 € → 1× Scheda SD 64 GB + 1× Scheda SD 128 GB in omaggio（Valore…" at bounding box center [446, 213] width 197 height 23
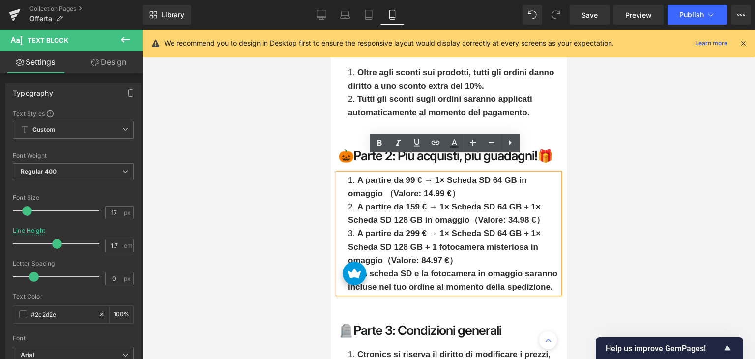
click at [474, 174] on li "A partire da 99 € → 1× Scheda SD 64 GB in omaggio （Valore: 14.99 €）" at bounding box center [453, 187] width 211 height 27
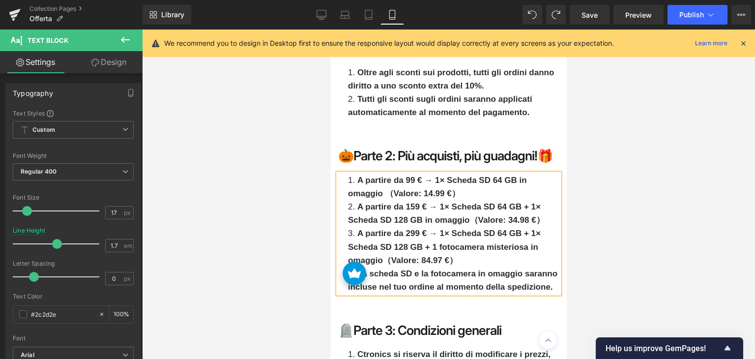
click at [477, 174] on li "A partire da 99 € → 1× Scheda SD 64 GB in omaggio （Valore: 14.99 €）" at bounding box center [453, 187] width 211 height 27
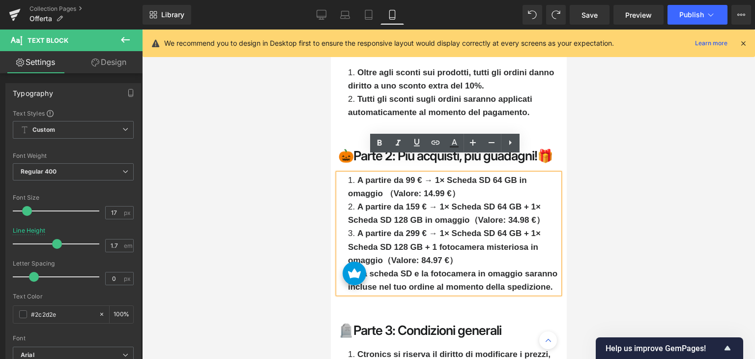
click at [471, 174] on li "A partire da 99 € → 1× Scheda SD 64 GB in omaggio （Valore: 14.99 €）" at bounding box center [453, 187] width 211 height 27
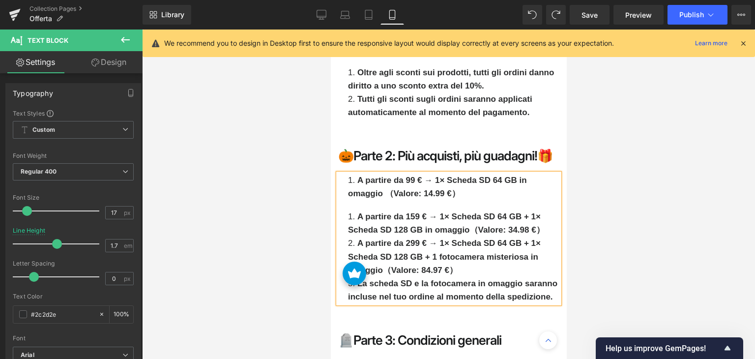
click at [353, 210] on li "A partire da 159 € → 1× Scheda SD 64 GB + 1× Scheda SD 128 GB in omaggio（Valore…" at bounding box center [453, 223] width 211 height 27
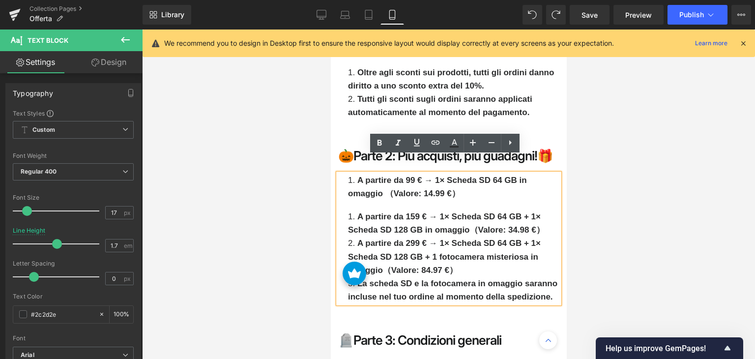
click at [541, 212] on strong "A partire da 159 € → 1× Scheda SD 64 GB + 1× Scheda SD 128 GB in omaggio（Valore…" at bounding box center [446, 223] width 197 height 23
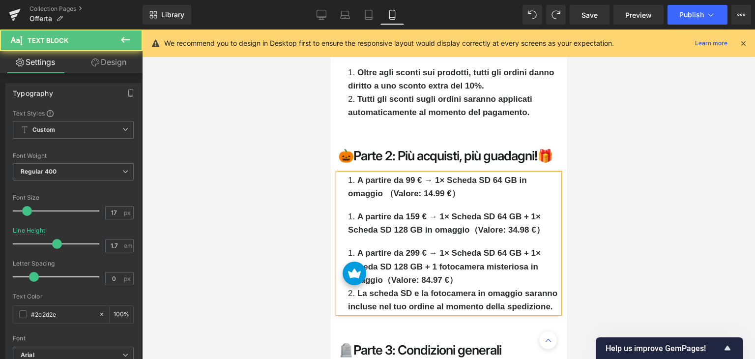
click at [476, 262] on li "A partire da 299 € → 1× Scheda SD 64 GB + 1× Scheda SD 128 GB + 1 fotocamera mi…" at bounding box center [453, 266] width 211 height 40
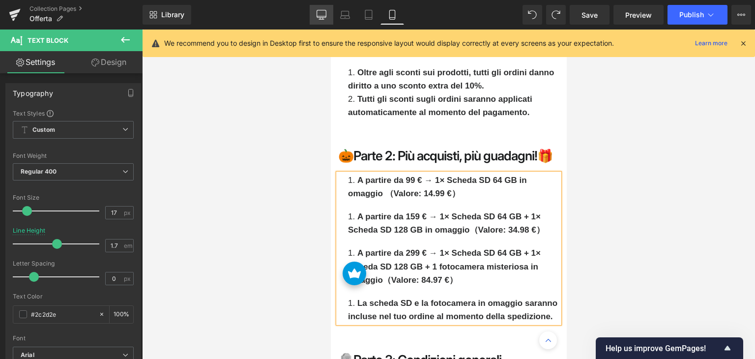
click at [322, 10] on icon at bounding box center [321, 13] width 9 height 7
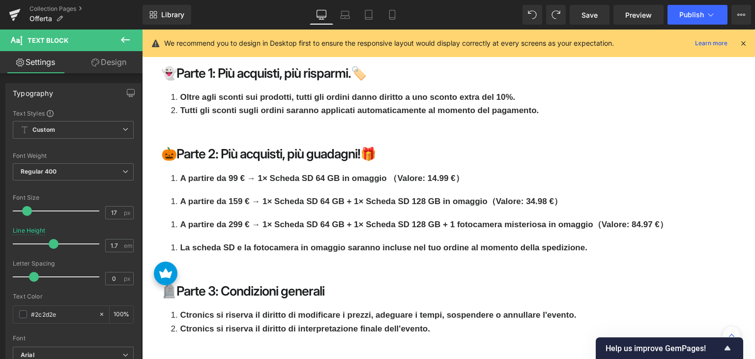
scroll to position [2145, 0]
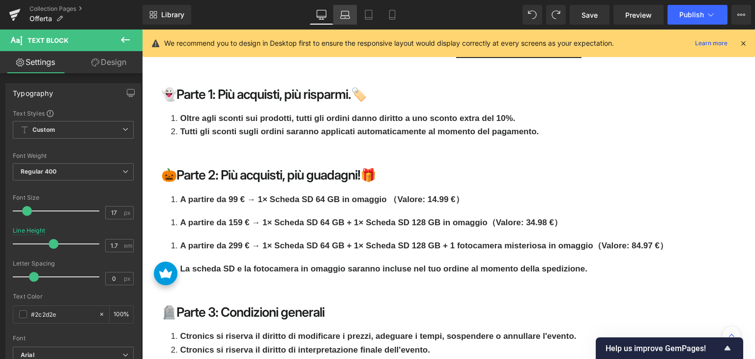
click at [346, 16] on icon at bounding box center [345, 15] width 10 height 10
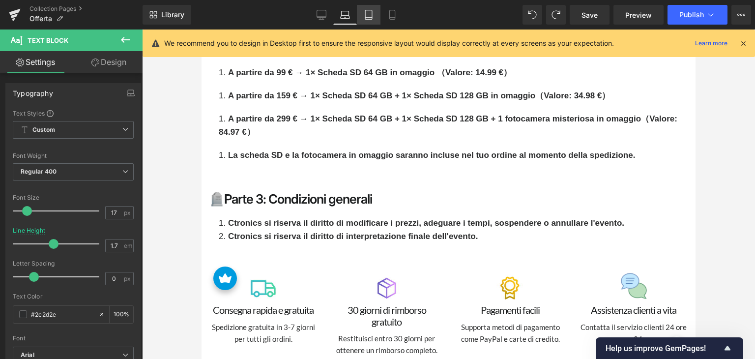
scroll to position [2032, 0]
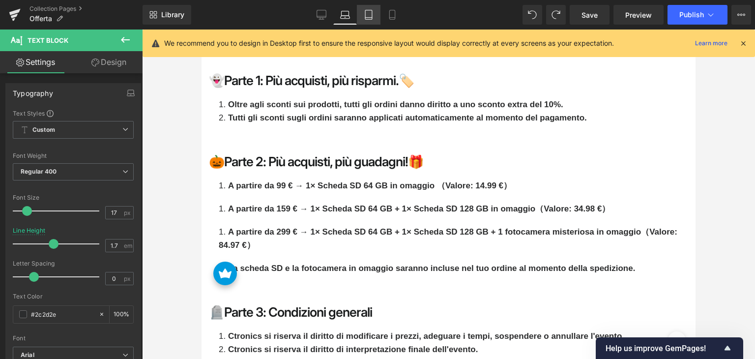
click at [371, 15] on icon at bounding box center [369, 15] width 10 height 10
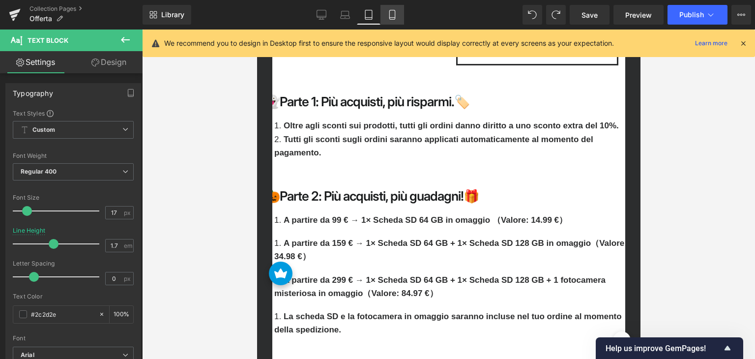
click at [397, 14] on link "Mobile" at bounding box center [393, 15] width 24 height 20
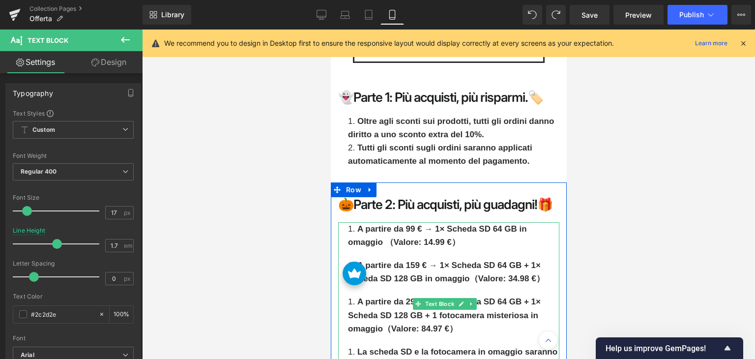
scroll to position [5870, 0]
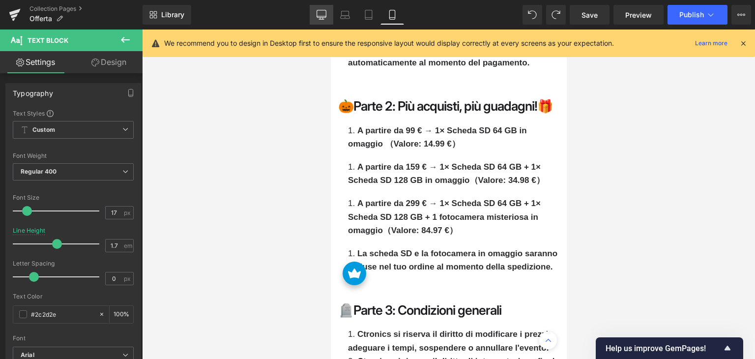
click at [320, 16] on icon at bounding box center [322, 15] width 10 height 10
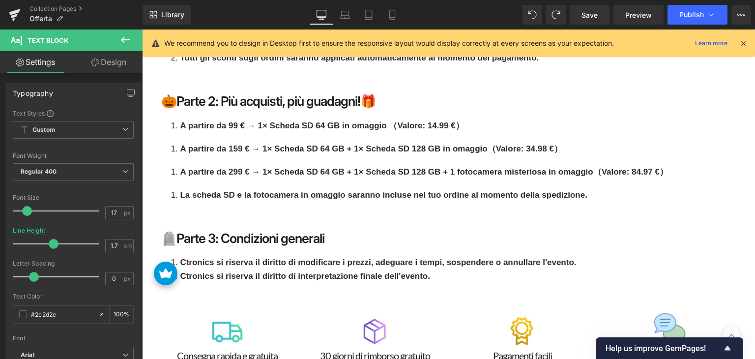
scroll to position [2227, 0]
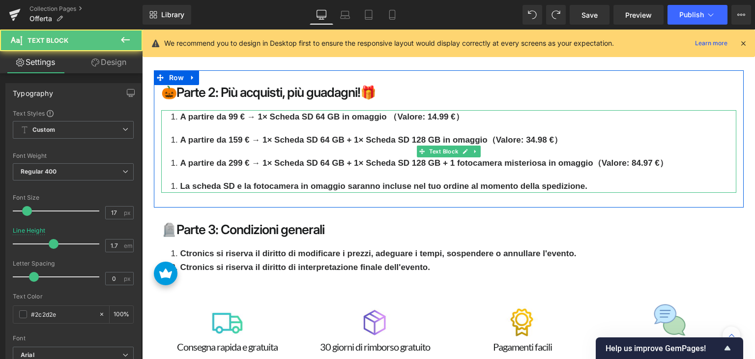
click at [171, 136] on li "A partire da 159 € → 1× Scheda SD 64 GB + 1× Scheda SD 128 GB in omaggio（Valore…" at bounding box center [453, 139] width 565 height 13
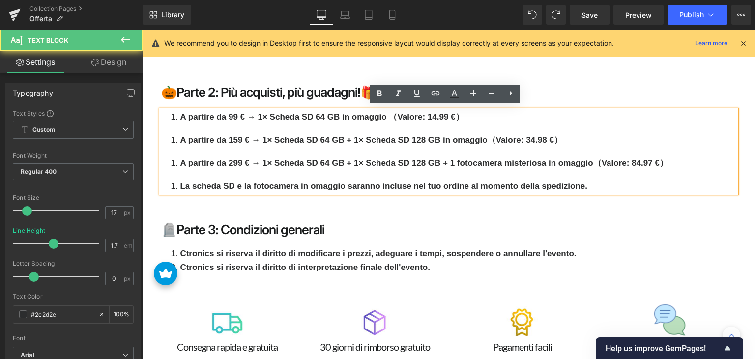
scroll to position [2203, 0]
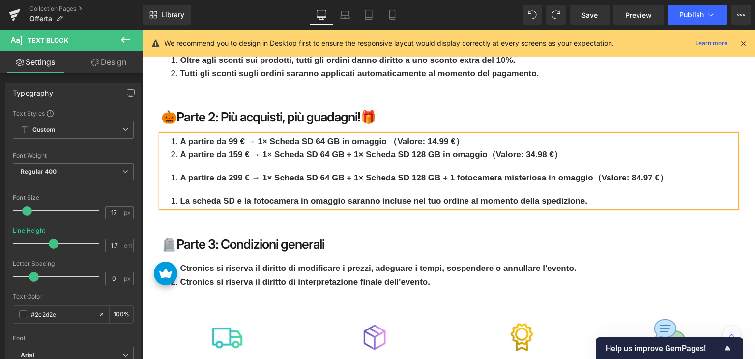
click at [187, 164] on div "A partire da 99 € → 1× Scheda SD 64 GB in omaggio （Valore: 14.99 €） A partire d…" at bounding box center [448, 171] width 575 height 73
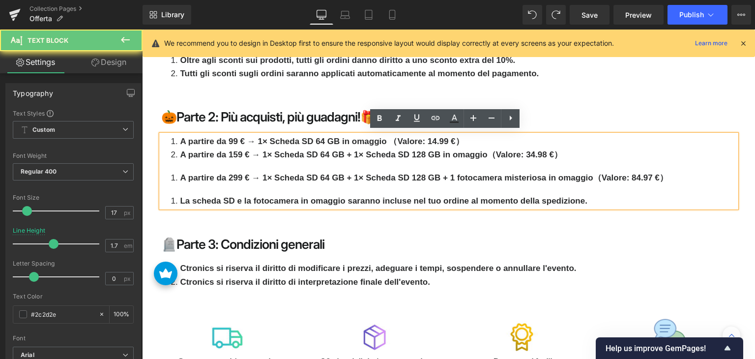
click at [177, 162] on div "A partire da 99 € → 1× Scheda SD 64 GB in omaggio （Valore: 14.99 €） A partire d…" at bounding box center [448, 171] width 575 height 73
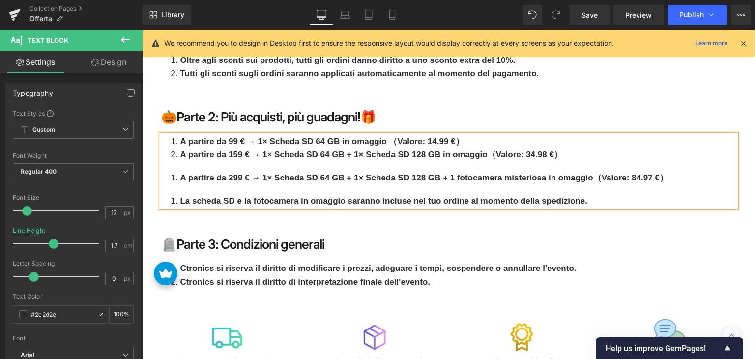
scroll to position [2166, 0]
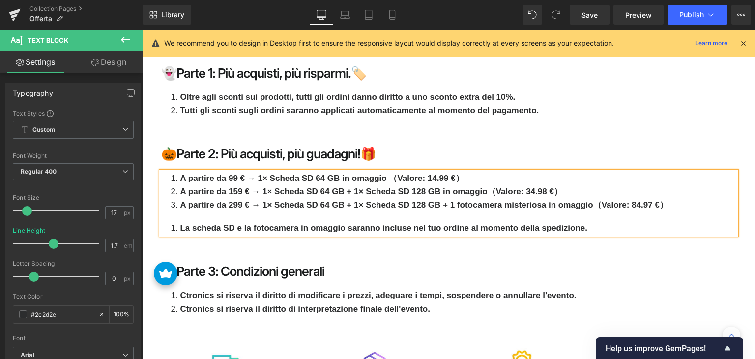
click at [176, 224] on li "La scheda SD e la fotocamera in omaggio saranno incluse nel tuo ordine al momen…" at bounding box center [453, 227] width 565 height 13
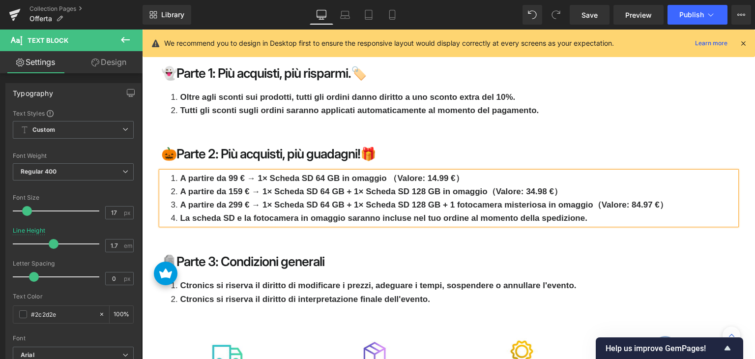
click at [448, 204] on strong "A partire da 299 € → 1× Scheda SD 64 GB + 1× Scheda SD 128 GB + 1 fotocamera mi…" at bounding box center [424, 204] width 488 height 9
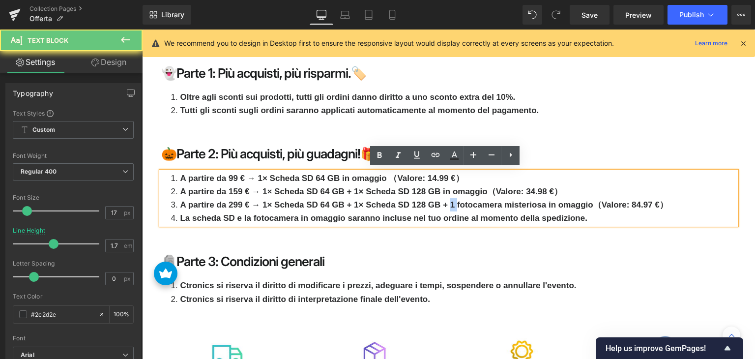
click at [448, 204] on strong "A partire da 299 € → 1× Scheda SD 64 GB + 1× Scheda SD 128 GB + 1 fotocamera mi…" at bounding box center [424, 204] width 488 height 9
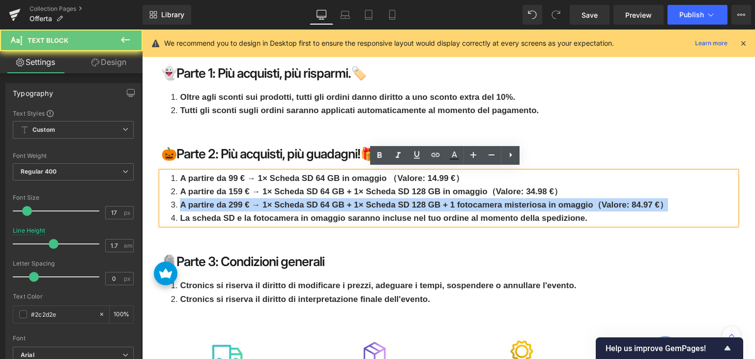
click at [448, 204] on strong "A partire da 299 € → 1× Scheda SD 64 GB + 1× Scheda SD 128 GB + 1 fotocamera mi…" at bounding box center [424, 204] width 488 height 9
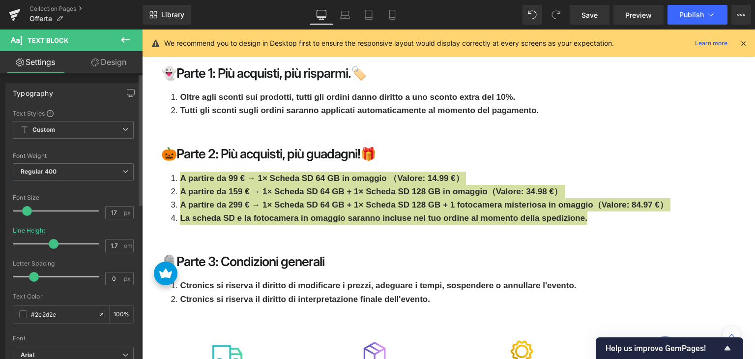
click at [51, 242] on span at bounding box center [54, 244] width 10 height 10
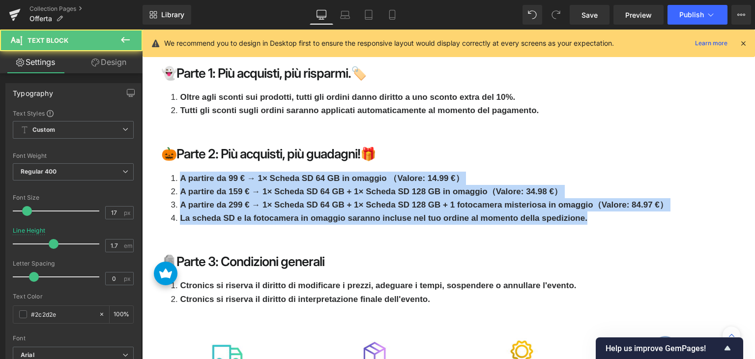
click at [257, 191] on strong "A partire da 159 € → 1× Scheda SD 64 GB + 1× Scheda SD 128 GB in omaggio（Valore…" at bounding box center [371, 191] width 382 height 9
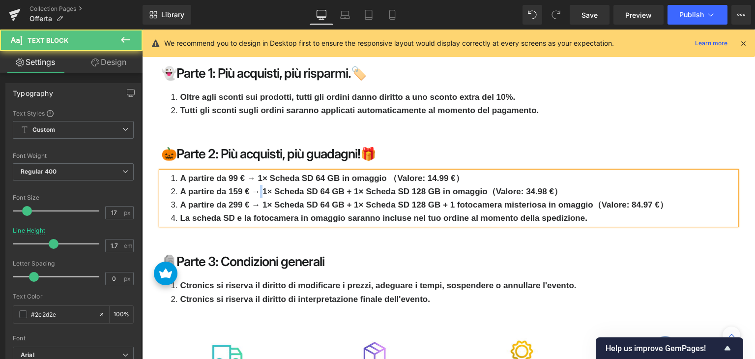
click at [257, 191] on strong "A partire da 159 € → 1× Scheda SD 64 GB + 1× Scheda SD 128 GB in omaggio（Valore…" at bounding box center [371, 191] width 382 height 9
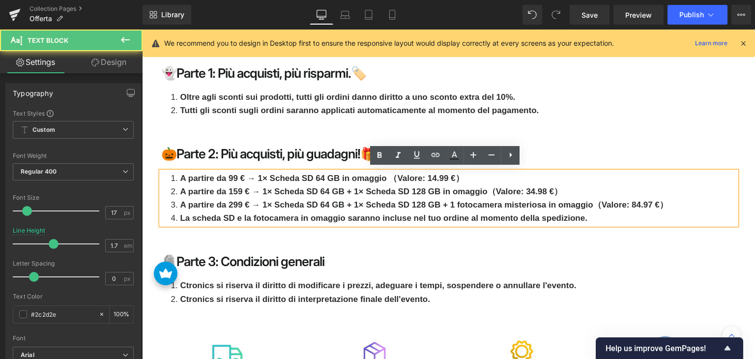
click at [590, 213] on li "La scheda SD e la fotocamera in omaggio saranno incluse nel tuo ordine al momen…" at bounding box center [453, 217] width 565 height 13
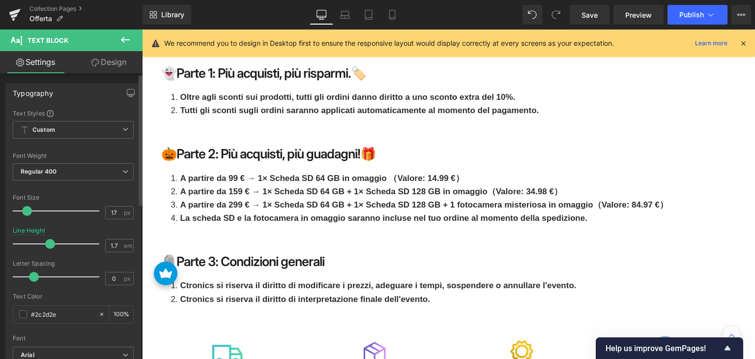
click at [48, 243] on span at bounding box center [50, 244] width 10 height 10
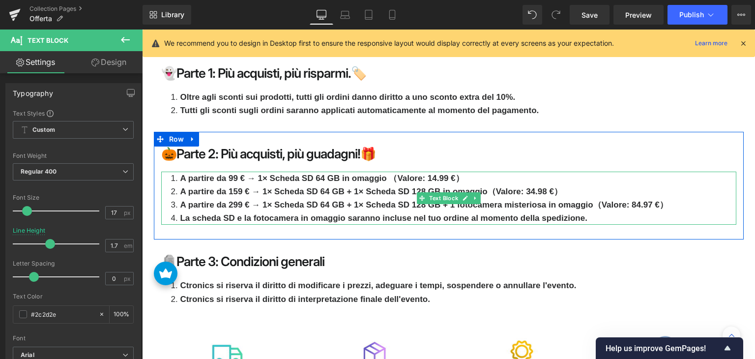
click at [220, 201] on strong "A partire da 299 € → 1× Scheda SD 64 GB + 1× Scheda SD 128 GB + 1 fotocamera mi…" at bounding box center [424, 204] width 488 height 9
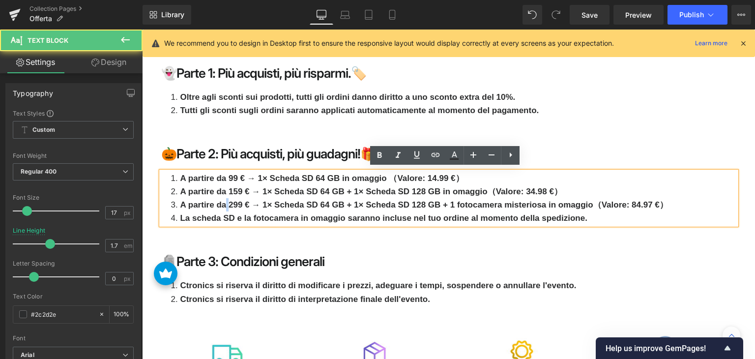
click at [220, 201] on strong "A partire da 299 € → 1× Scheda SD 64 GB + 1× Scheda SD 128 GB + 1 fotocamera mi…" at bounding box center [424, 204] width 488 height 9
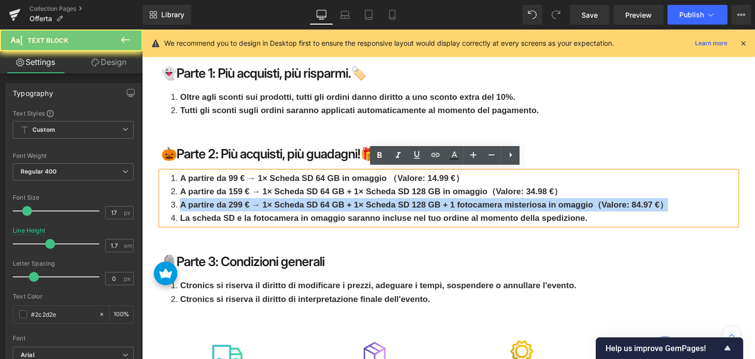
click at [220, 201] on strong "A partire da 299 € → 1× Scheda SD 64 GB + 1× Scheda SD 128 GB + 1 fotocamera mi…" at bounding box center [424, 204] width 488 height 9
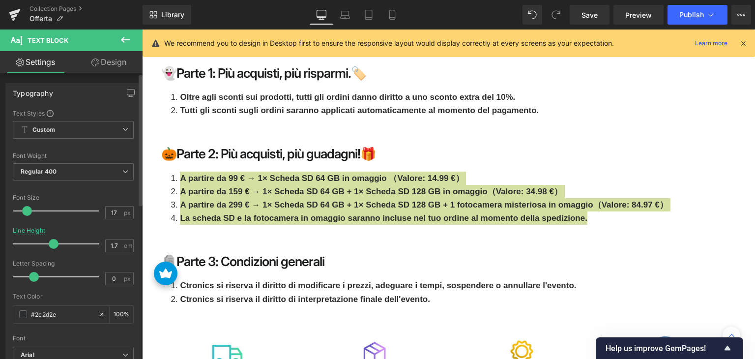
click at [49, 244] on span at bounding box center [54, 244] width 10 height 10
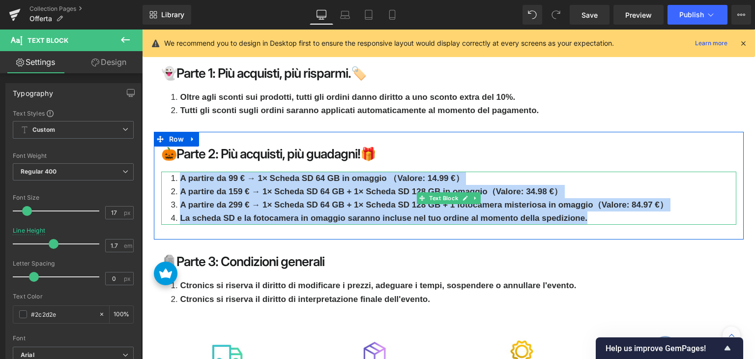
click at [296, 175] on strong "A partire da 99 € → 1× Scheda SD 64 GB in omaggio （Valore: 14.99 €）" at bounding box center [322, 178] width 284 height 9
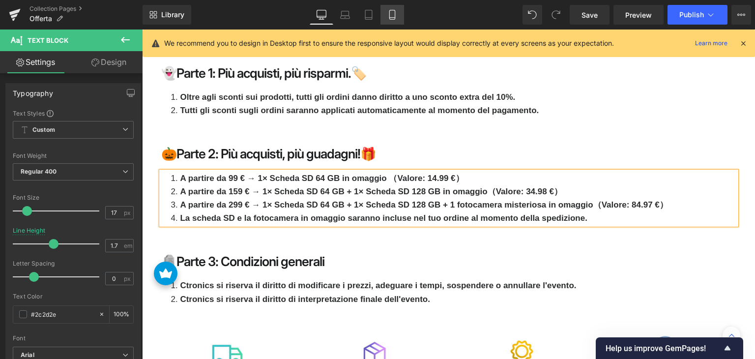
click at [391, 10] on icon at bounding box center [392, 15] width 10 height 10
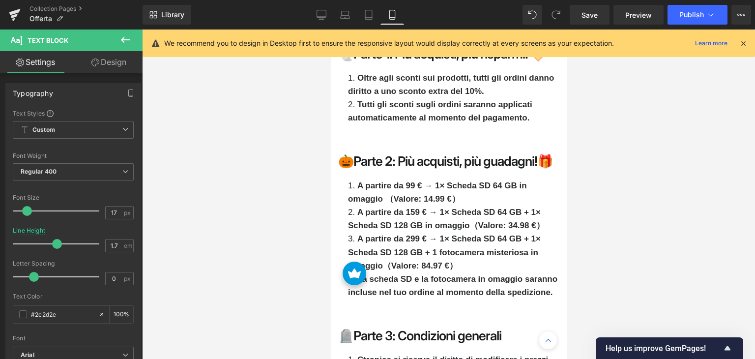
scroll to position [5849, 0]
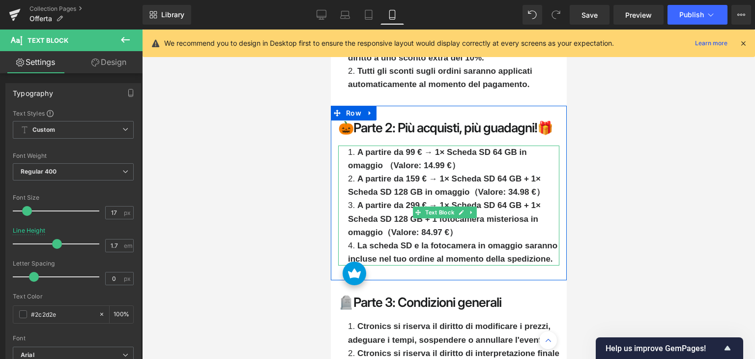
click at [402, 201] on strong "A partire da 299 € → 1× Scheda SD 64 GB + 1× Scheda SD 128 GB + 1 fotocamera mi…" at bounding box center [444, 219] width 193 height 36
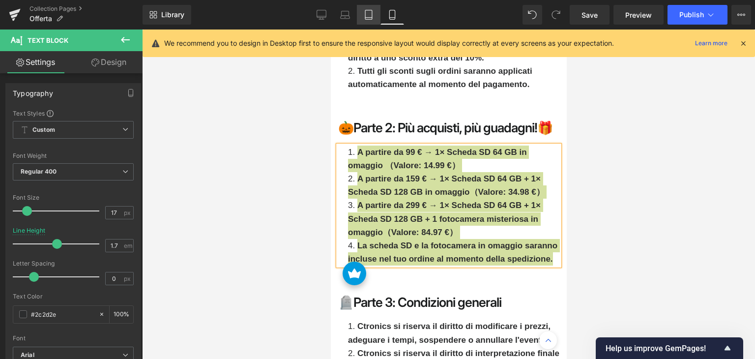
click at [365, 13] on icon at bounding box center [369, 15] width 10 height 10
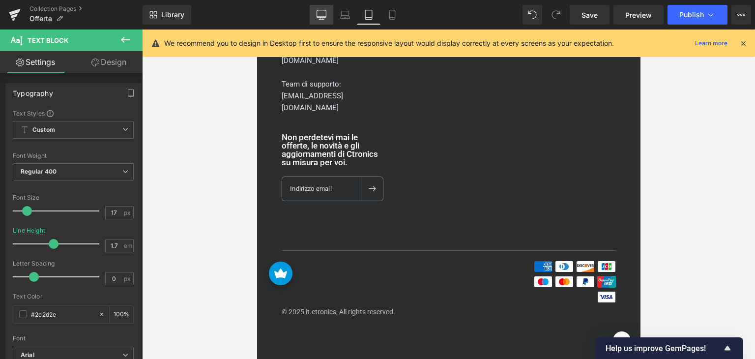
scroll to position [4348, 0]
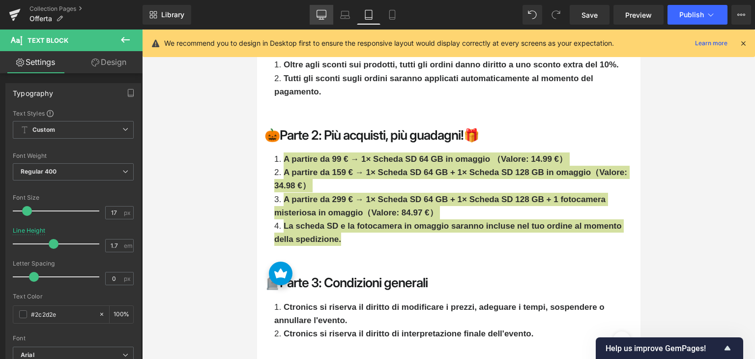
click at [321, 14] on icon at bounding box center [322, 15] width 10 height 10
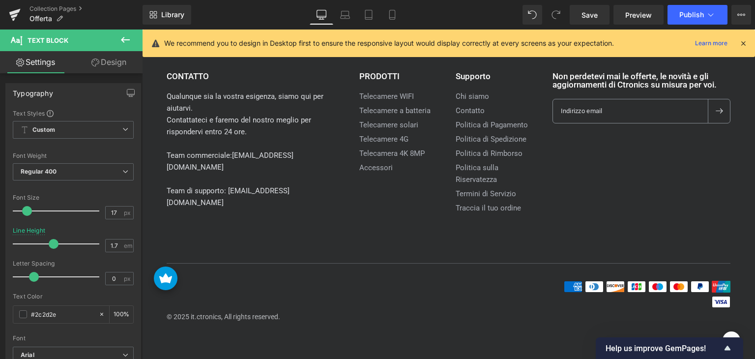
scroll to position [2206, 0]
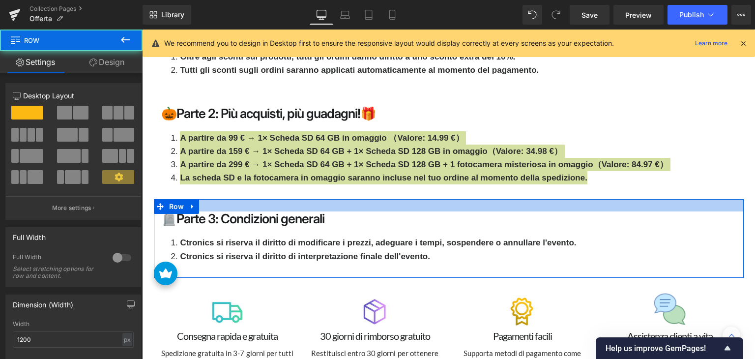
click at [226, 199] on div at bounding box center [449, 205] width 590 height 12
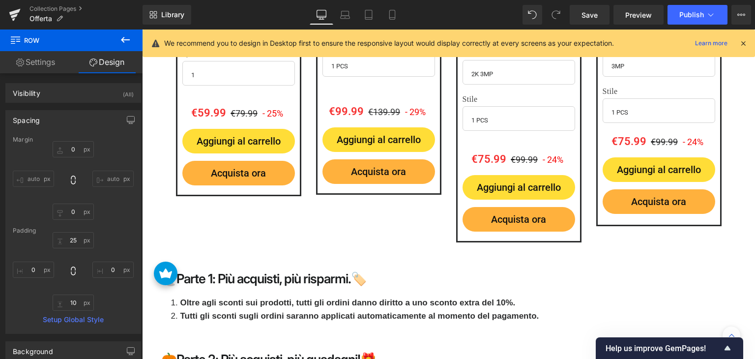
scroll to position [2108, 0]
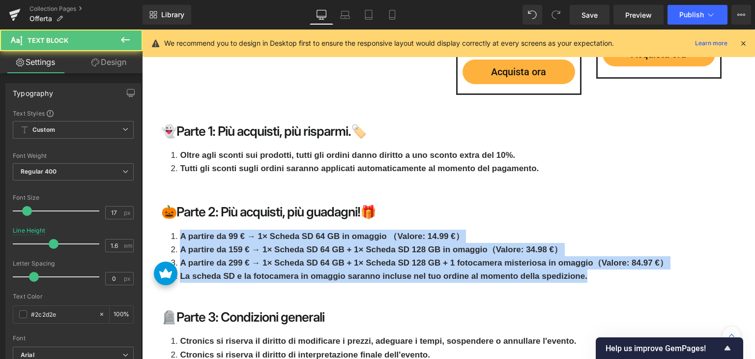
click at [317, 246] on strong "A partire da 159 € → 1× Scheda SD 64 GB + 1× Scheda SD 128 GB in omaggio（Valore…" at bounding box center [371, 249] width 382 height 9
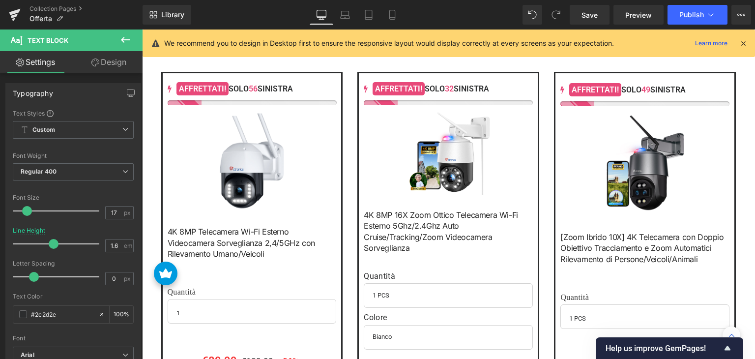
scroll to position [190, 0]
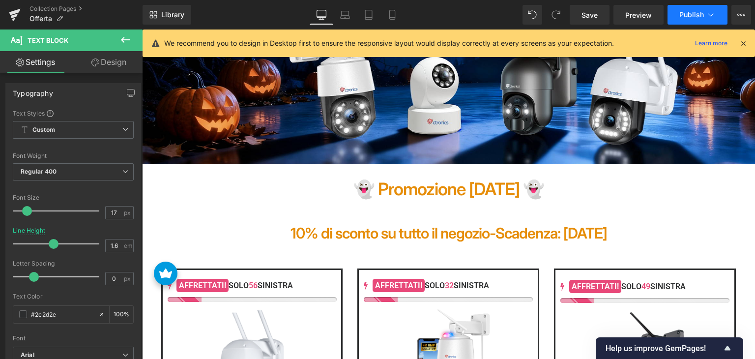
click at [687, 13] on span "Publish" at bounding box center [692, 15] width 25 height 8
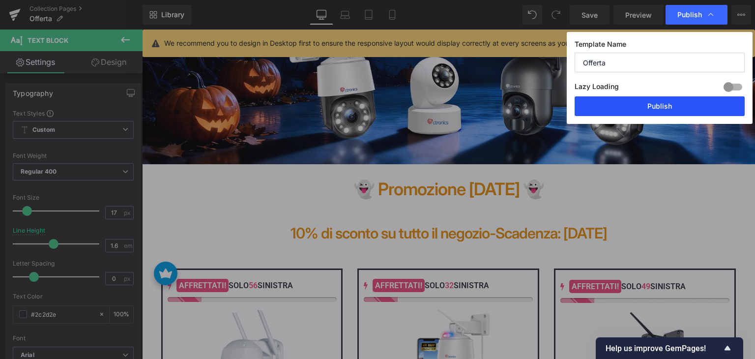
click at [633, 107] on button "Publish" at bounding box center [660, 106] width 170 height 20
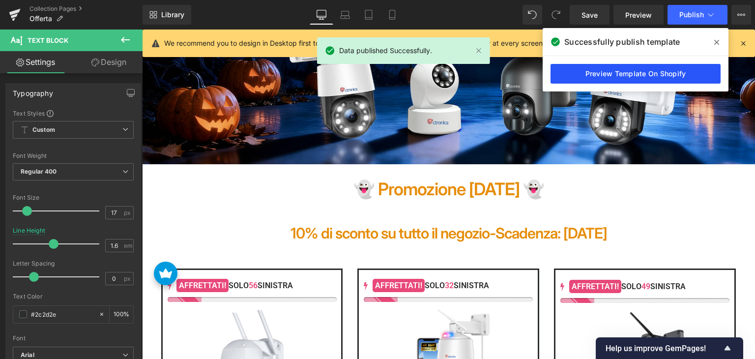
click at [629, 78] on link "Preview Template On Shopify" at bounding box center [636, 74] width 170 height 20
